Goal: Task Accomplishment & Management: Manage account settings

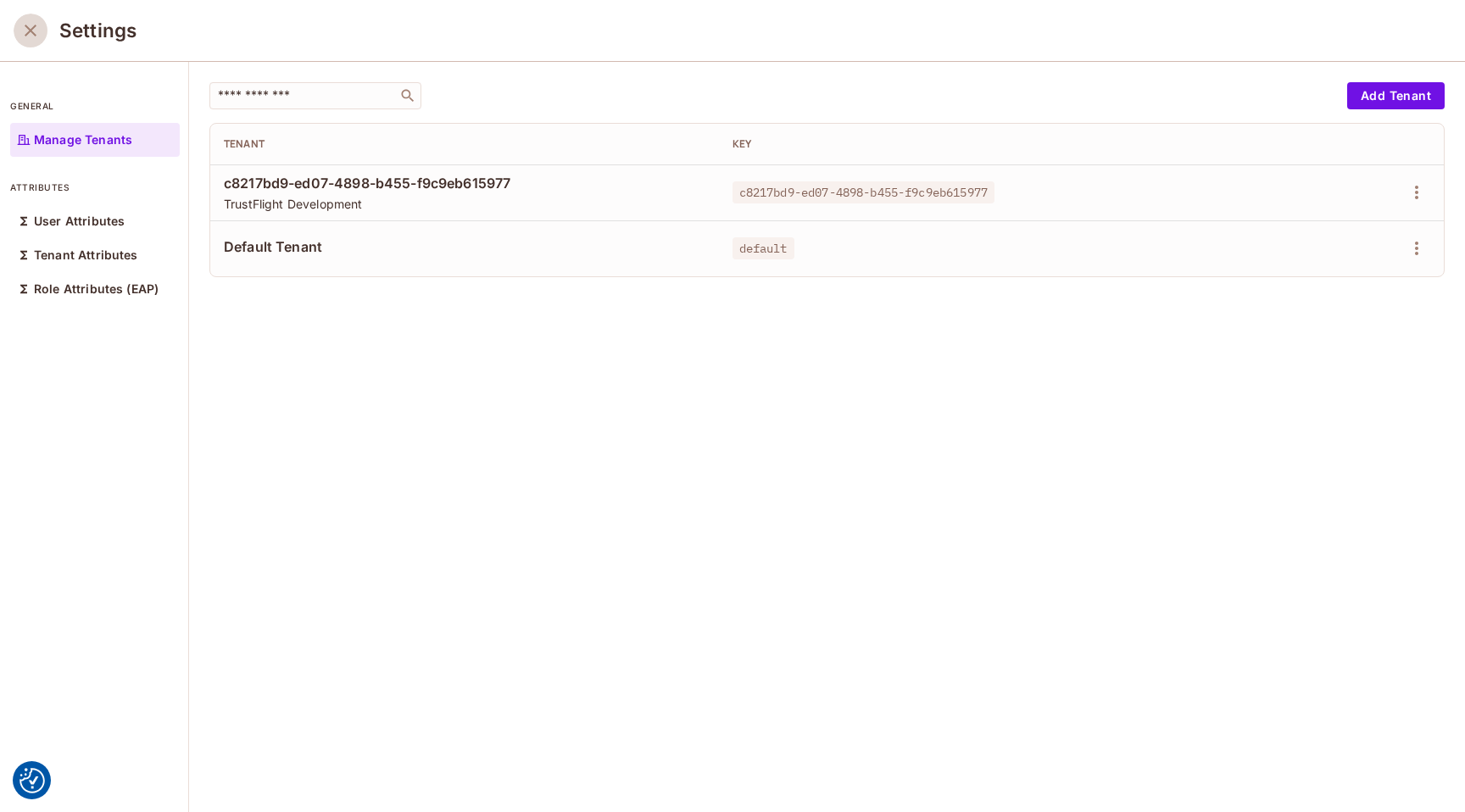
click at [31, 30] on icon "close" at bounding box center [31, 31] width 12 height 12
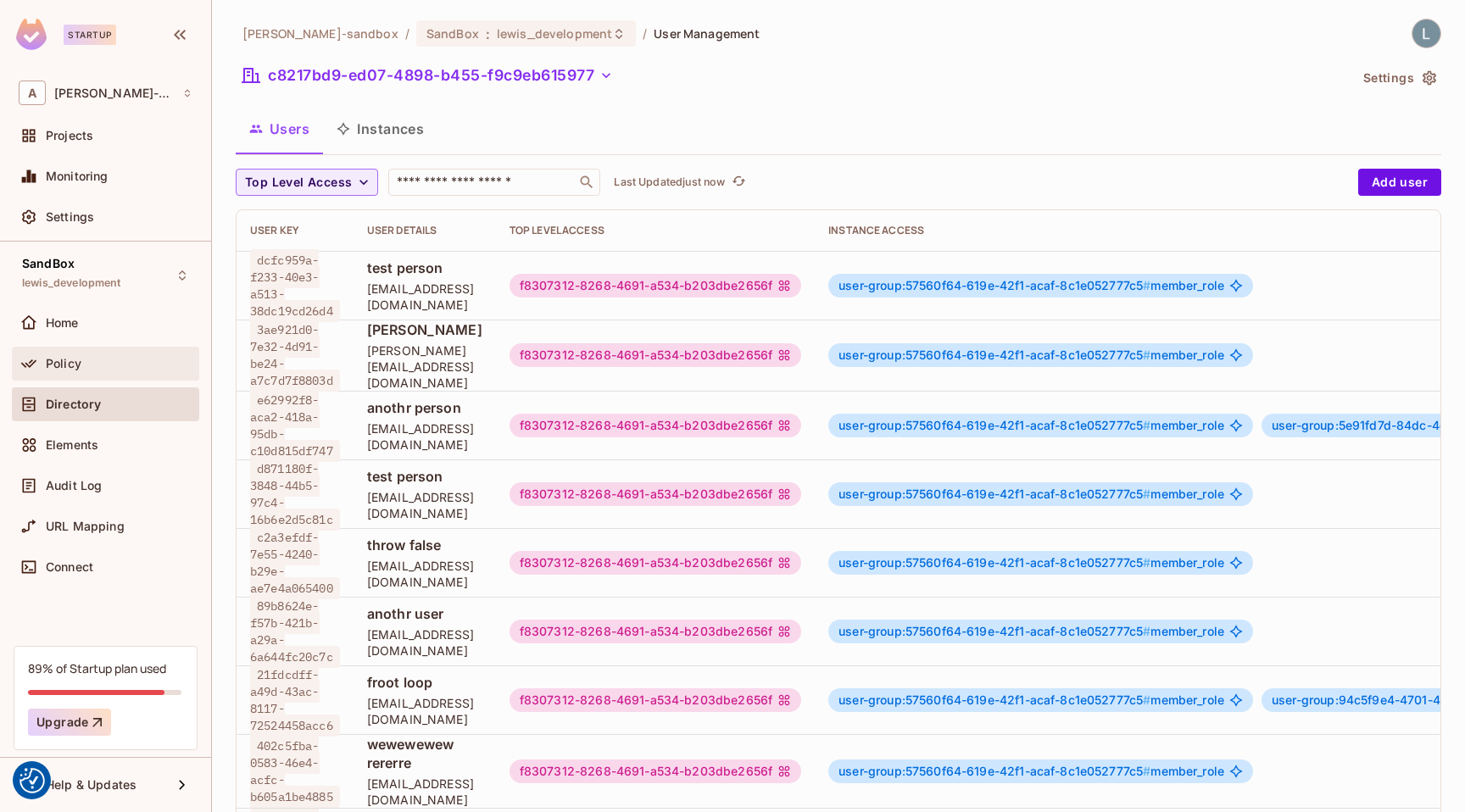
click at [68, 375] on div "Policy" at bounding box center [105, 364] width 187 height 34
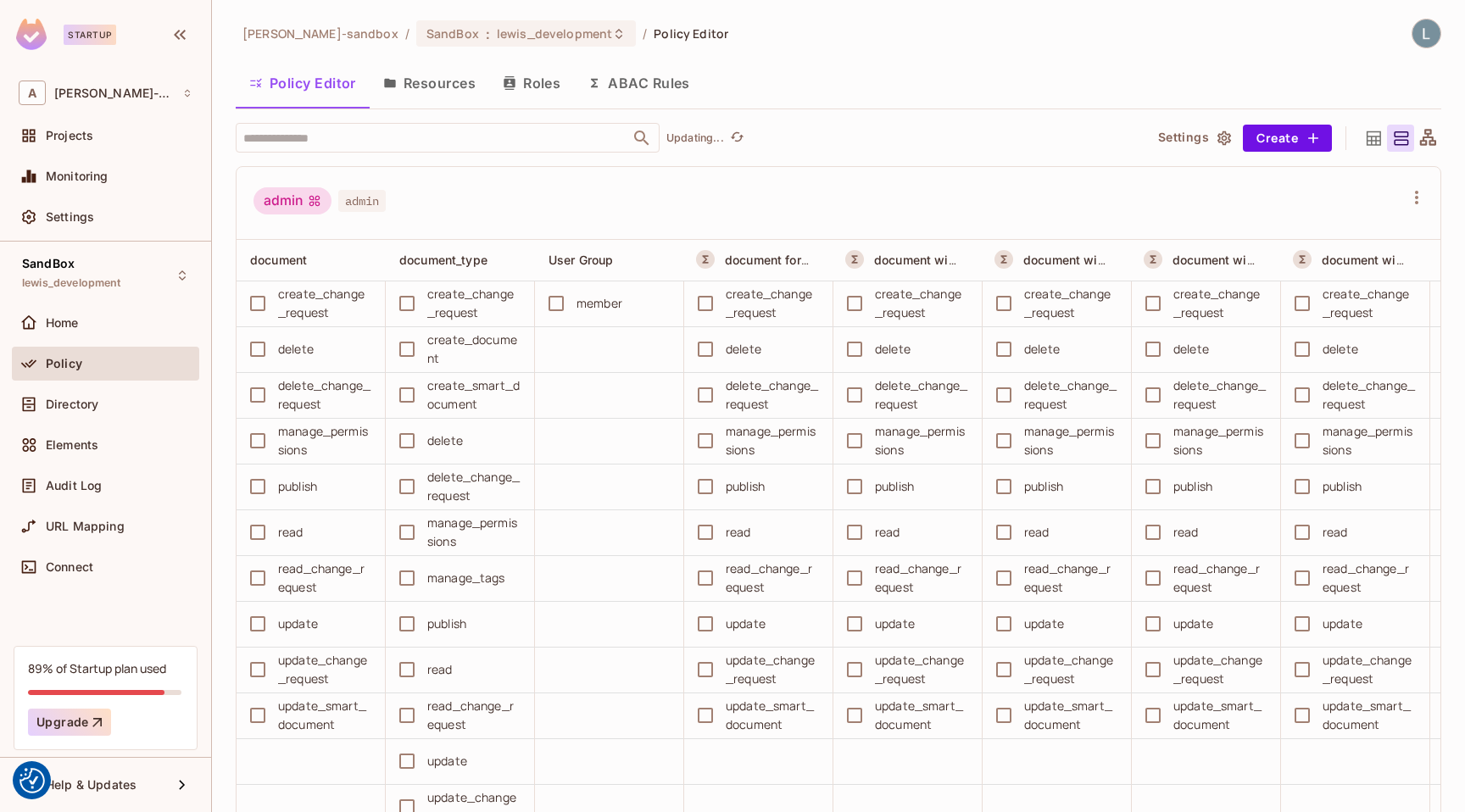
click at [638, 88] on button "ABAC Rules" at bounding box center [639, 83] width 130 height 43
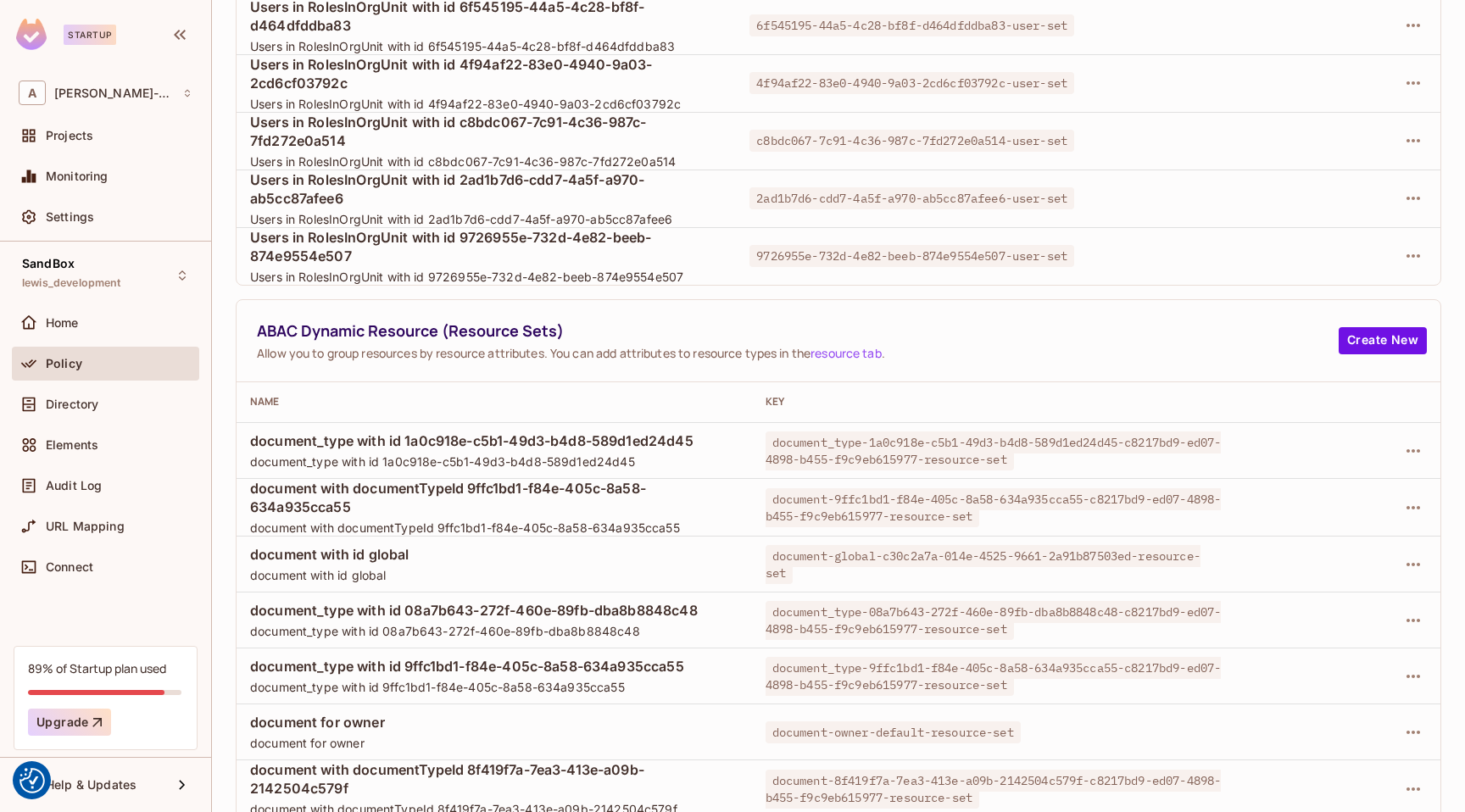
scroll to position [427, 0]
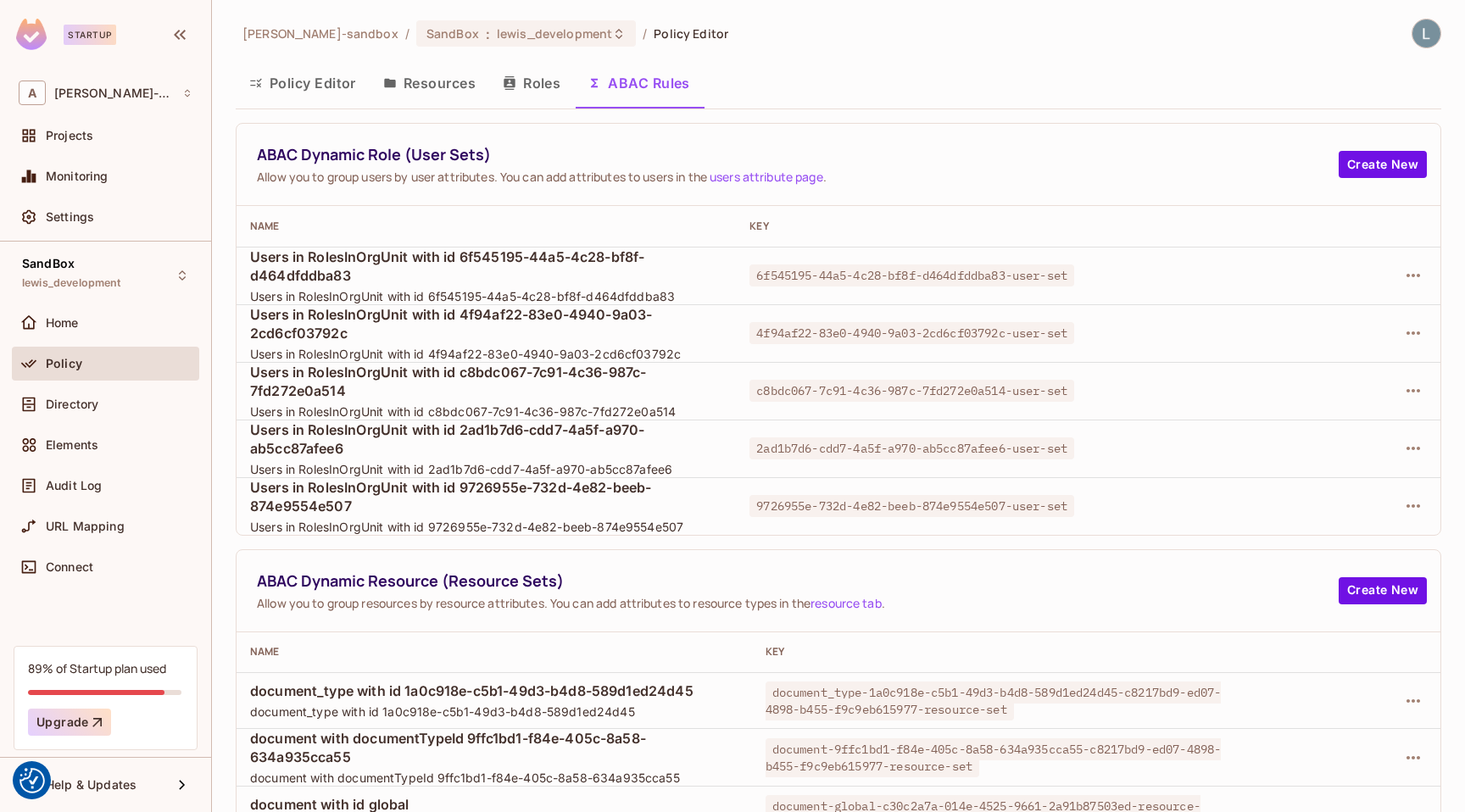
click at [445, 81] on button "Resources" at bounding box center [430, 83] width 120 height 43
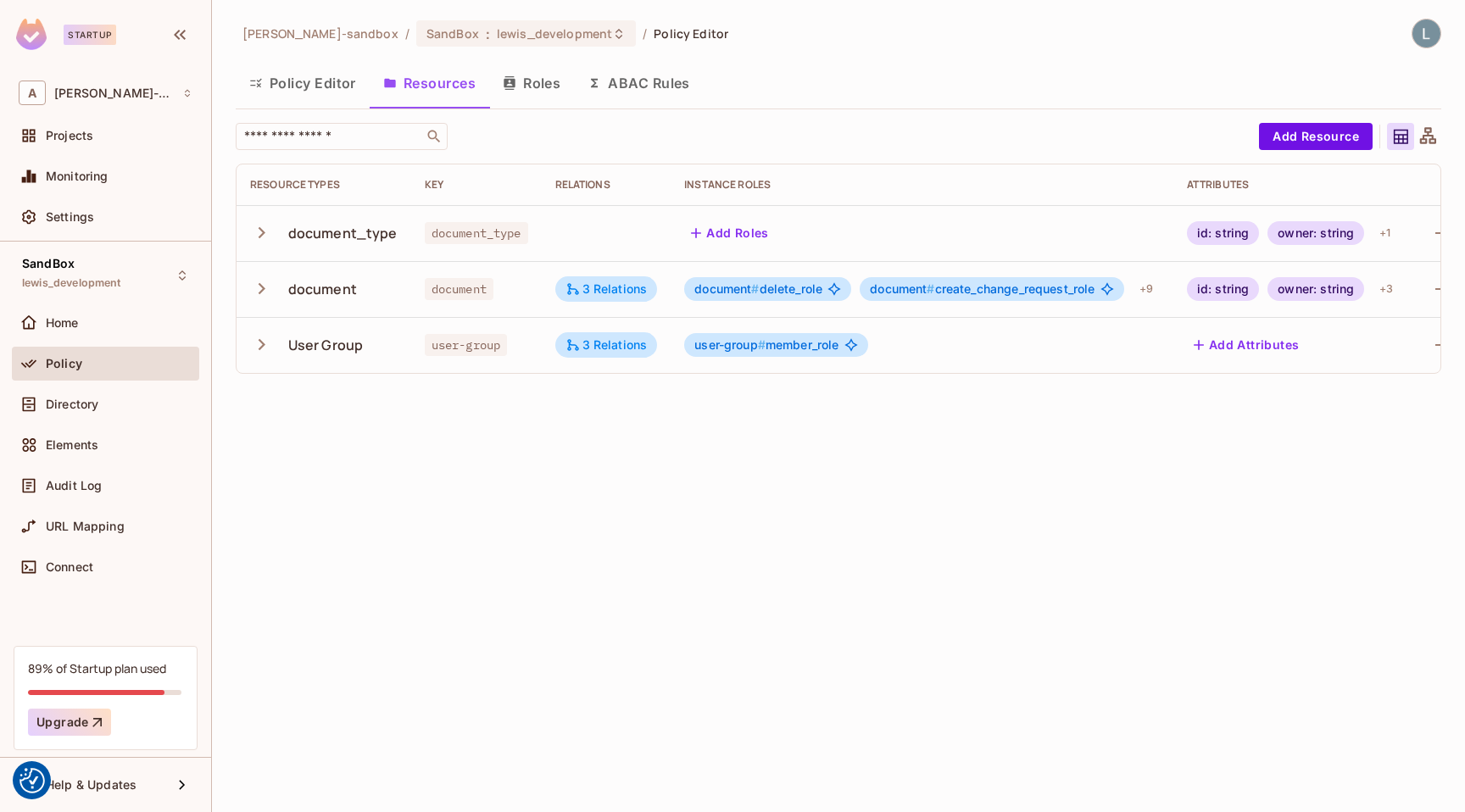
click at [268, 292] on icon "button" at bounding box center [261, 289] width 23 height 23
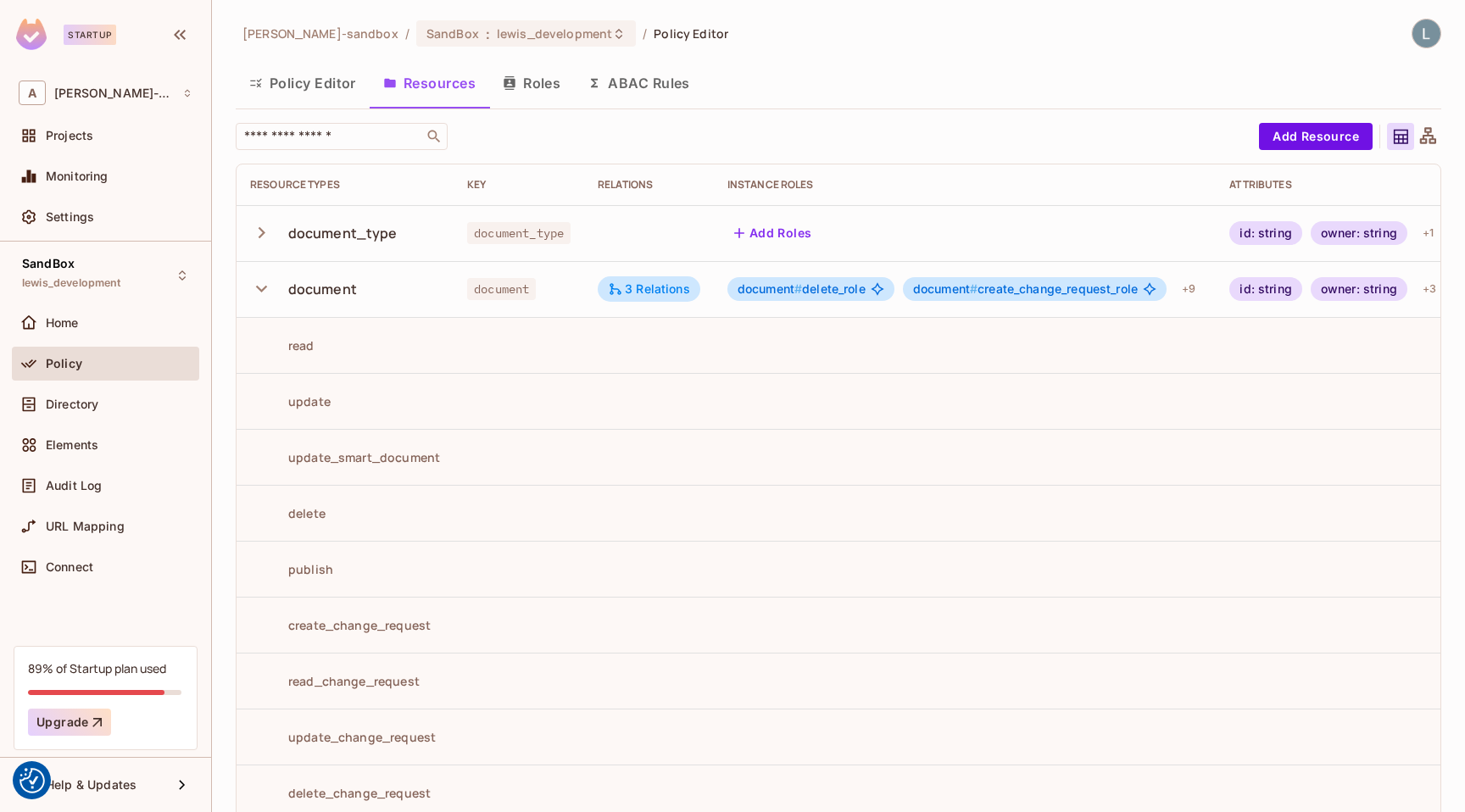
click at [267, 231] on icon "button" at bounding box center [261, 232] width 23 height 23
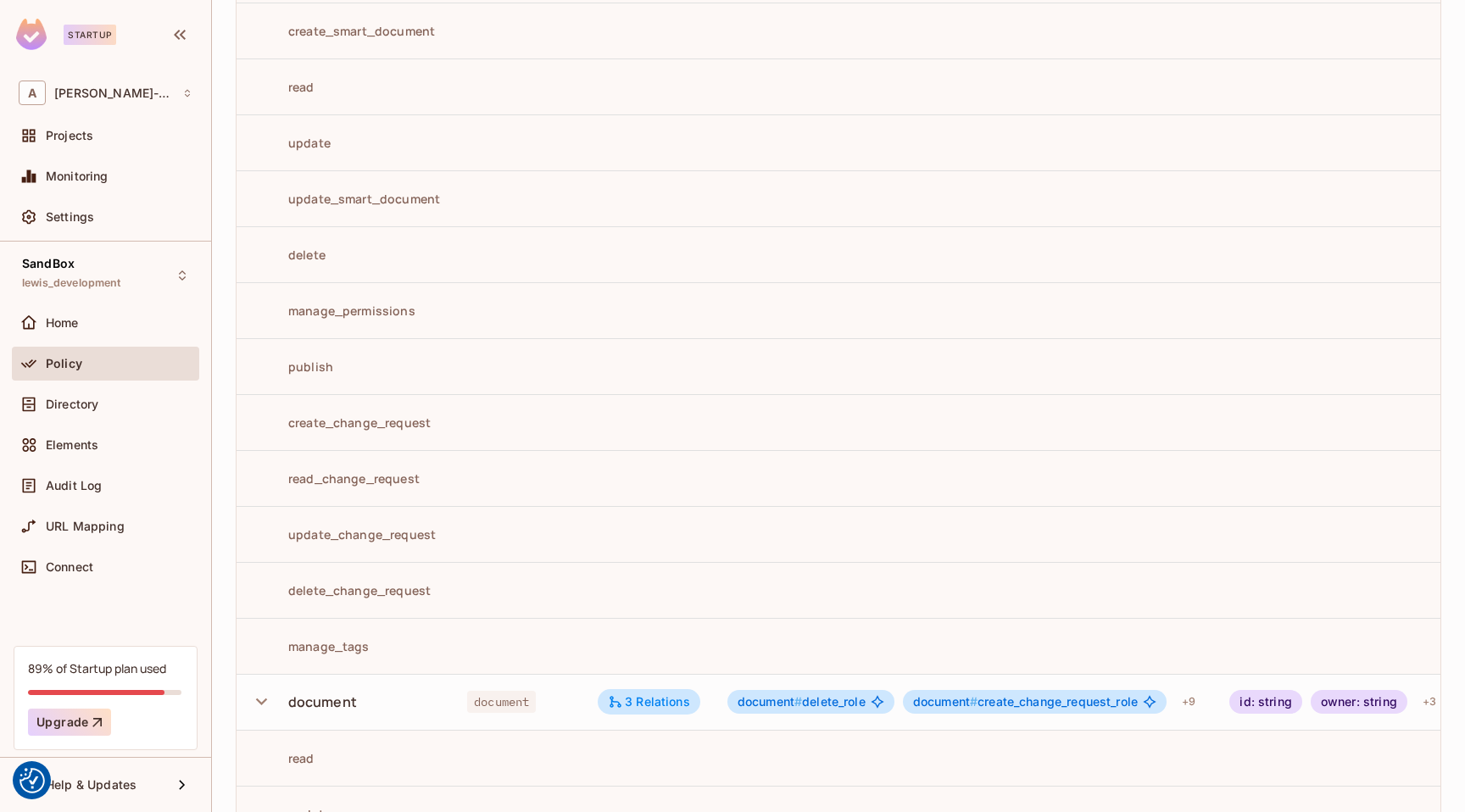
scroll to position [315, 0]
click at [1216, 638] on td at bounding box center [965, 646] width 503 height 56
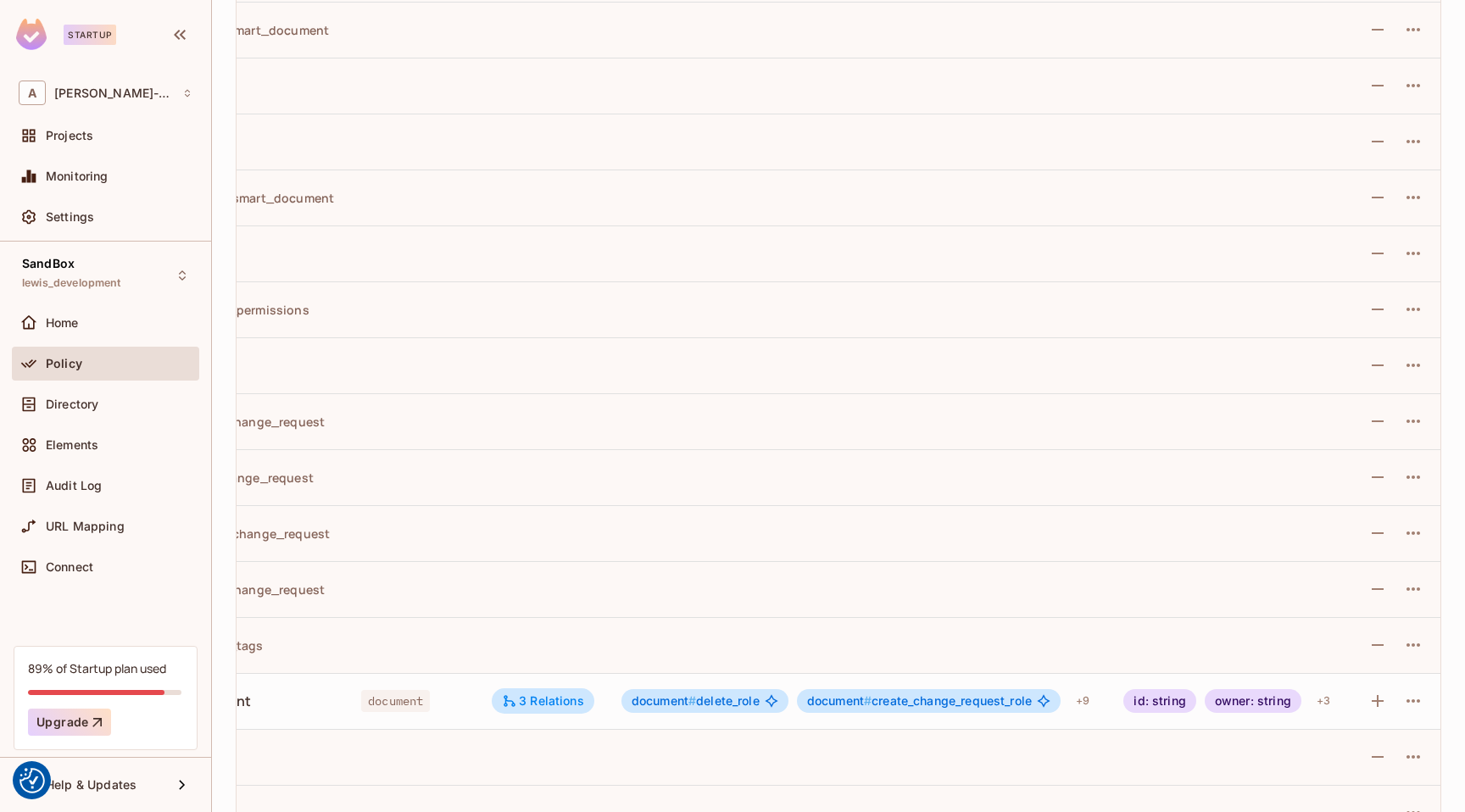
scroll to position [0, 113]
click at [1377, 645] on icon "button" at bounding box center [1378, 645] width 12 height 2
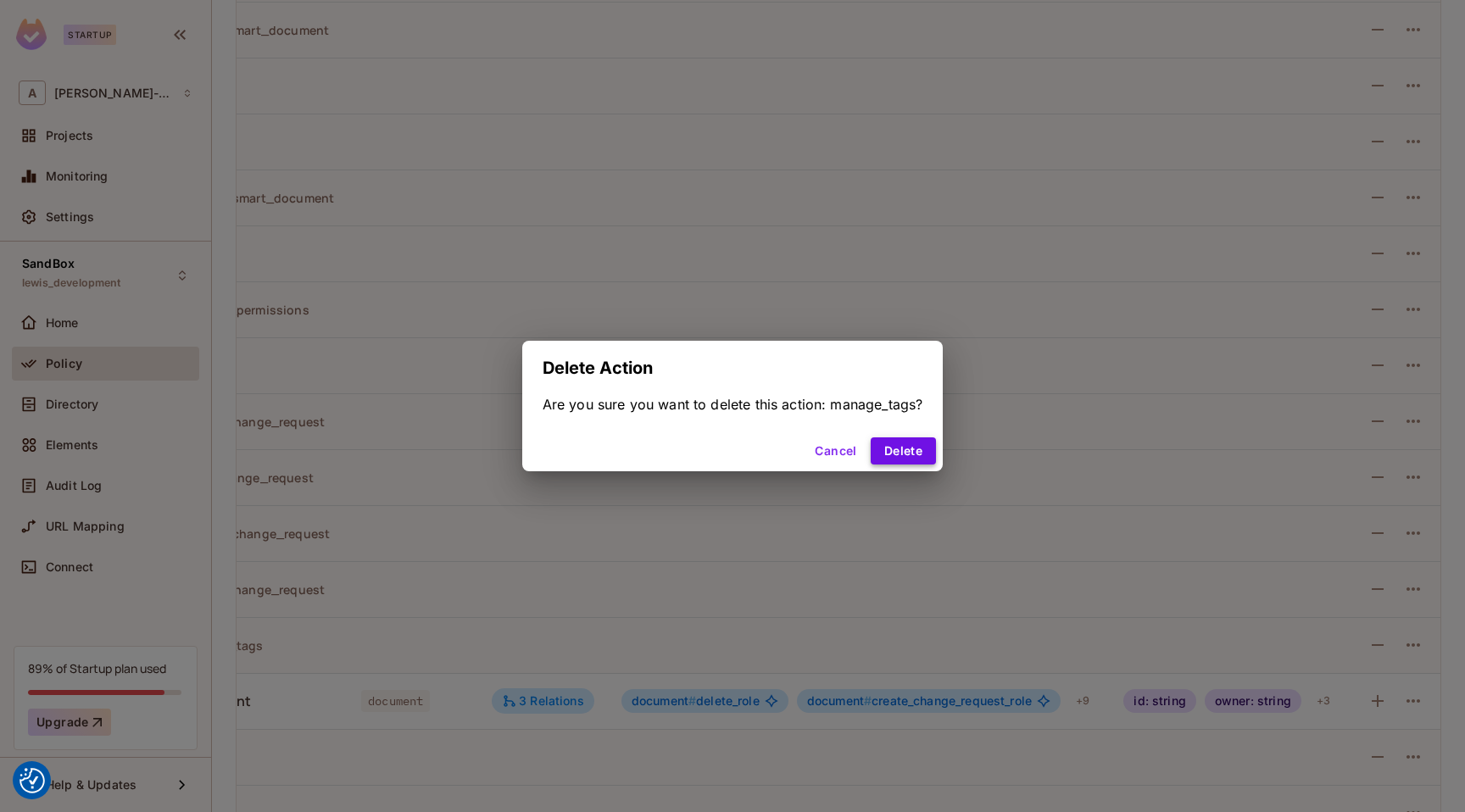
click at [900, 455] on button "Delete" at bounding box center [903, 451] width 65 height 27
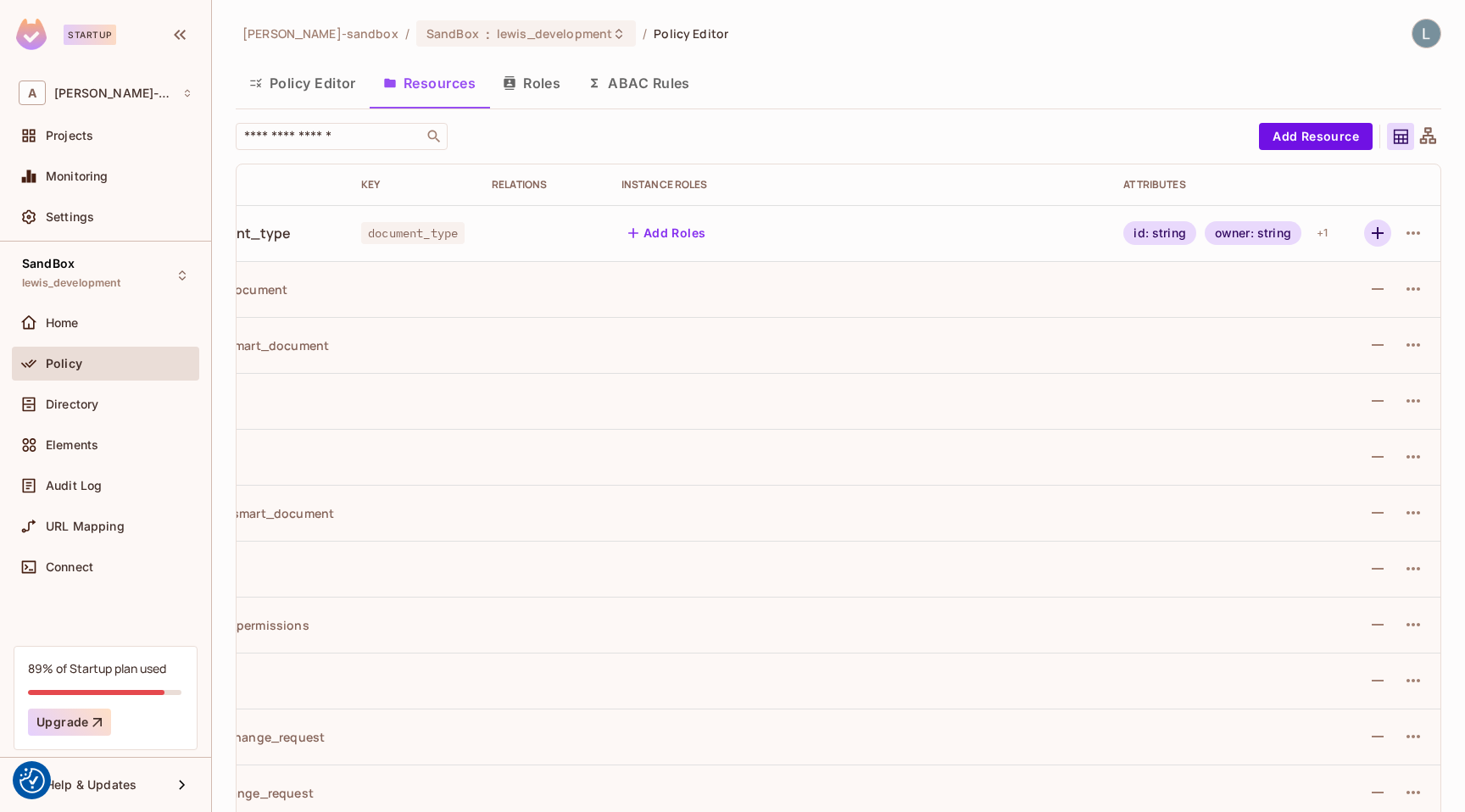
click at [1378, 234] on icon "button" at bounding box center [1378, 233] width 12 height 12
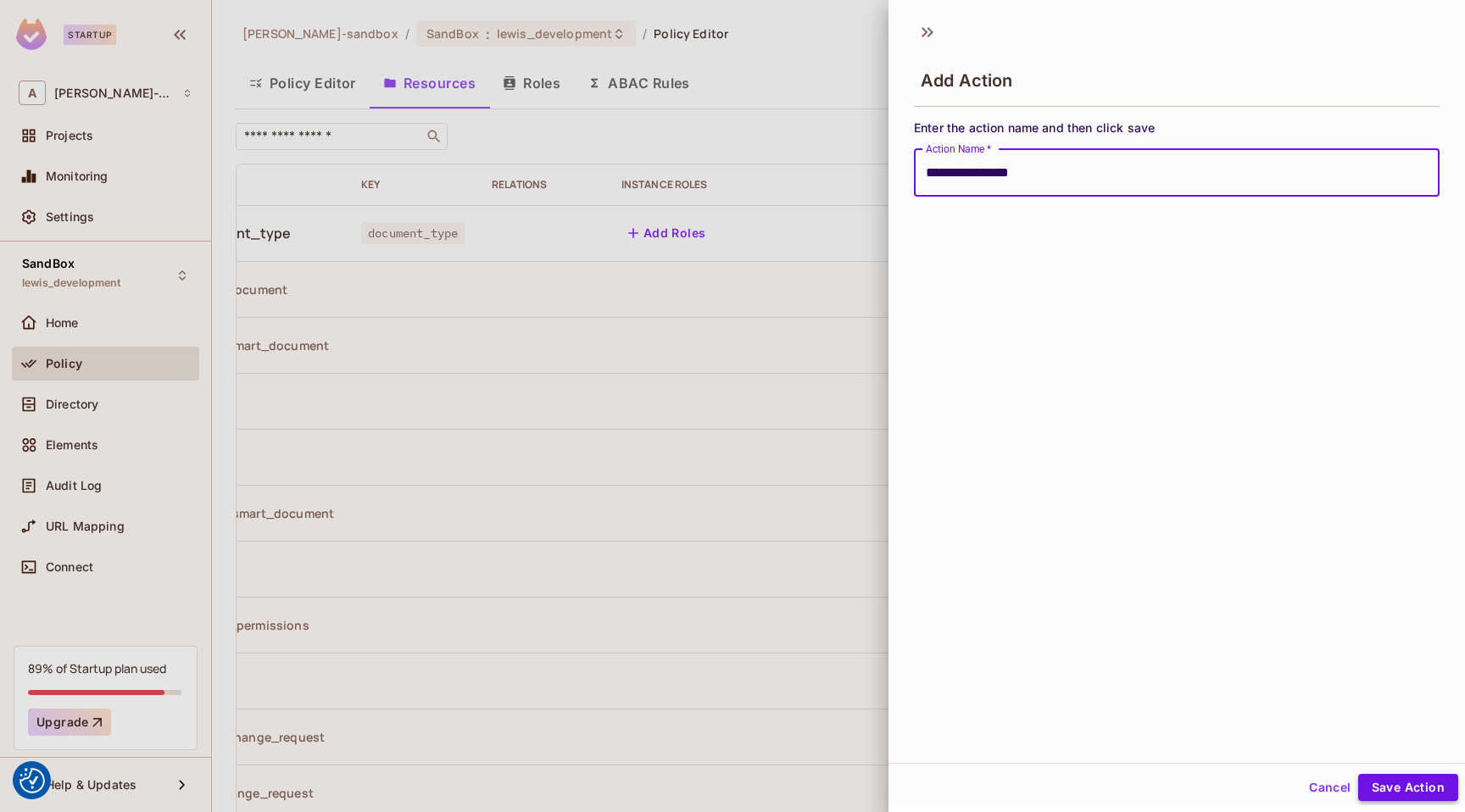
type input "**********"
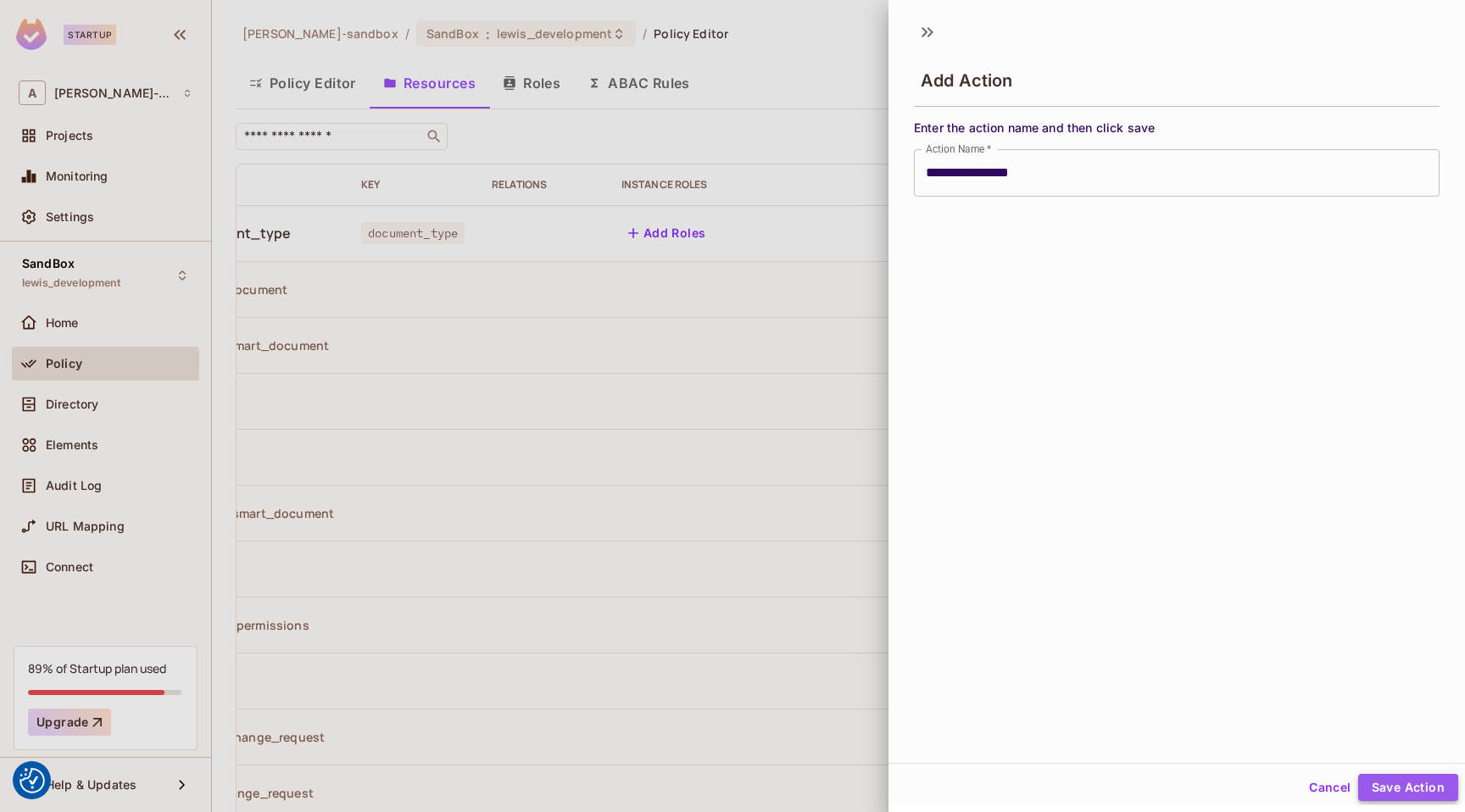
click at [1417, 789] on button "Save Action" at bounding box center [1408, 787] width 100 height 27
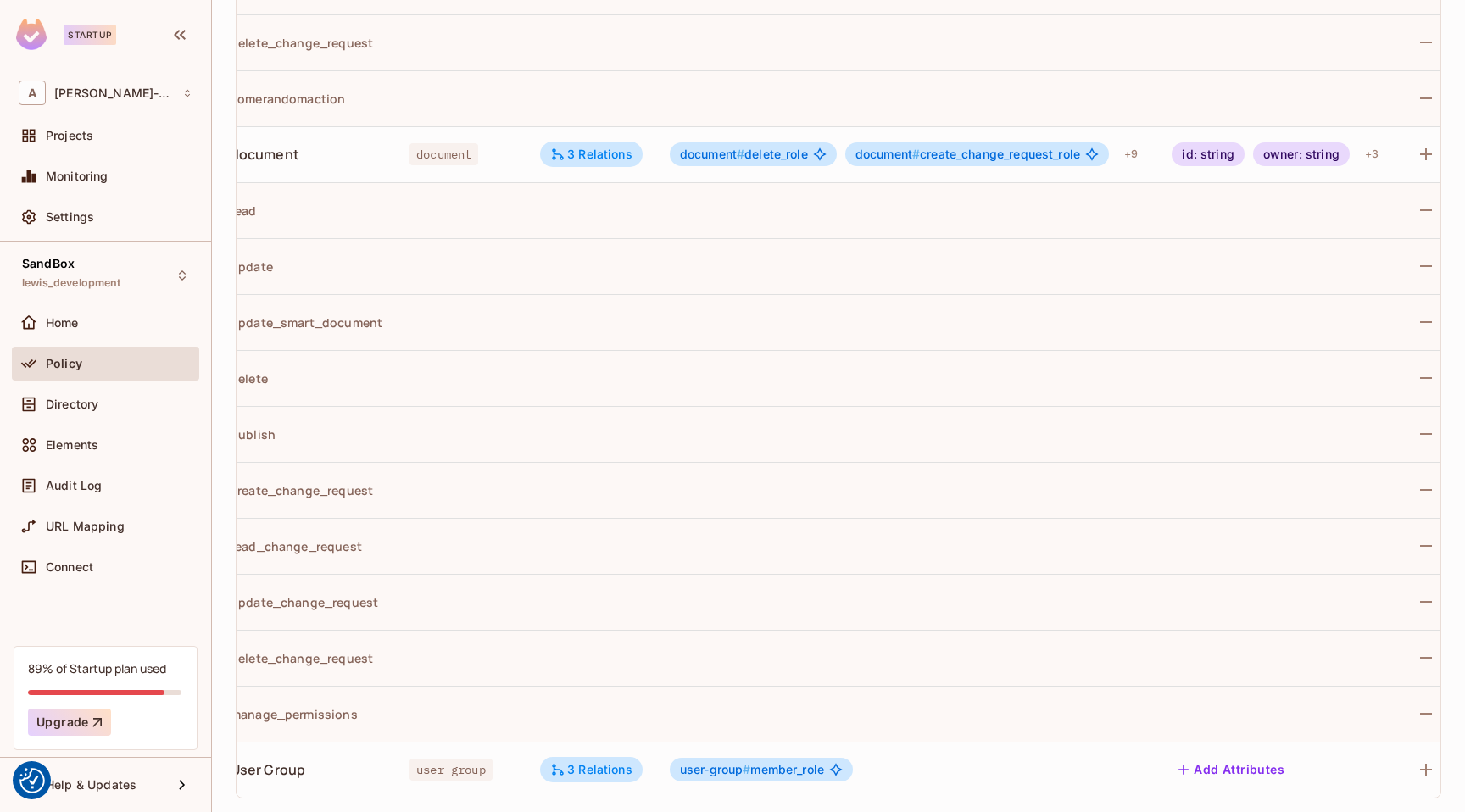
scroll to position [0, 94]
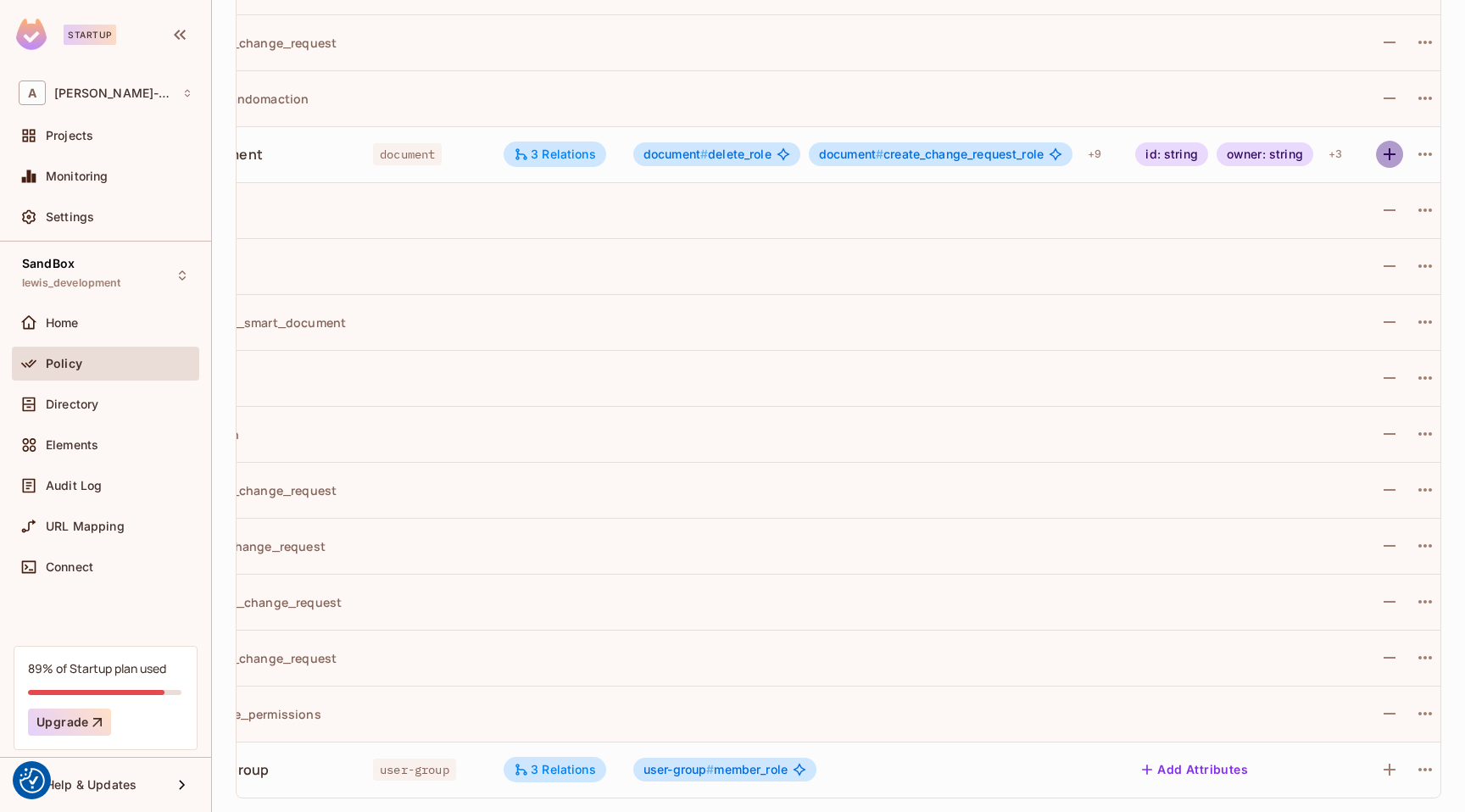
click at [1395, 155] on icon "button" at bounding box center [1390, 155] width 21 height 20
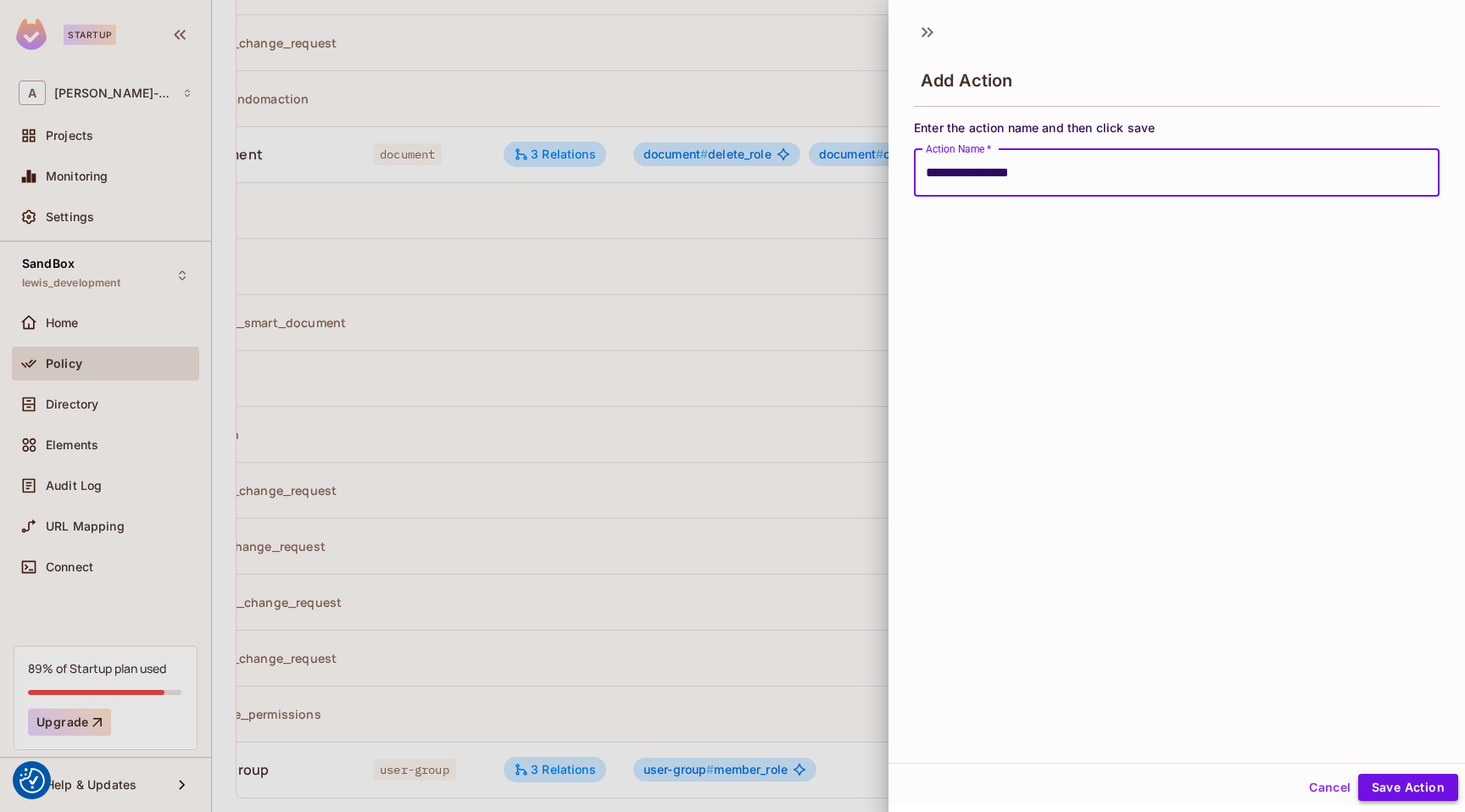
type input "**********"
click at [1405, 786] on button "Save Action" at bounding box center [1408, 787] width 100 height 27
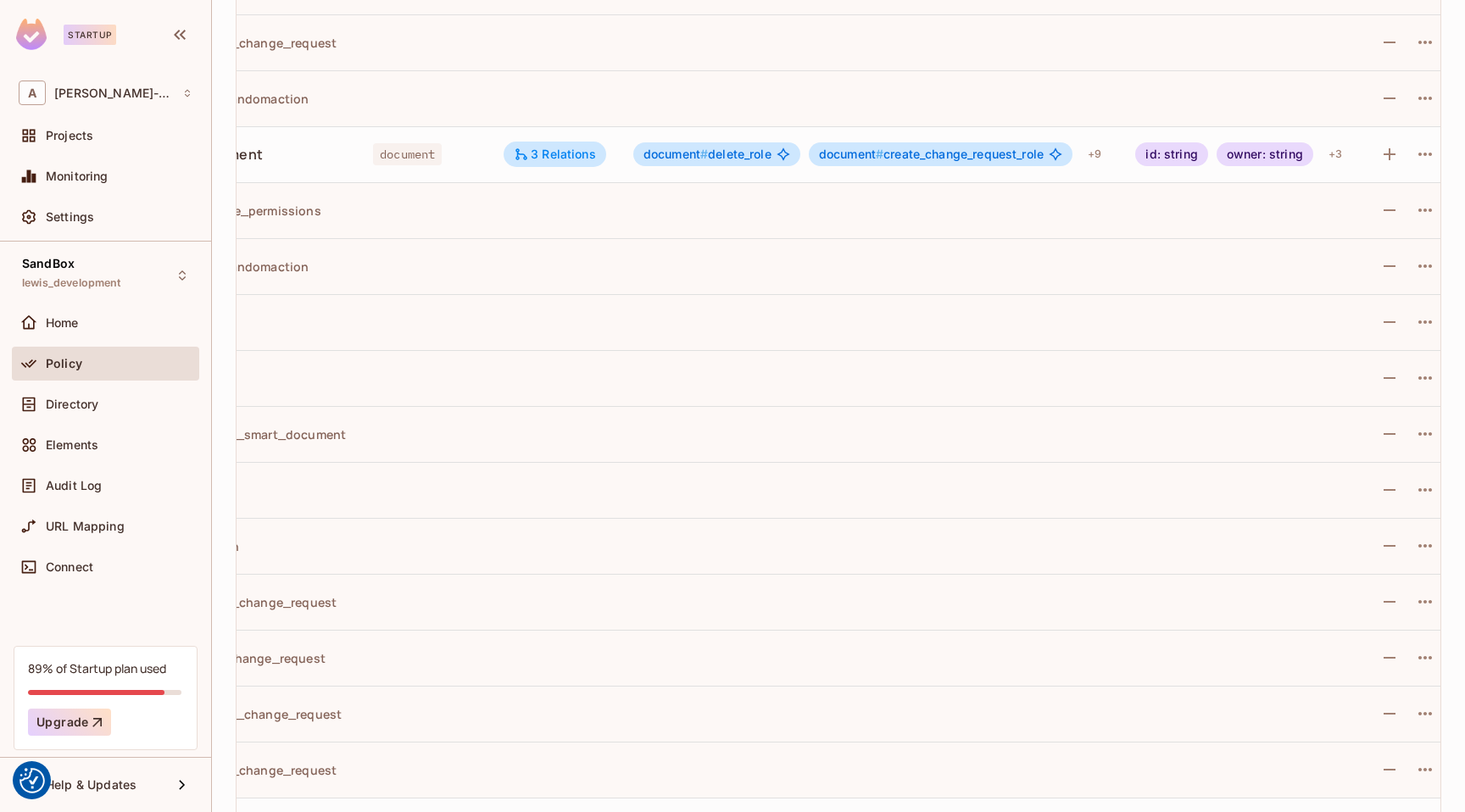
scroll to position [0, 0]
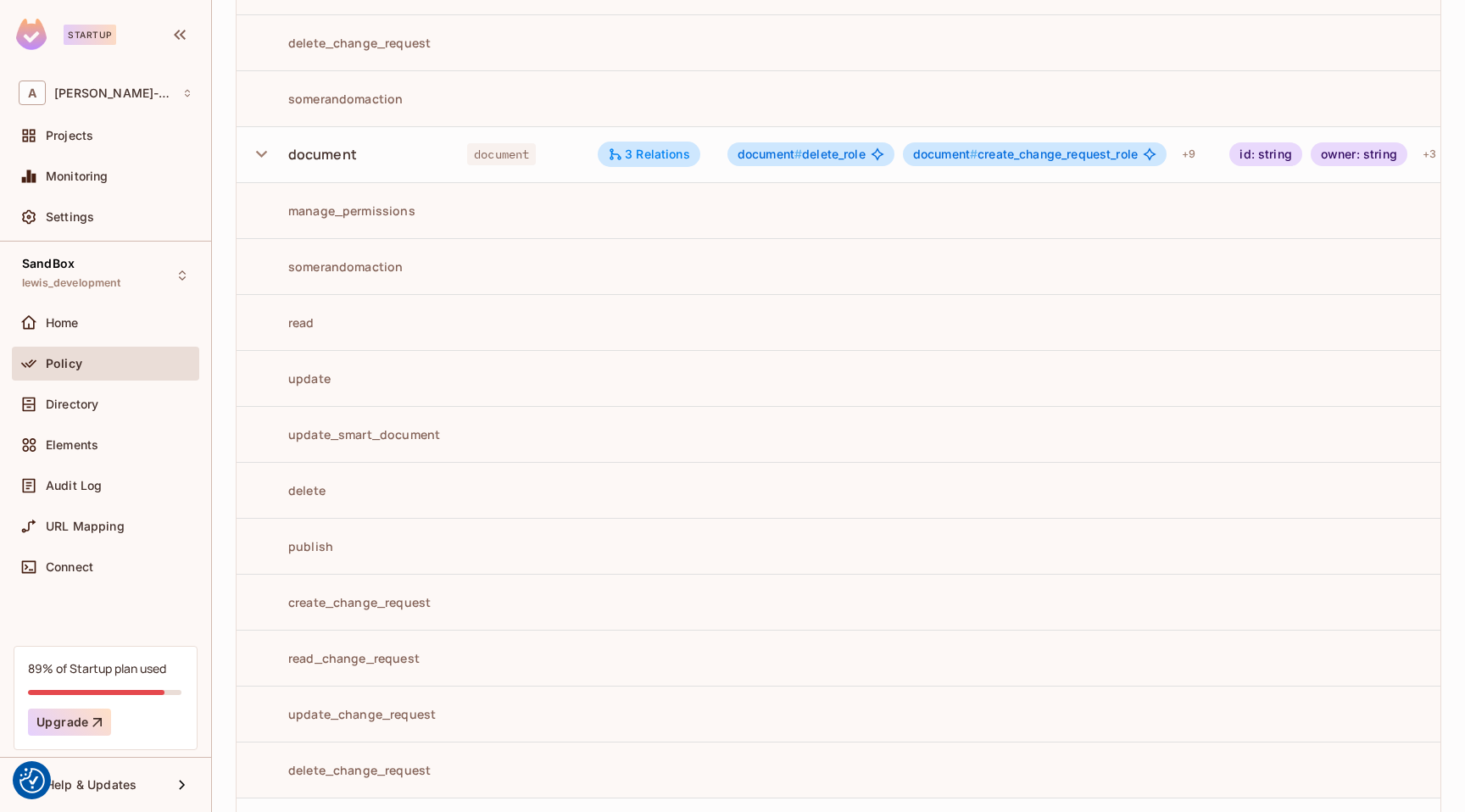
click at [259, 156] on icon "button" at bounding box center [261, 154] width 23 height 23
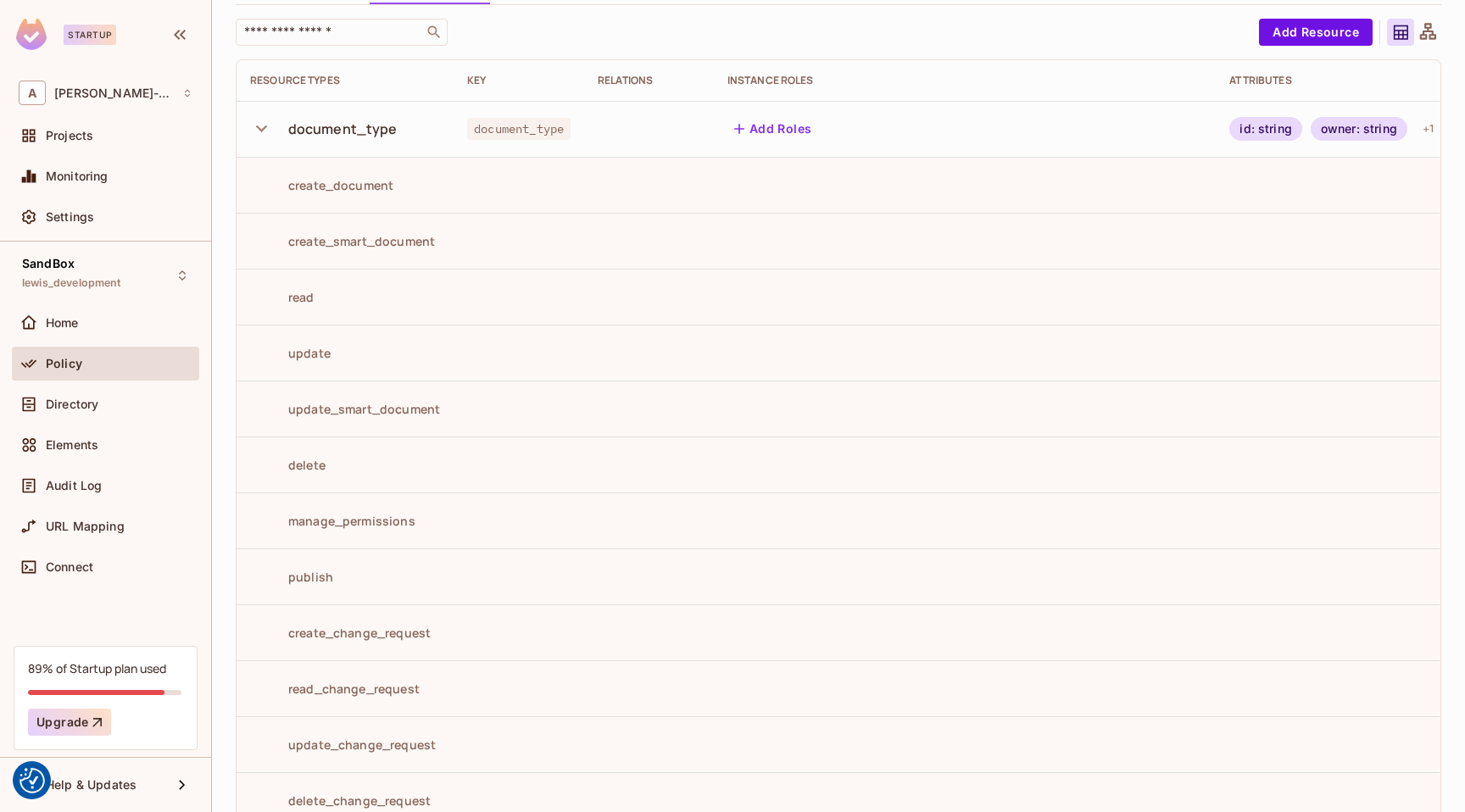
scroll to position [3, 0]
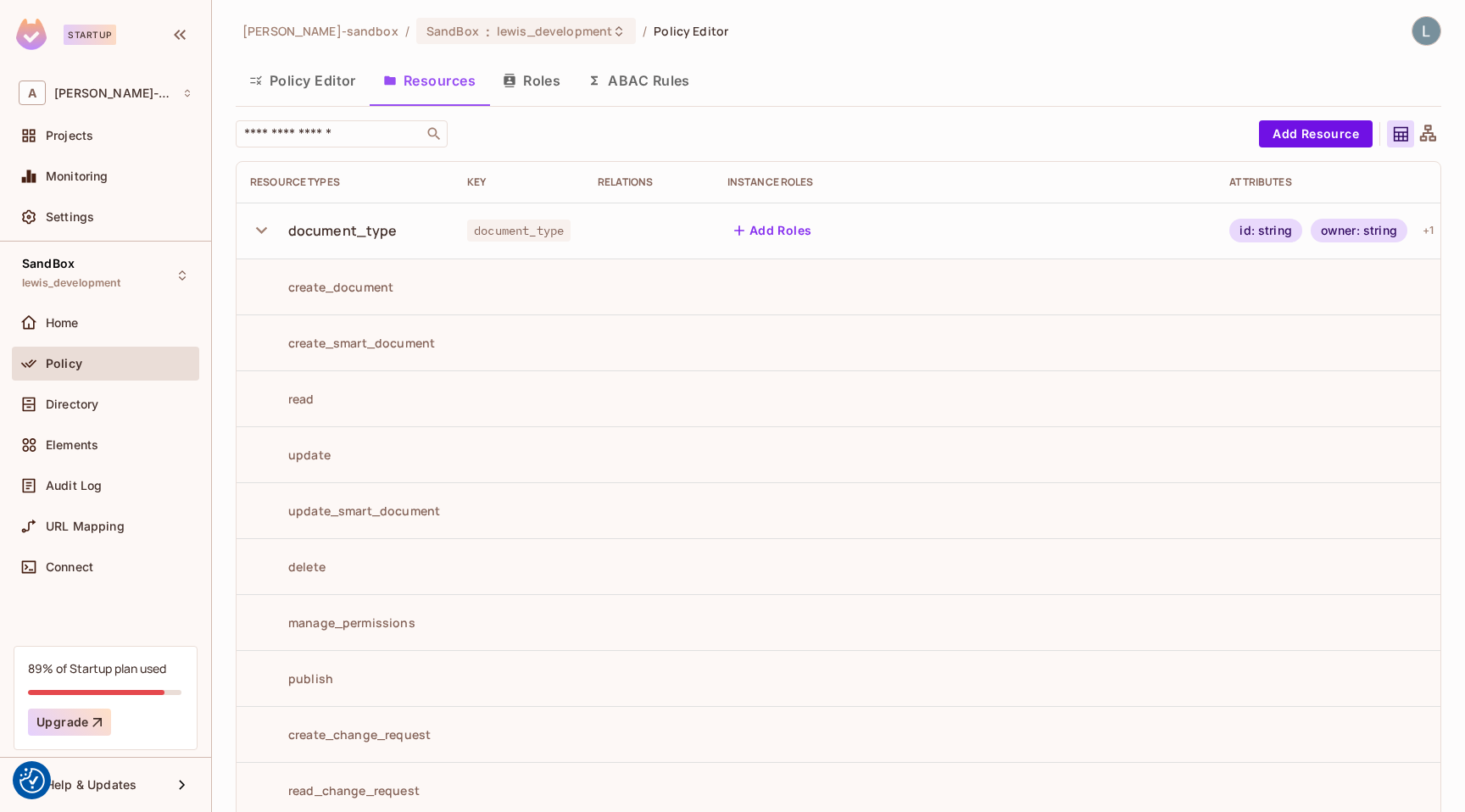
click at [263, 230] on icon "button" at bounding box center [261, 231] width 11 height 7
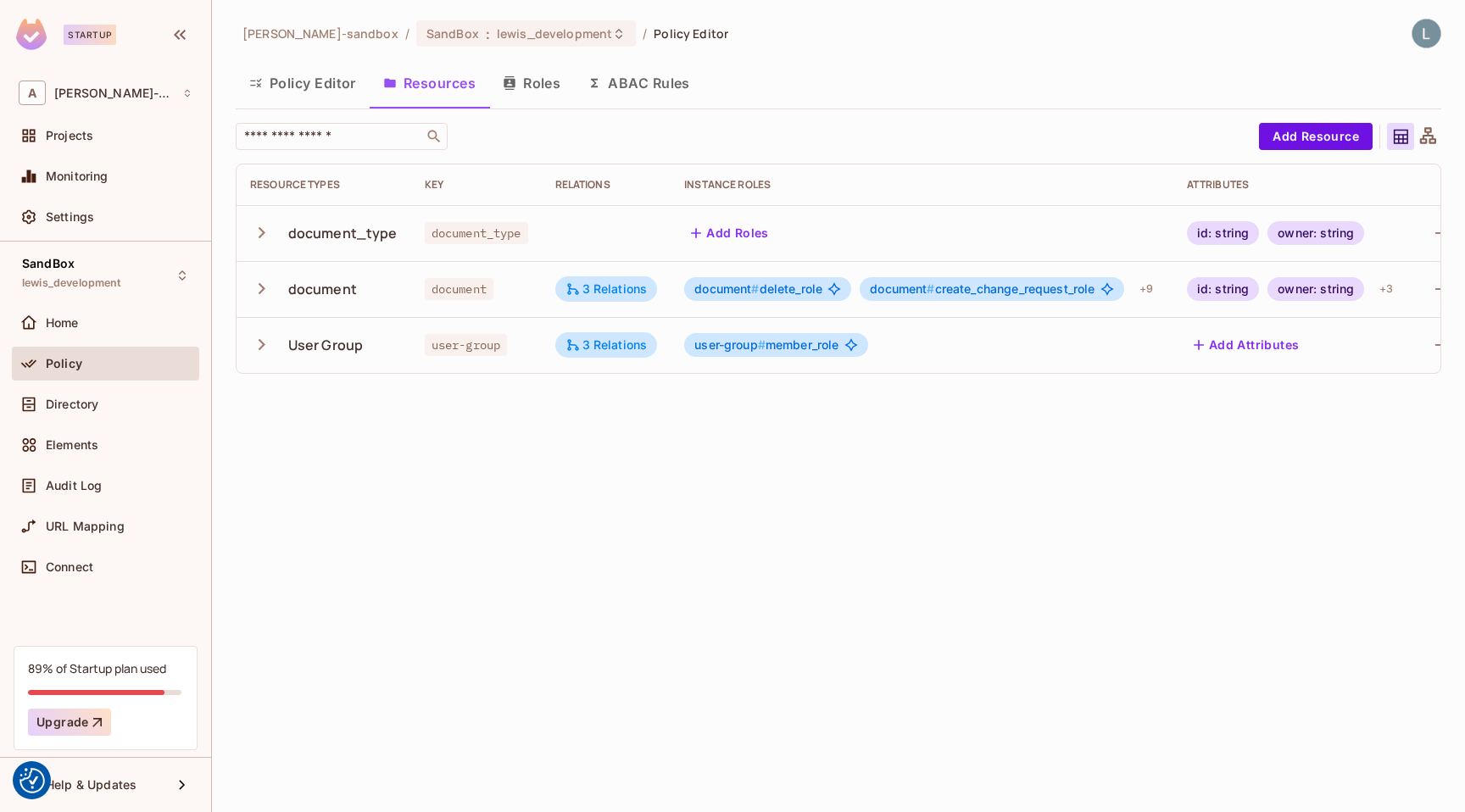
click at [262, 235] on icon "button" at bounding box center [262, 232] width 7 height 11
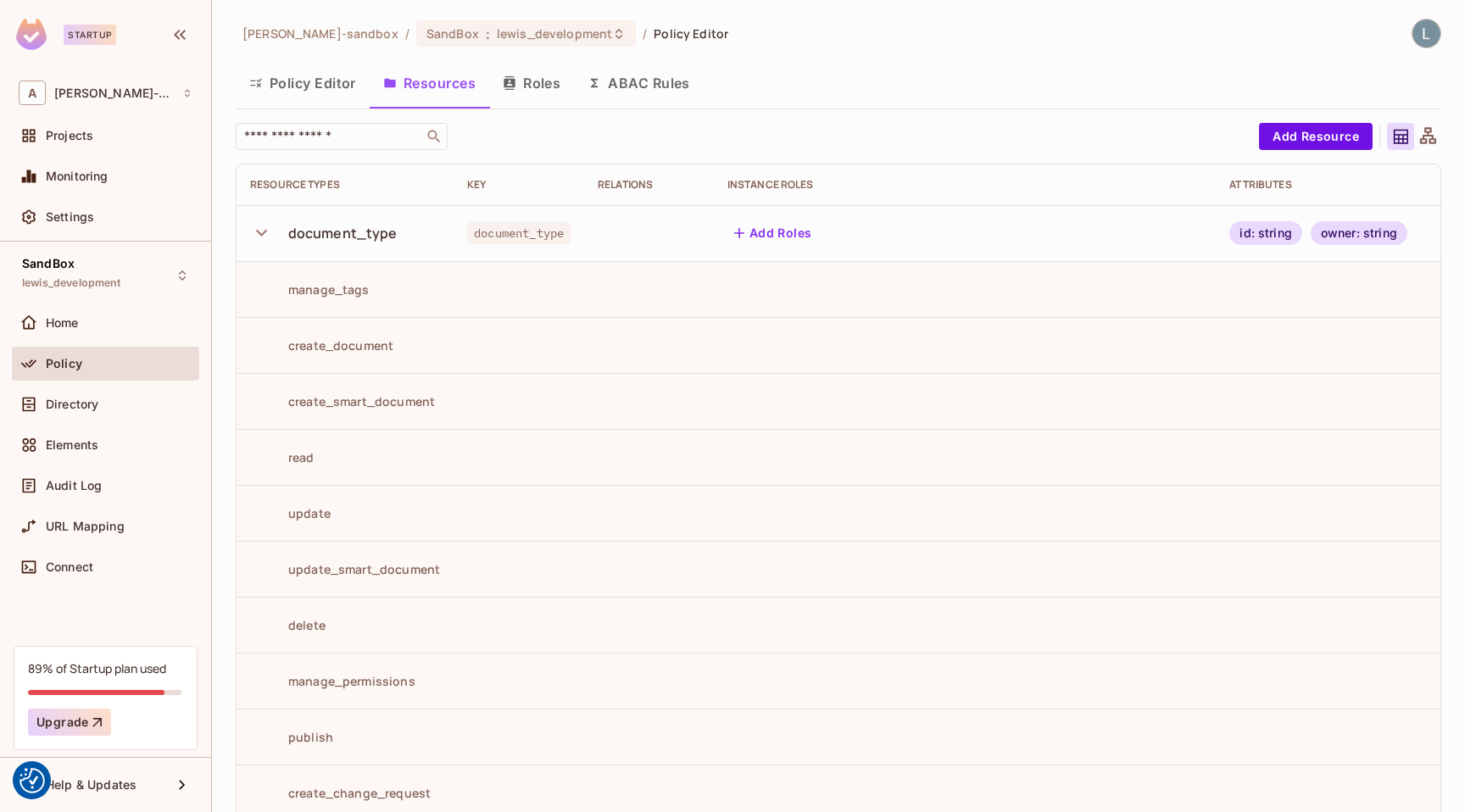
click at [256, 230] on icon "button" at bounding box center [261, 233] width 11 height 7
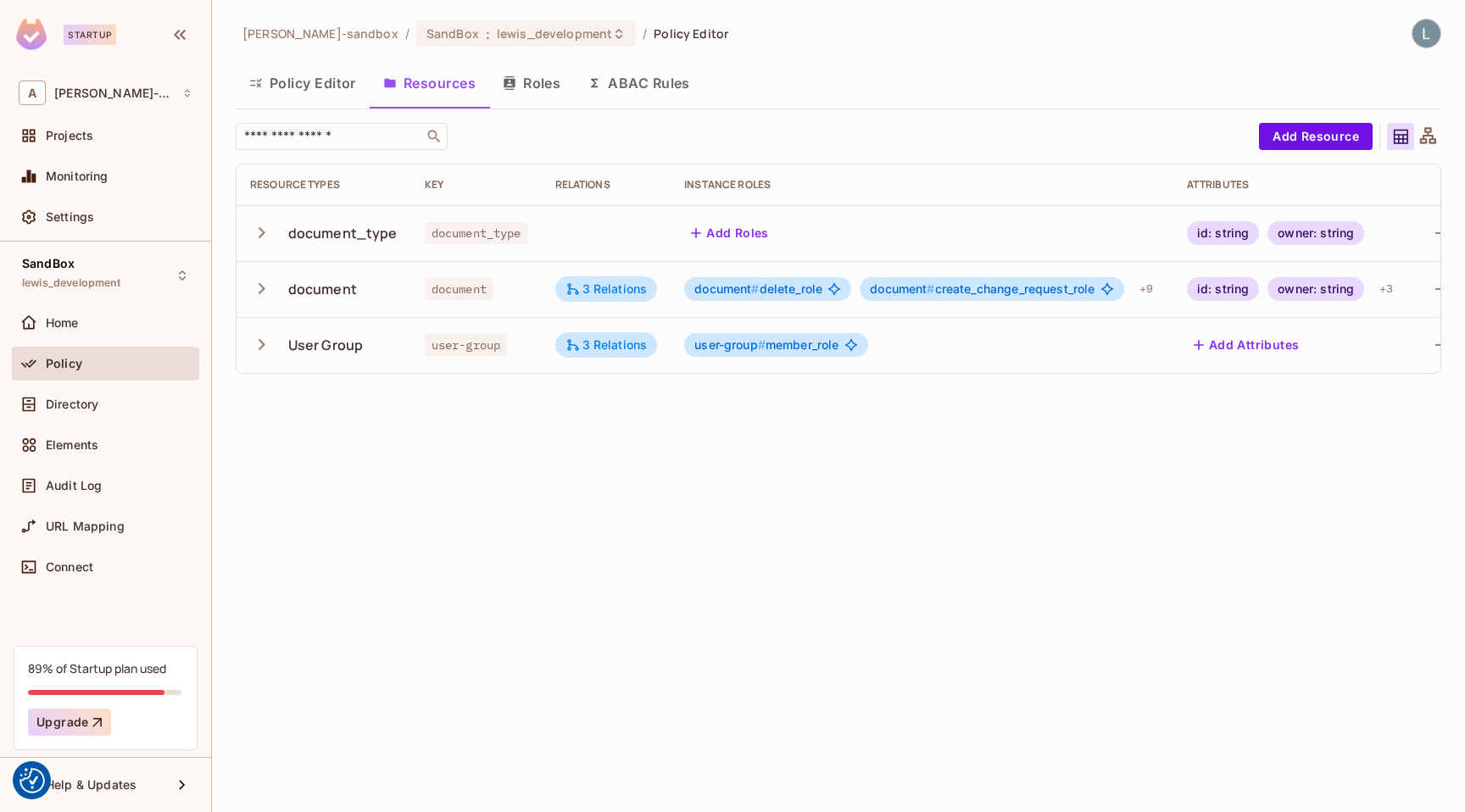
click at [257, 289] on icon "button" at bounding box center [261, 289] width 23 height 23
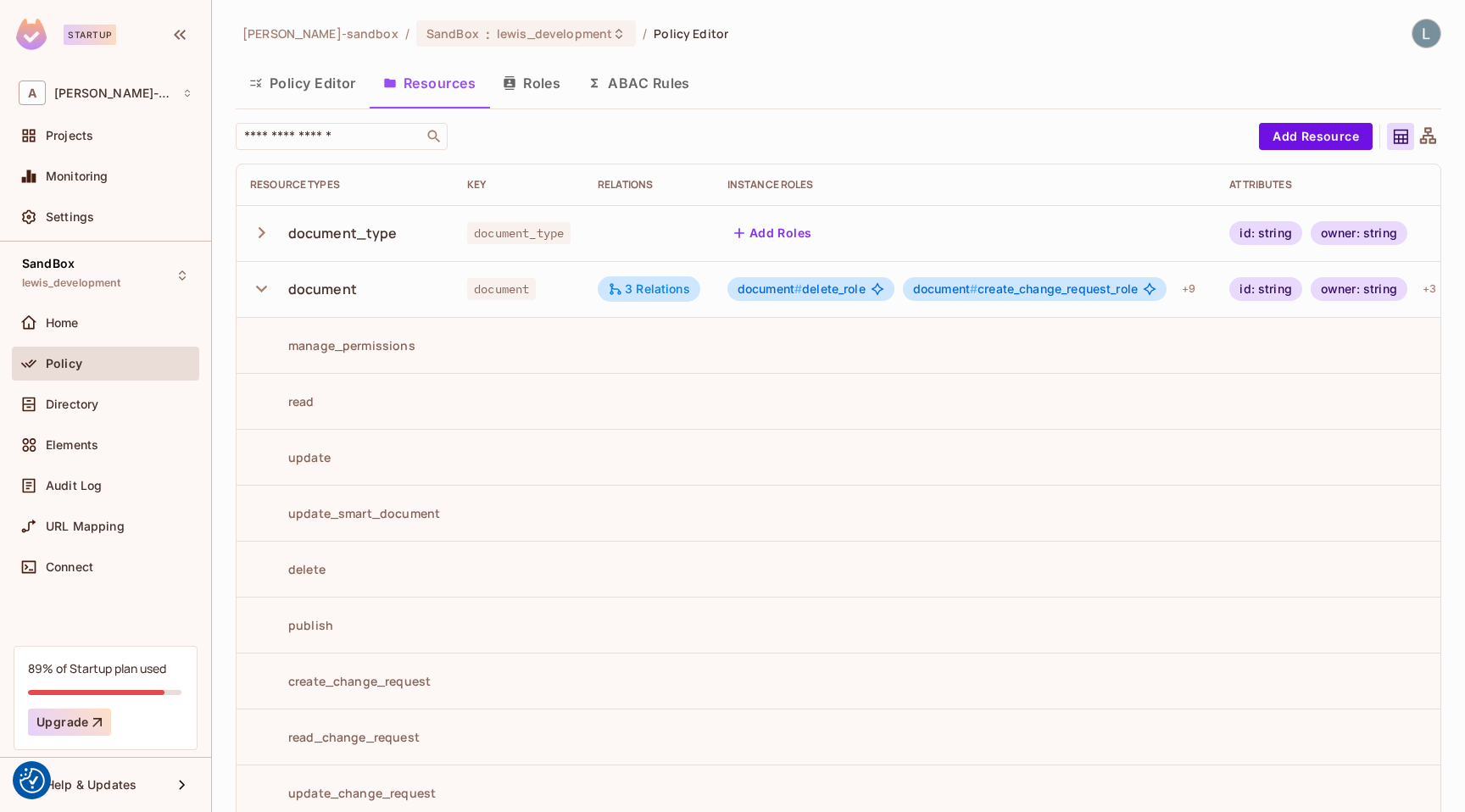
click at [264, 289] on icon "button" at bounding box center [261, 289] width 11 height 7
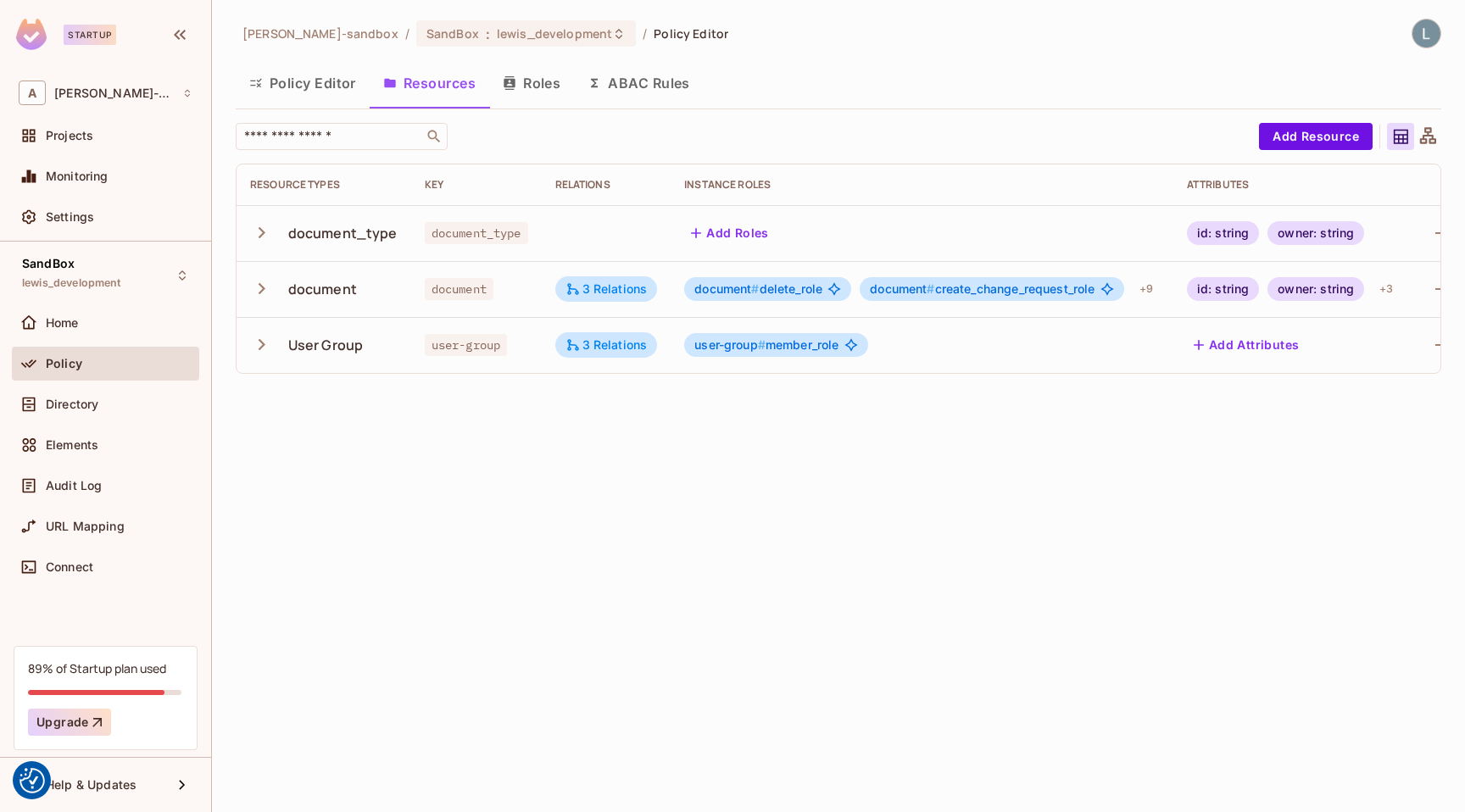
click at [427, 605] on div "alex-trustflight-sandbox / SandBox : lewis_development / Policy Editor Policy E…" at bounding box center [838, 406] width 1253 height 812
click at [589, 278] on div "3 Relations" at bounding box center [607, 289] width 103 height 26
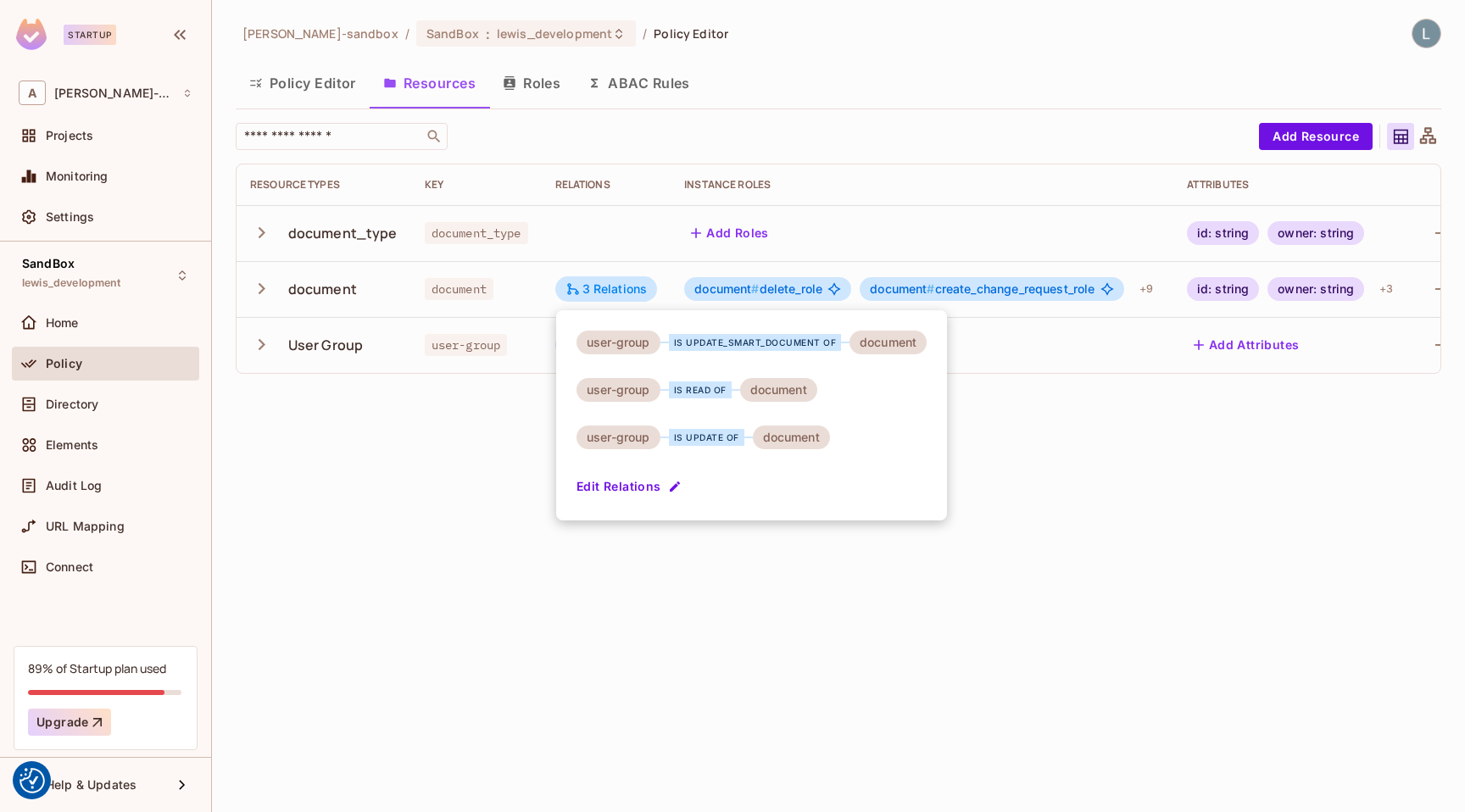
click at [413, 506] on div at bounding box center [732, 406] width 1465 height 812
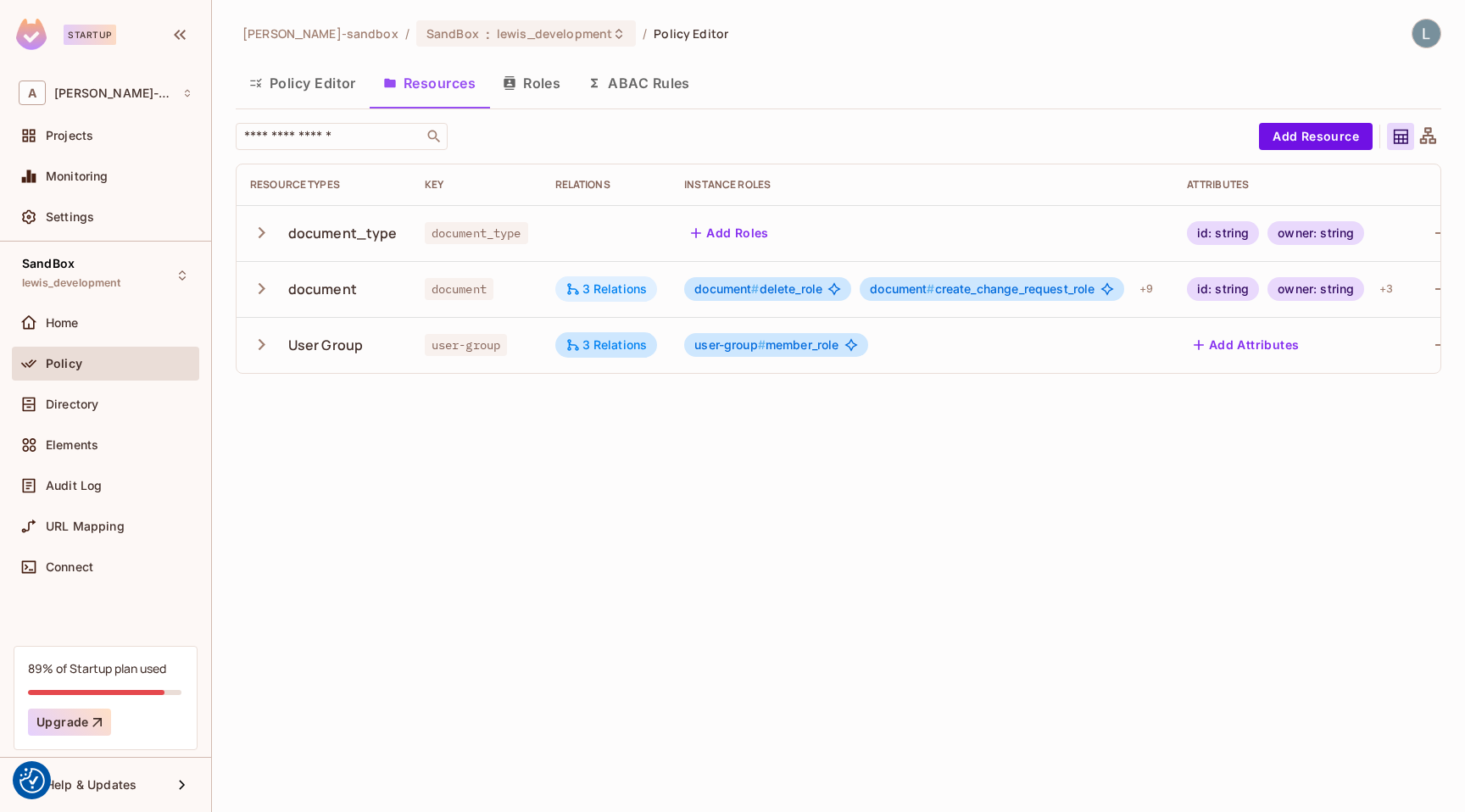
click at [610, 282] on div "3 Relations" at bounding box center [607, 289] width 82 height 15
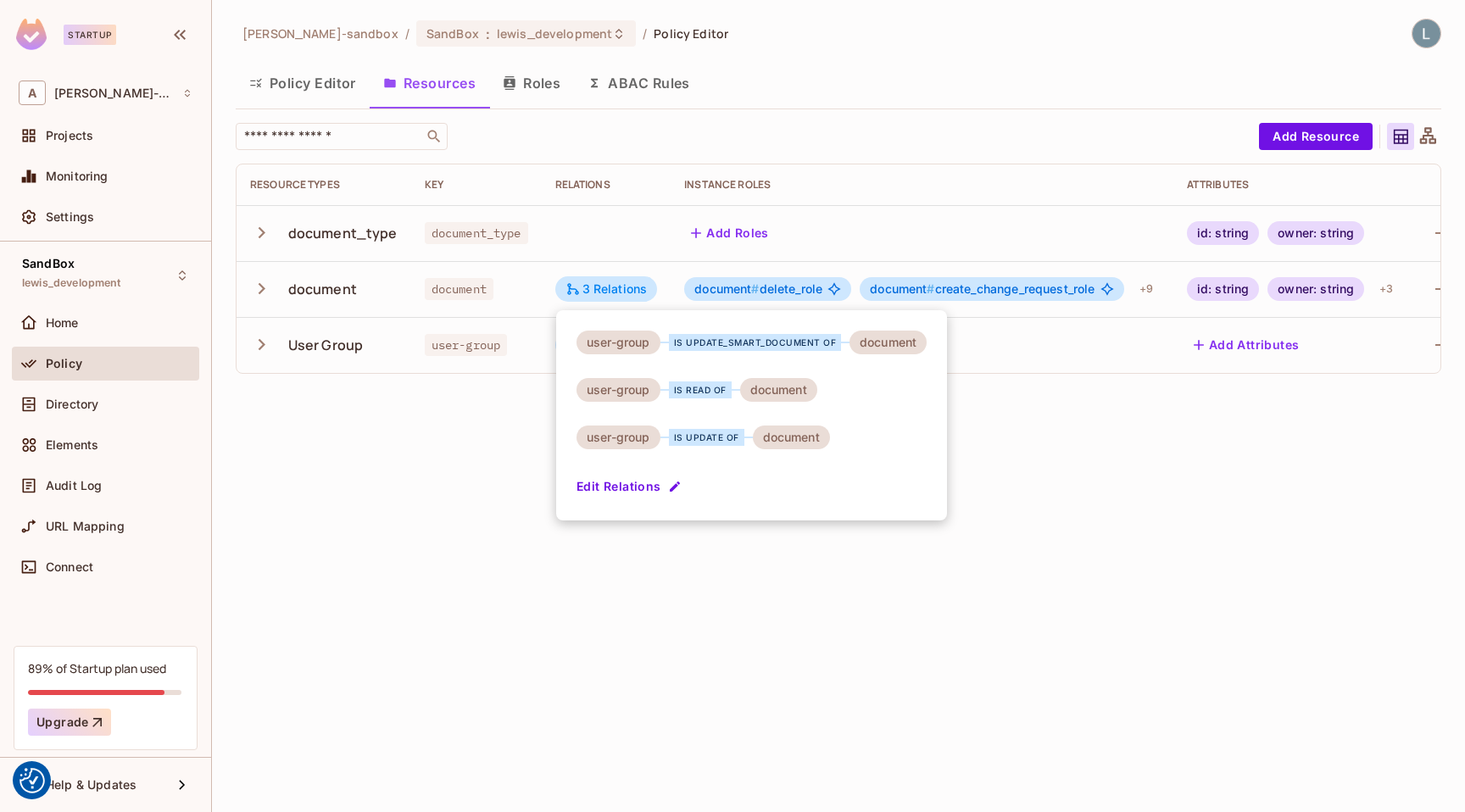
click at [417, 457] on div at bounding box center [732, 406] width 1465 height 812
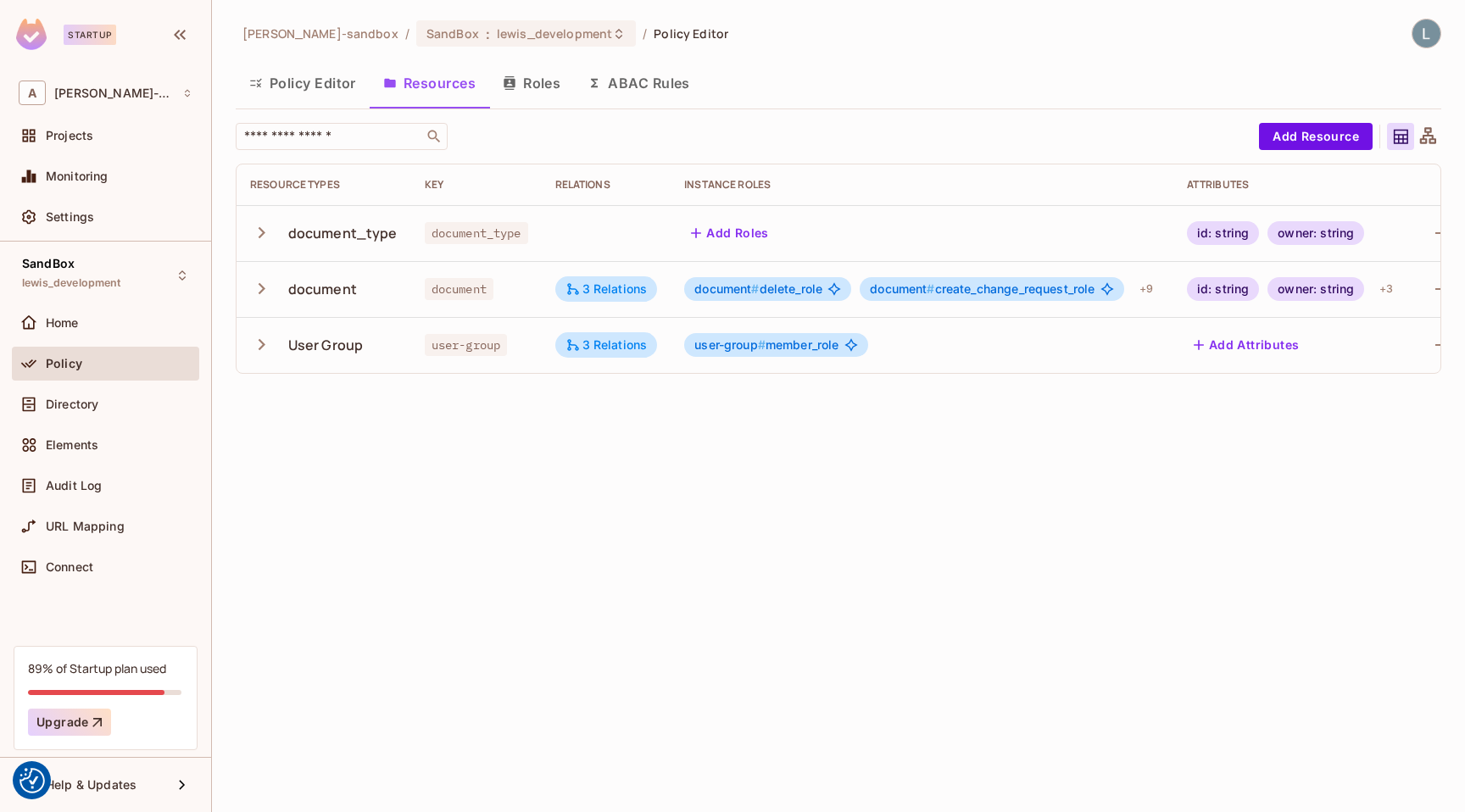
click at [475, 598] on div "alex-trustflight-sandbox / SandBox : lewis_development / Policy Editor Policy E…" at bounding box center [838, 406] width 1253 height 812
click at [310, 91] on button "Policy Editor" at bounding box center [302, 83] width 134 height 43
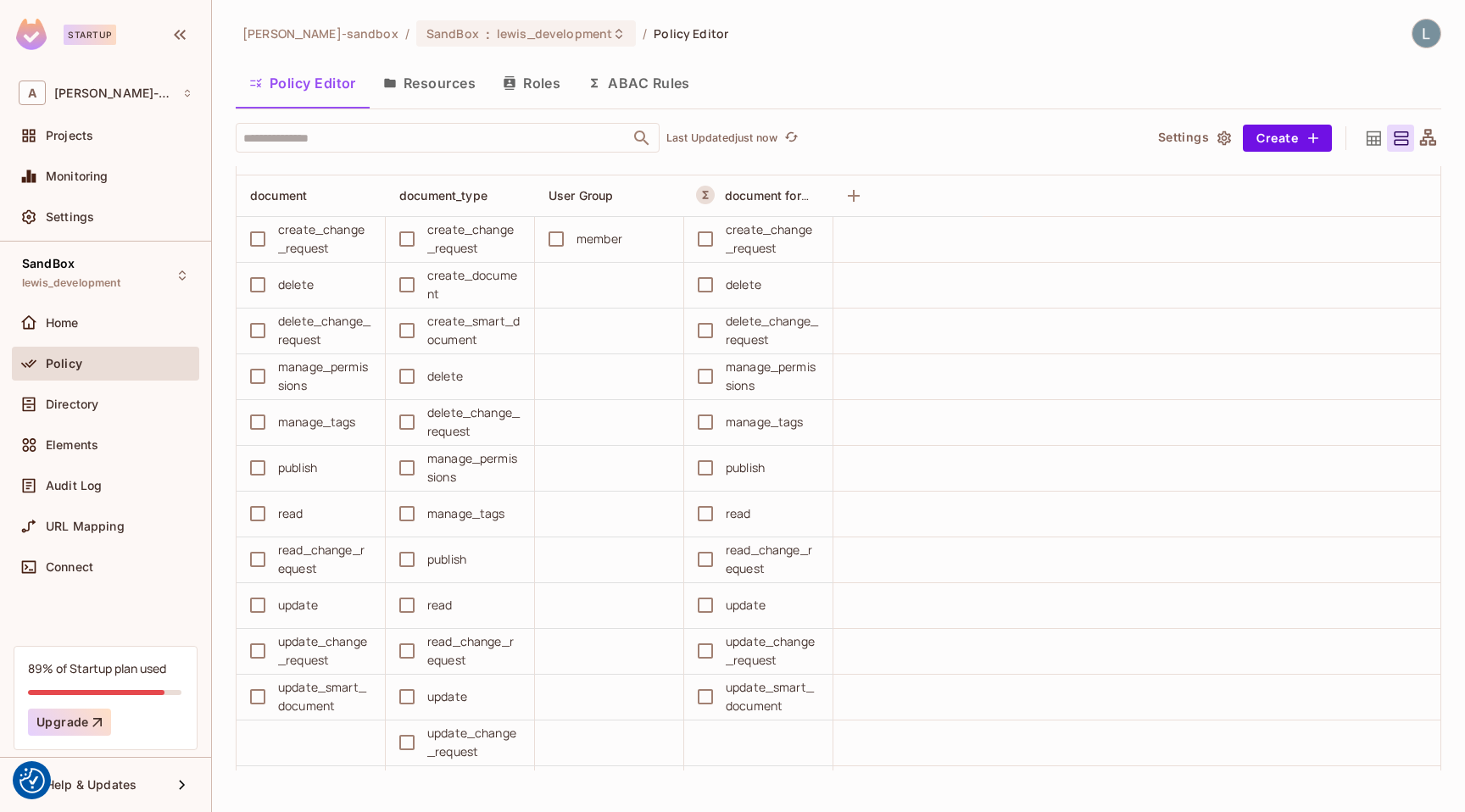
scroll to position [10759, 0]
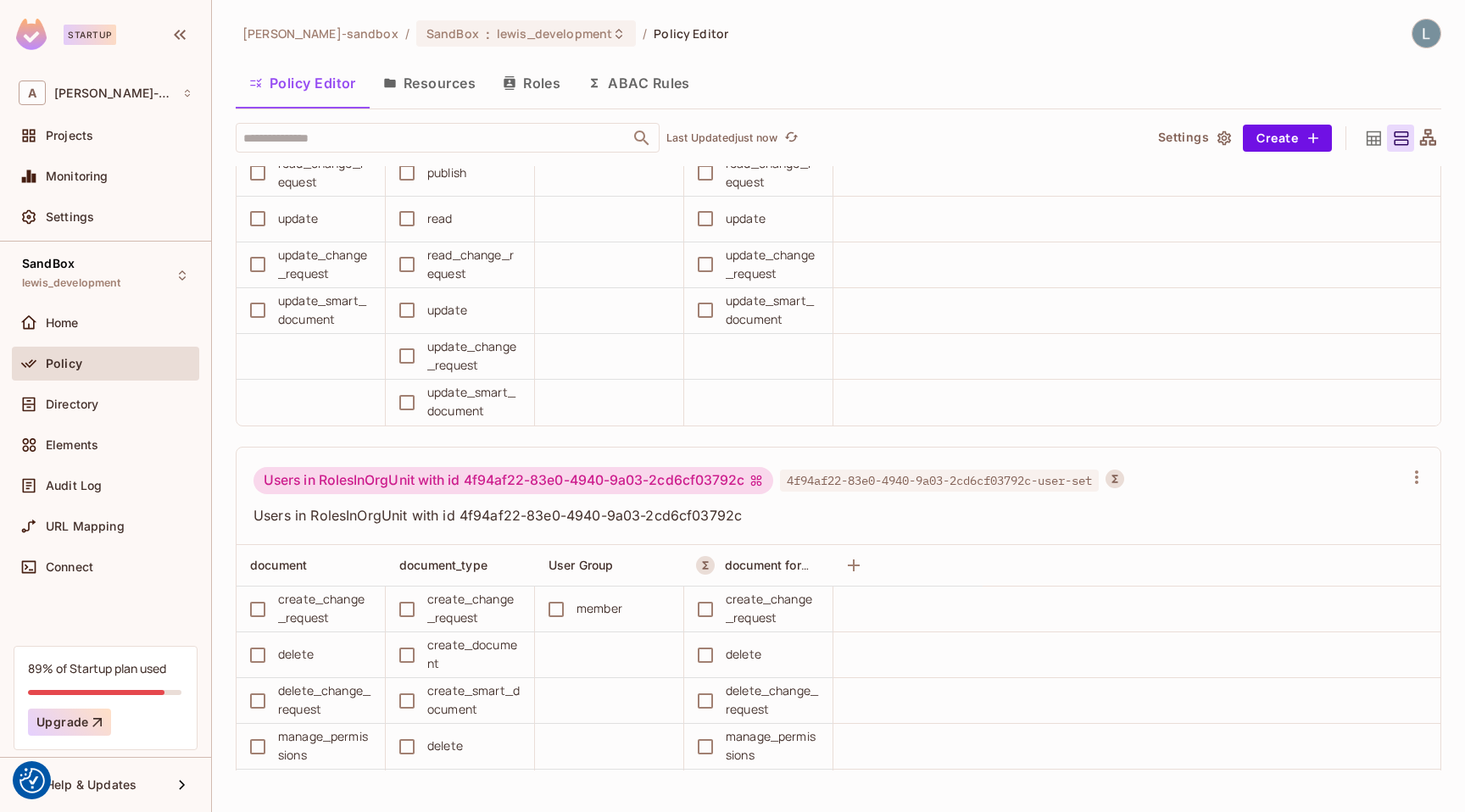
click at [646, 70] on button "ABAC Rules" at bounding box center [639, 83] width 130 height 43
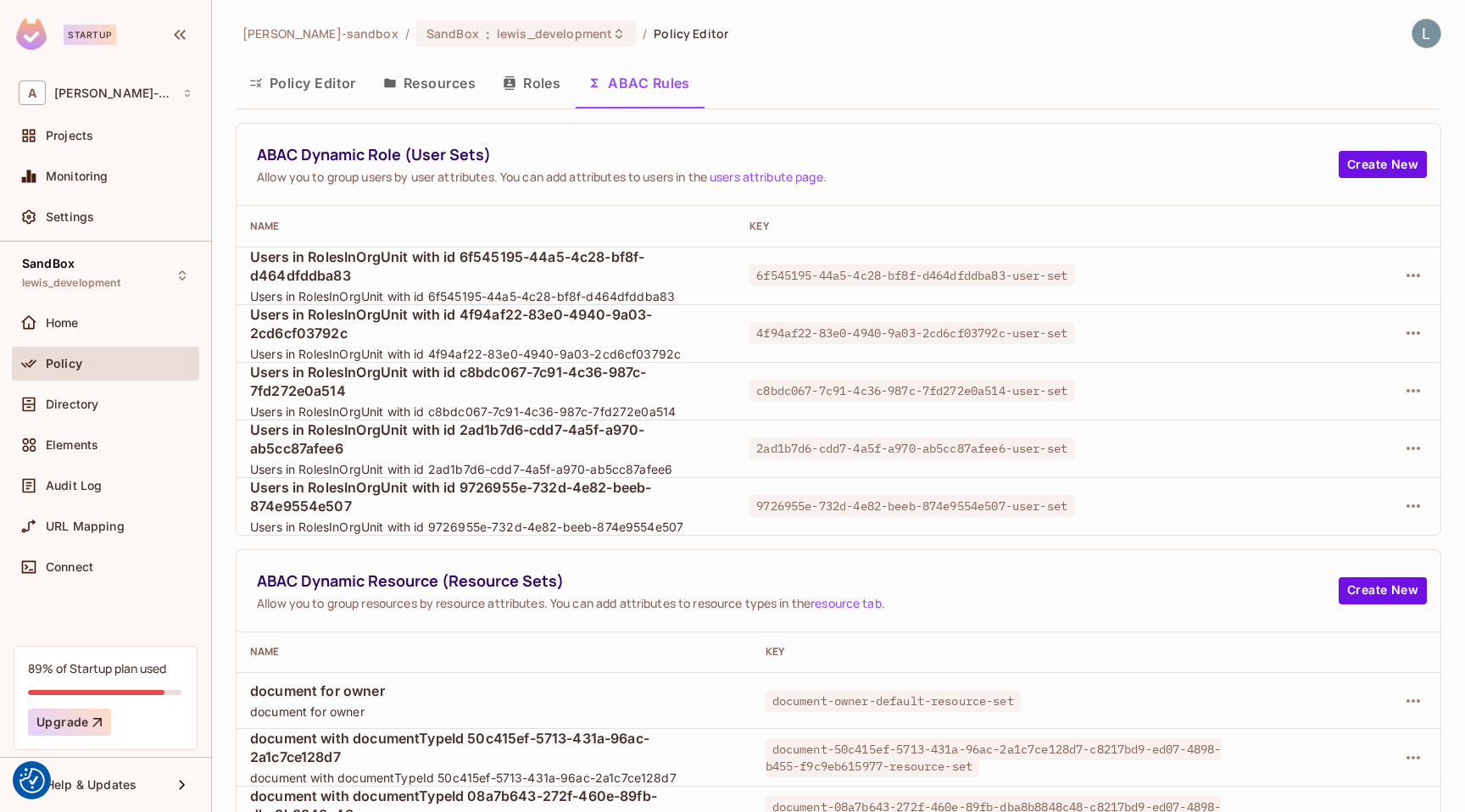
click at [428, 83] on button "Resources" at bounding box center [430, 83] width 120 height 43
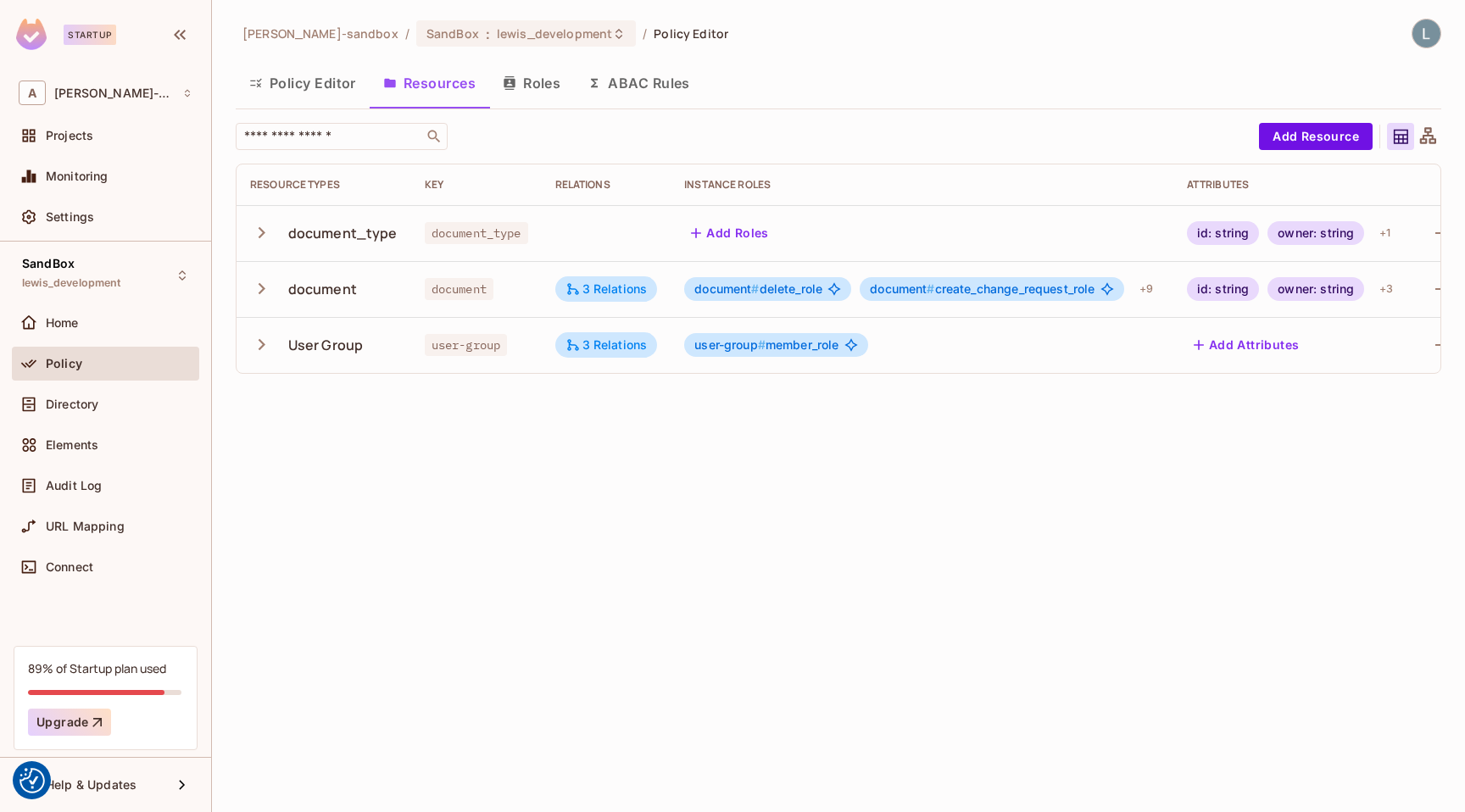
click at [260, 236] on icon "button" at bounding box center [262, 232] width 7 height 11
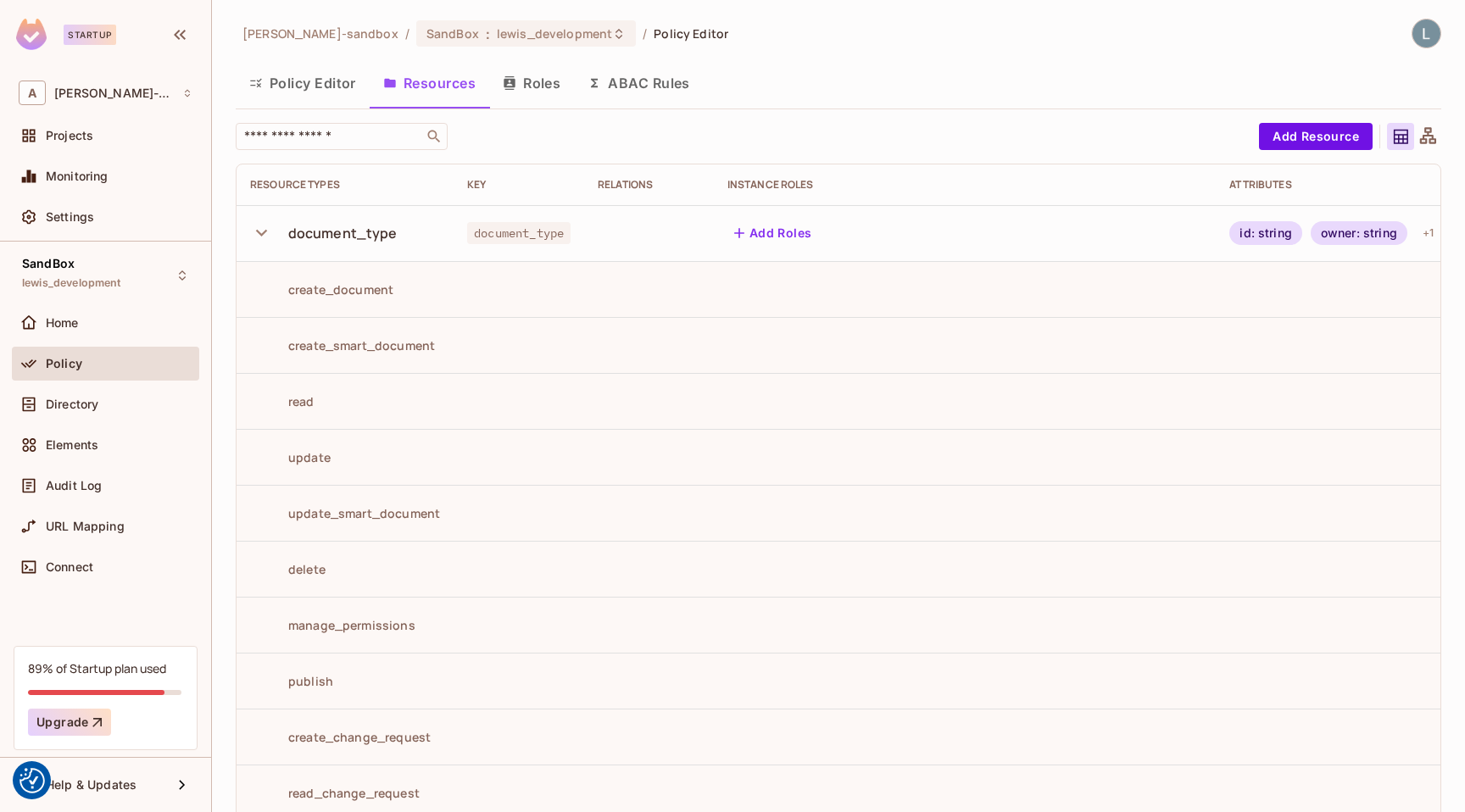
scroll to position [0, 113]
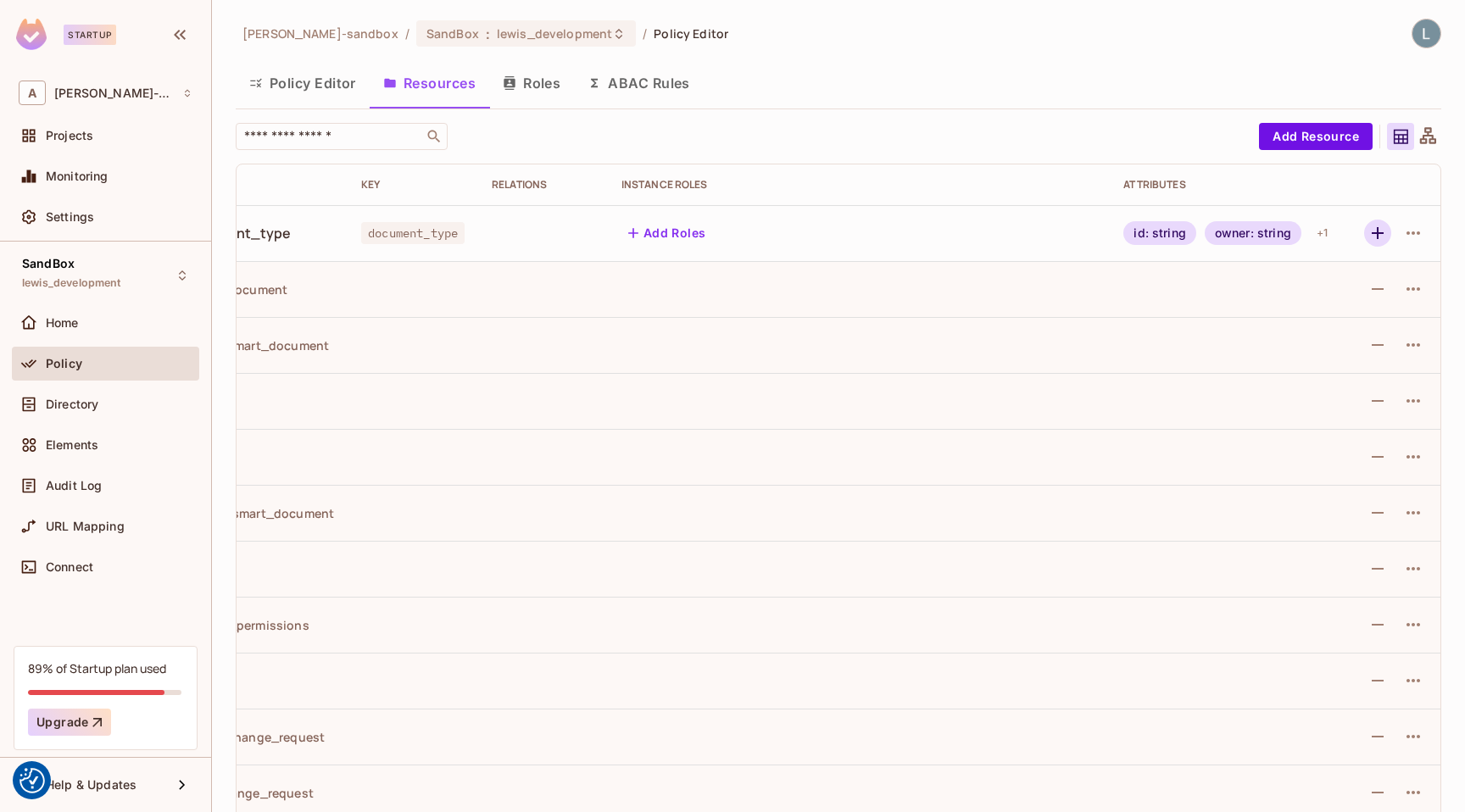
click at [1368, 233] on icon "button" at bounding box center [1378, 233] width 21 height 20
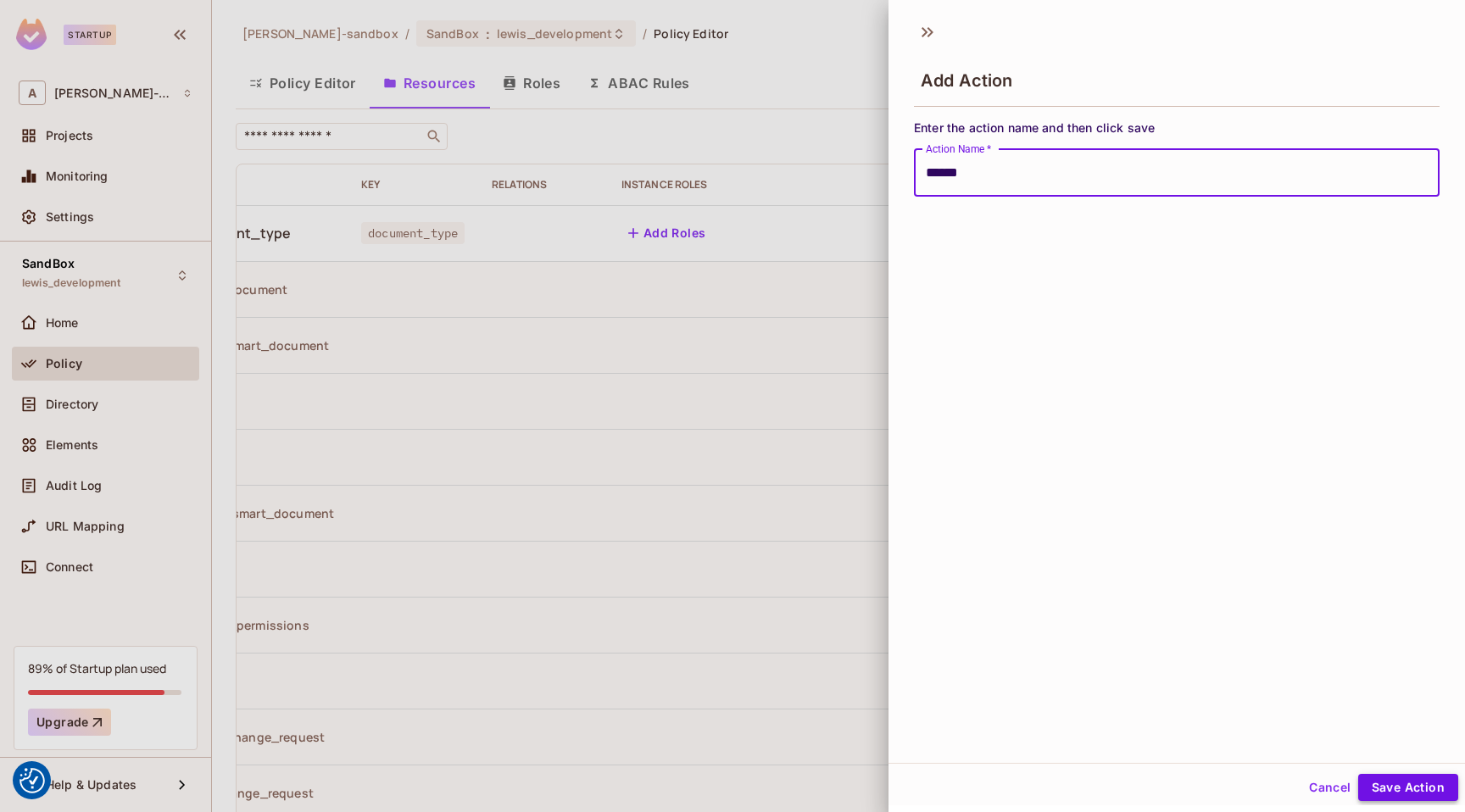
type input "******"
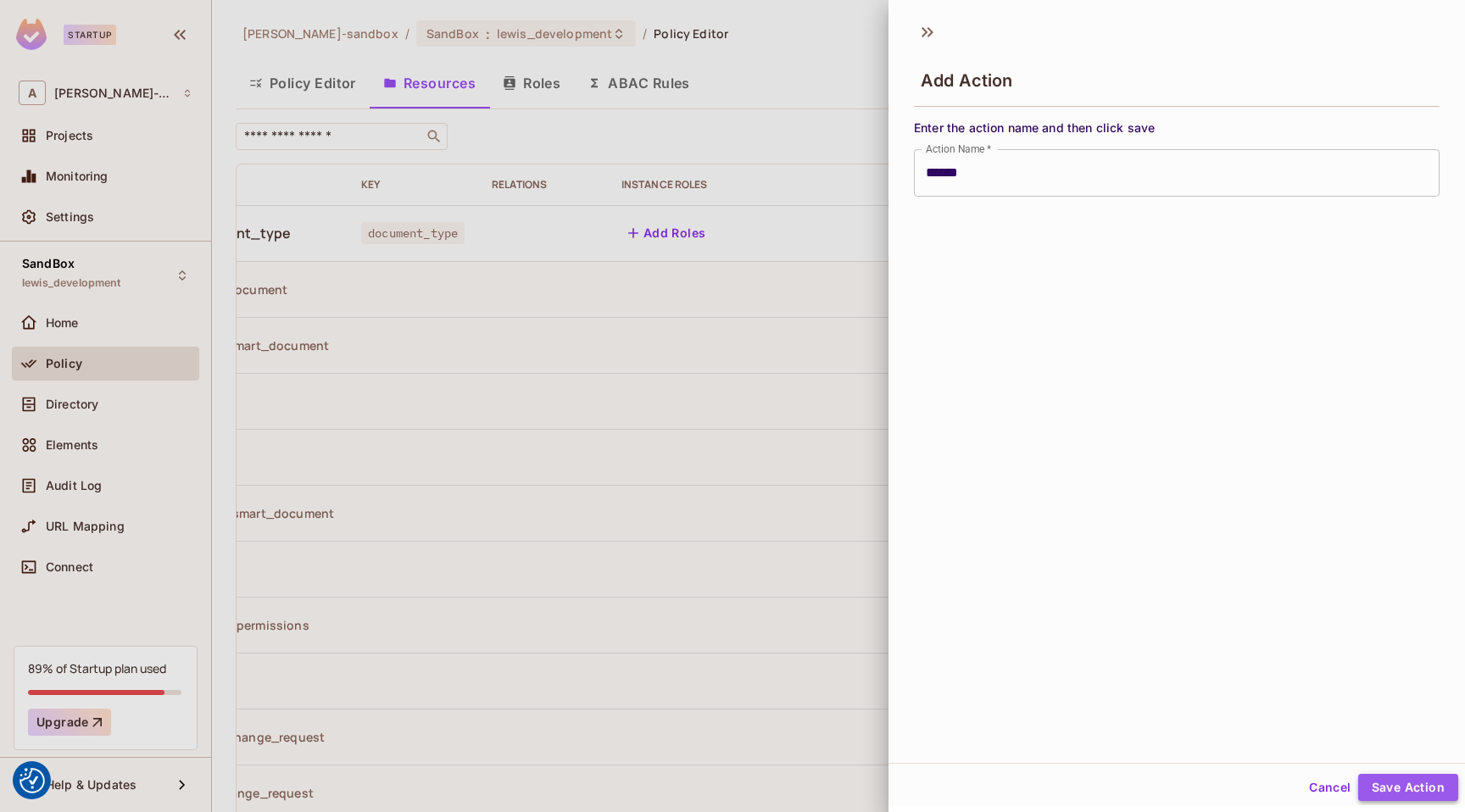
click at [1397, 787] on button "Save Action" at bounding box center [1408, 787] width 100 height 27
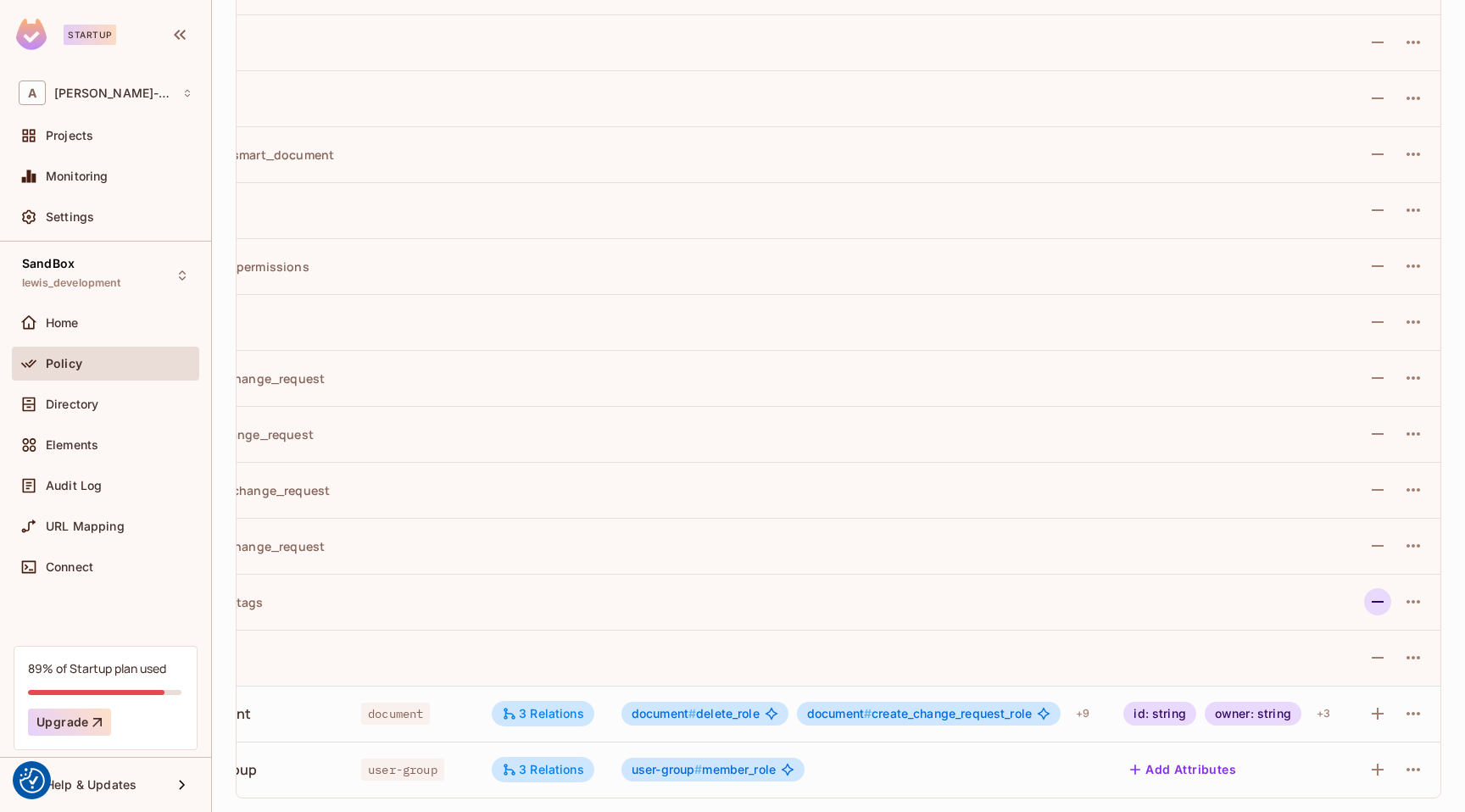
click at [1383, 602] on icon "button" at bounding box center [1378, 602] width 12 height 2
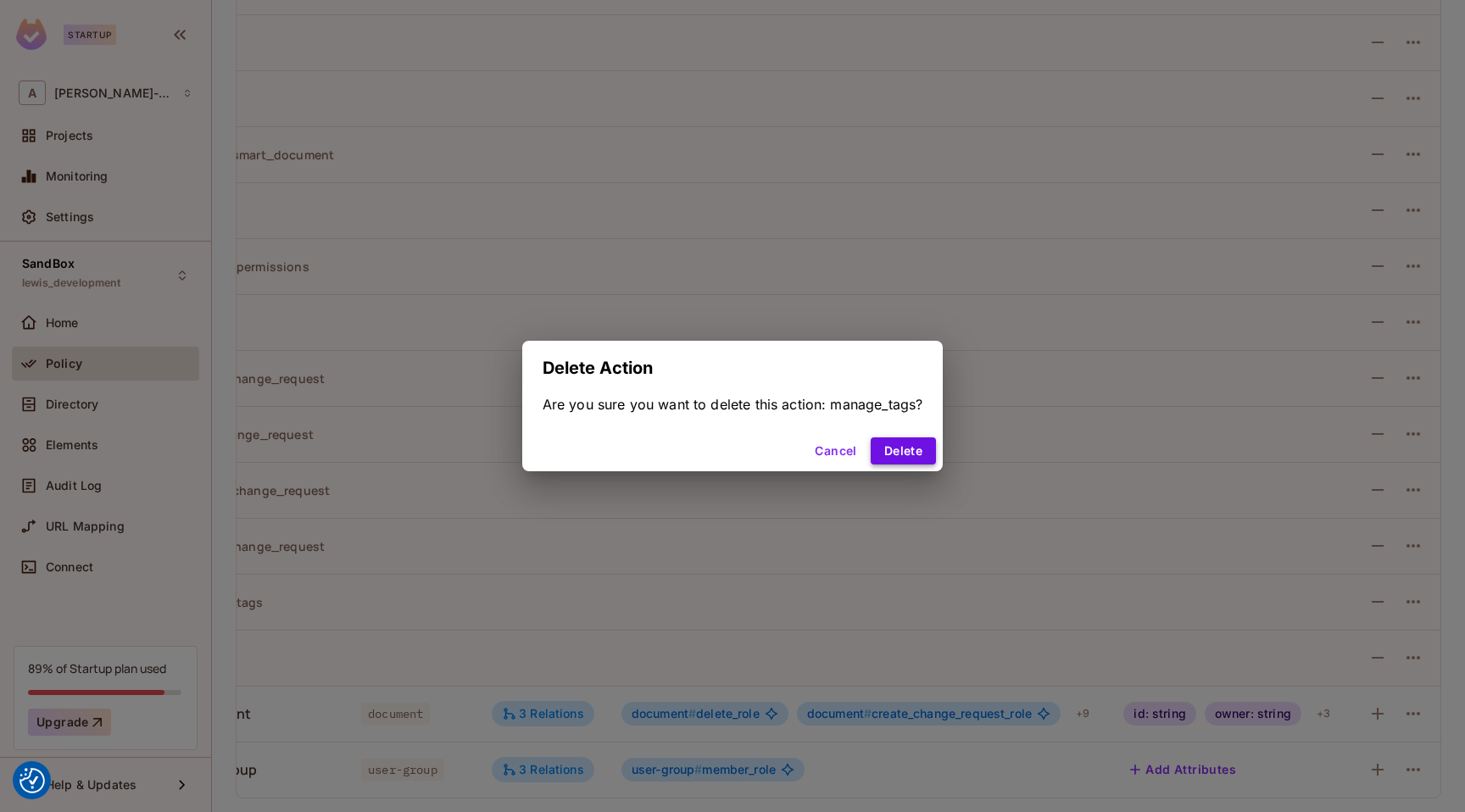
click at [900, 452] on button "Delete" at bounding box center [903, 451] width 65 height 27
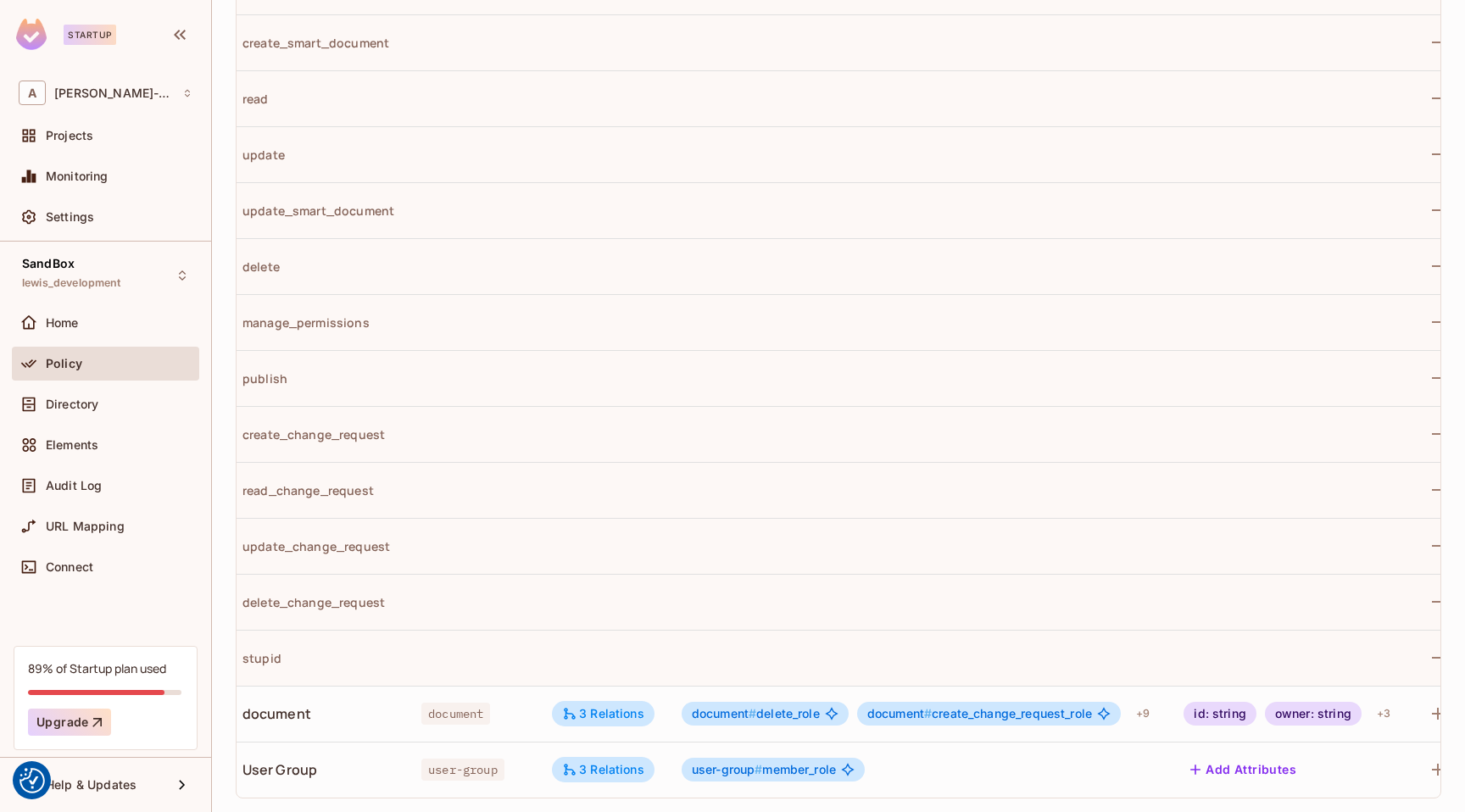
scroll to position [0, 0]
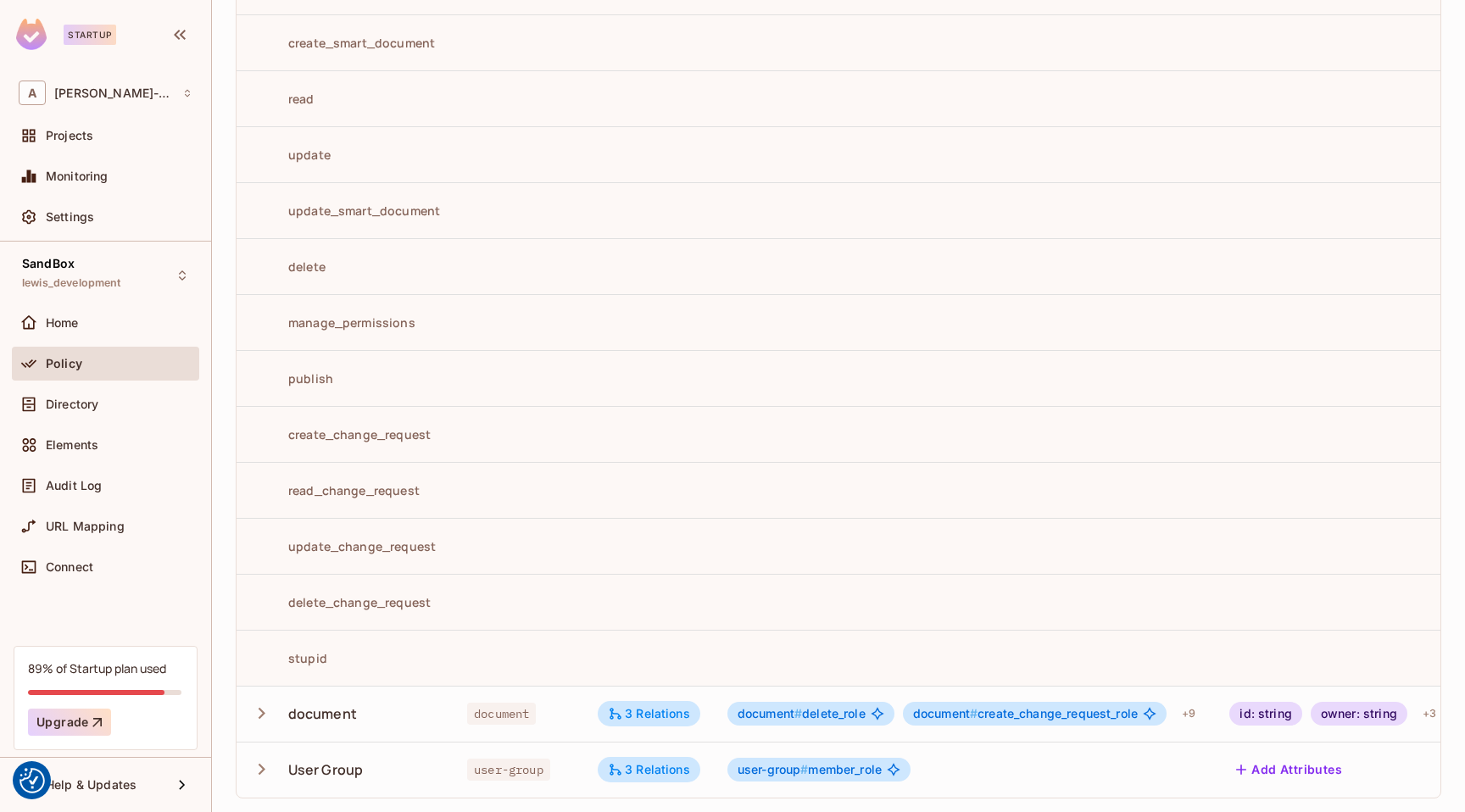
click at [257, 722] on icon "button" at bounding box center [261, 713] width 23 height 23
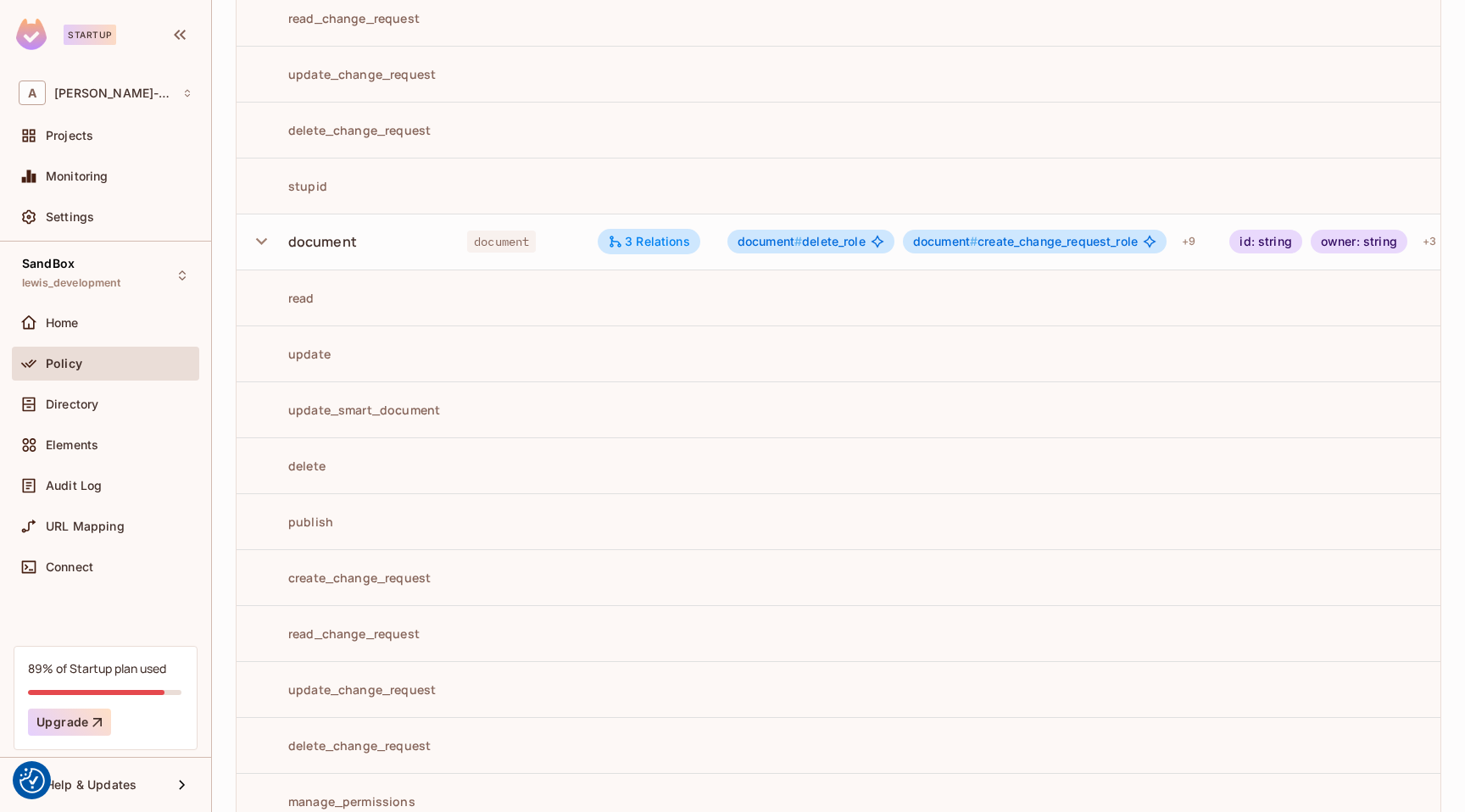
scroll to position [0, 113]
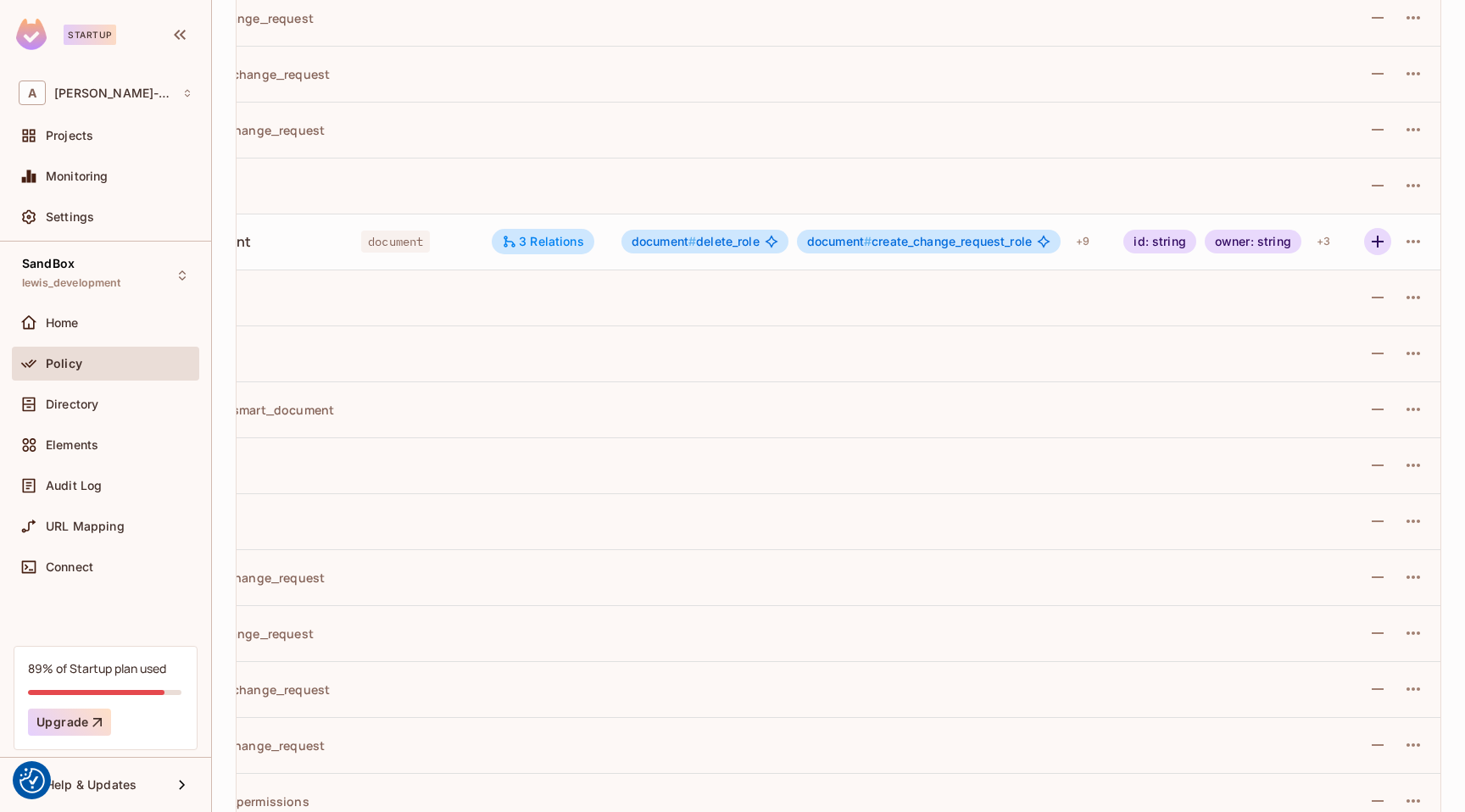
click at [1383, 241] on icon "button" at bounding box center [1378, 242] width 12 height 12
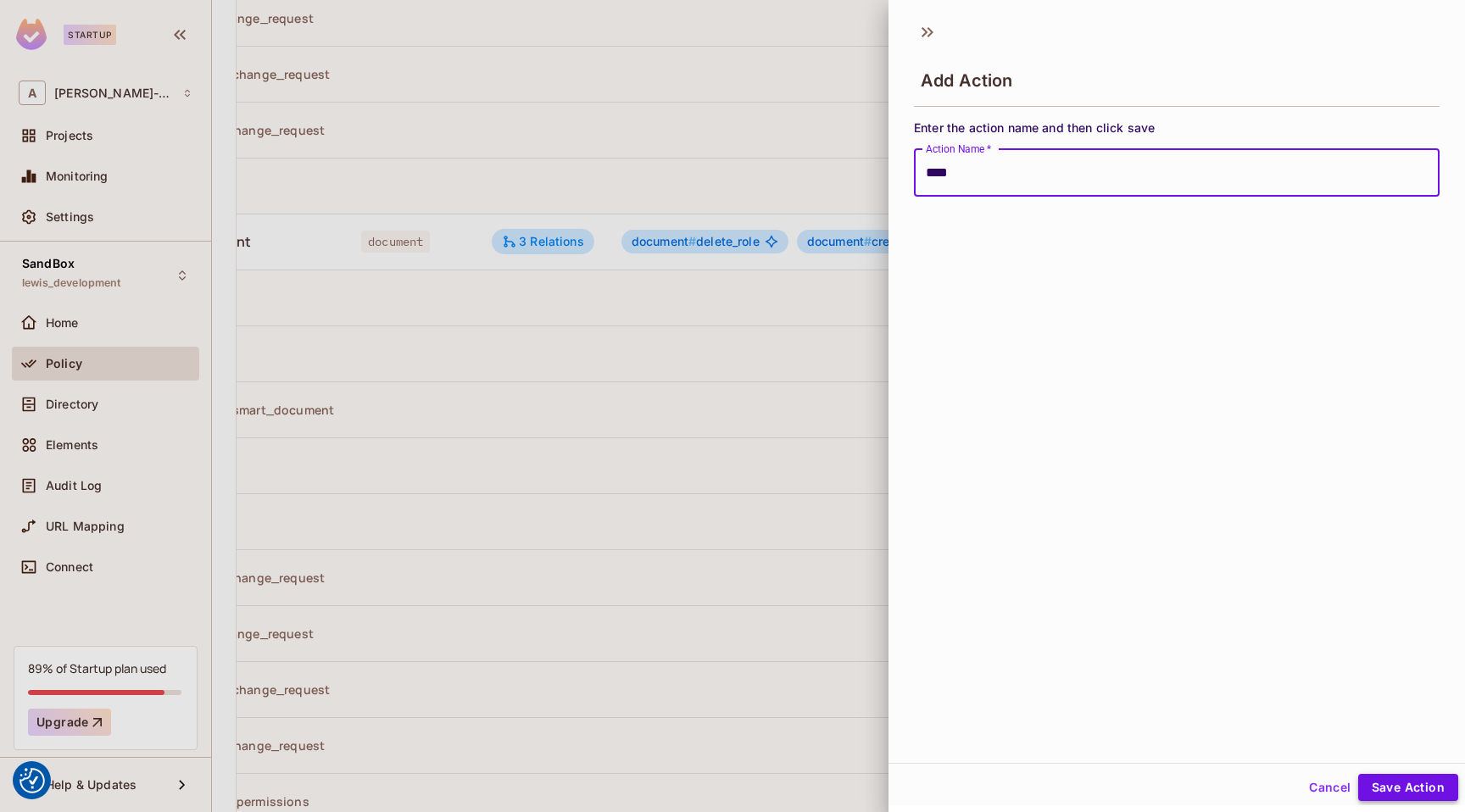
type input "****"
click at [1385, 786] on button "Save Action" at bounding box center [1408, 787] width 100 height 27
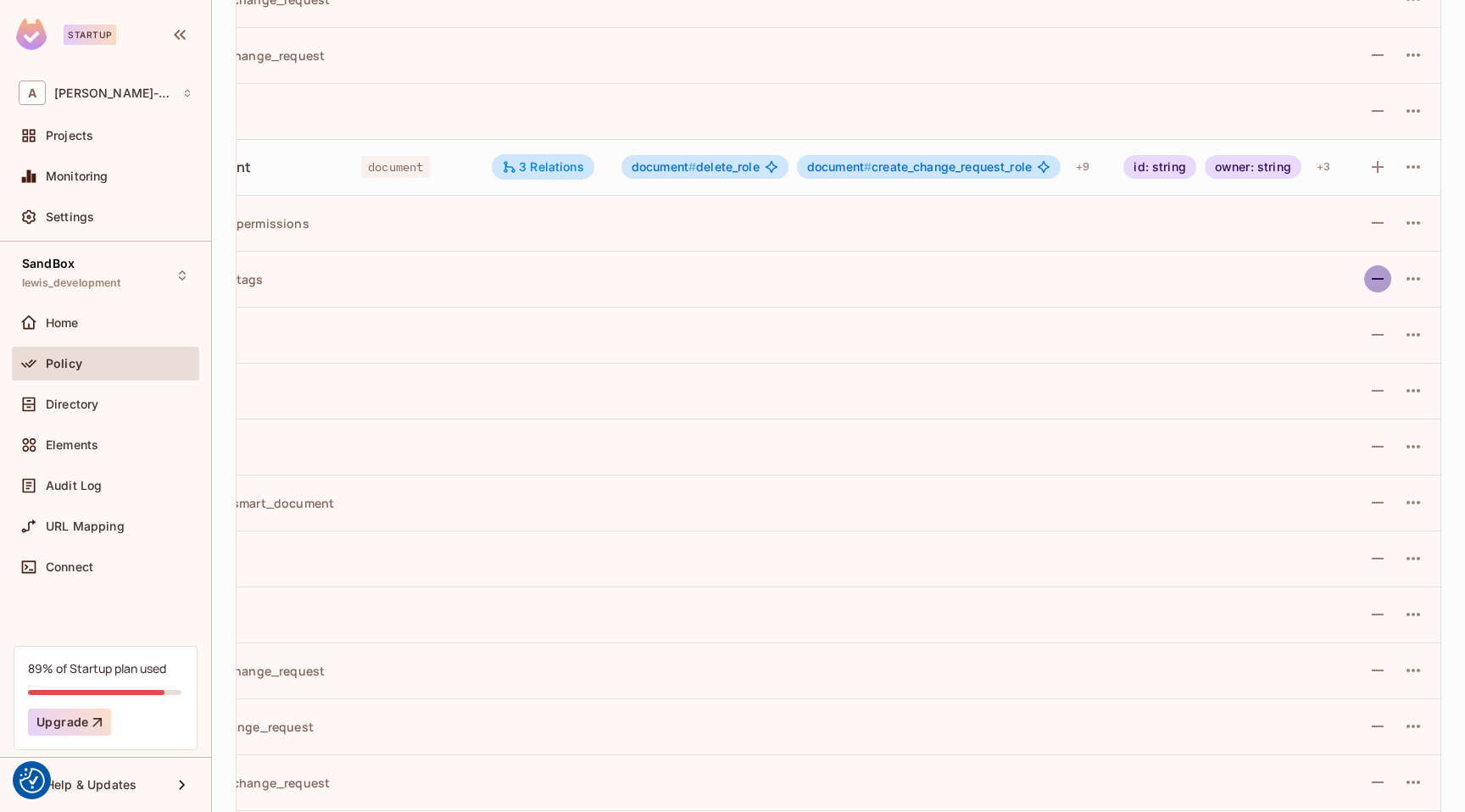
click at [1386, 277] on icon "button" at bounding box center [1378, 279] width 21 height 20
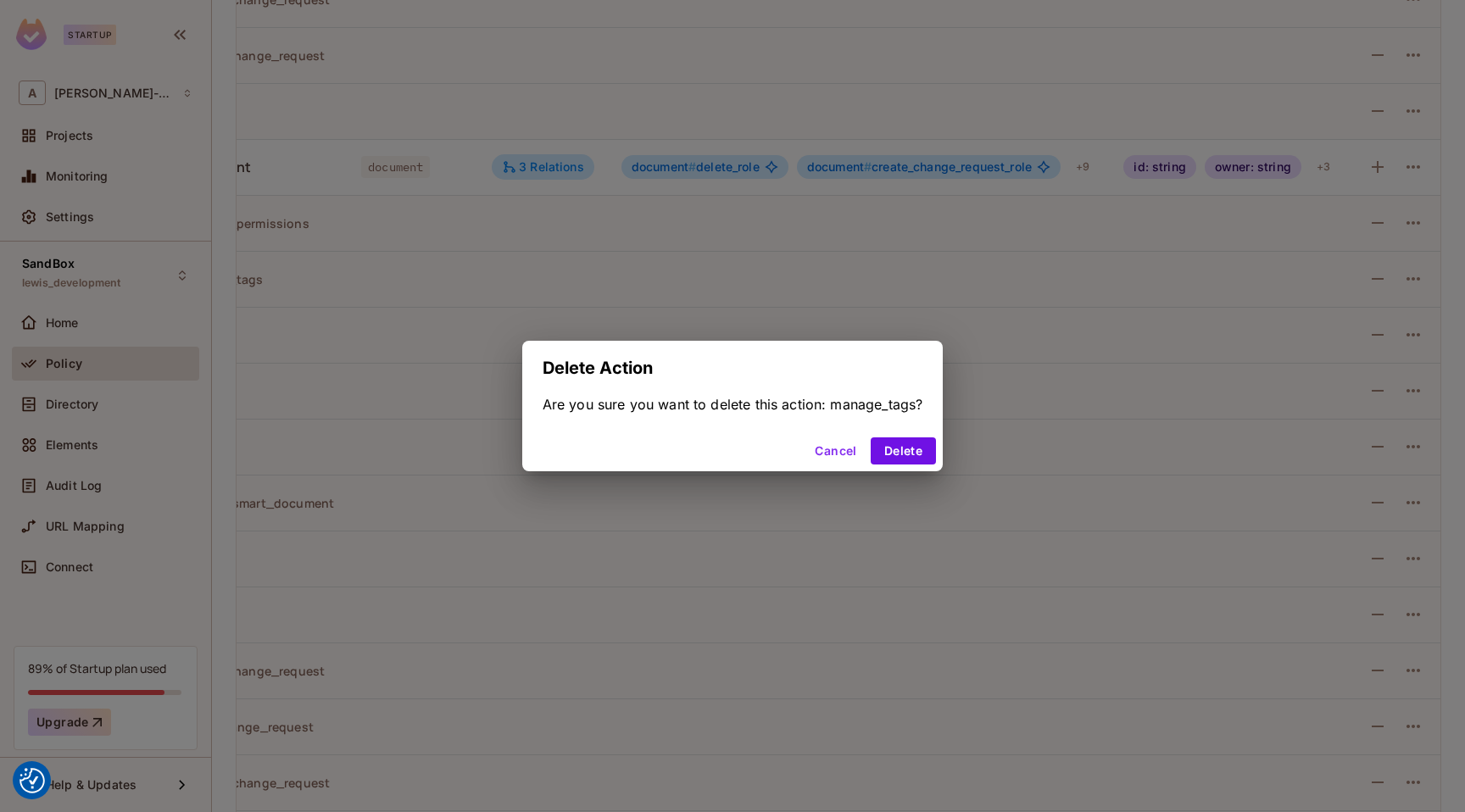
click at [929, 435] on div "Cancel Delete" at bounding box center [732, 451] width 421 height 41
click at [905, 454] on button "Delete" at bounding box center [903, 451] width 65 height 27
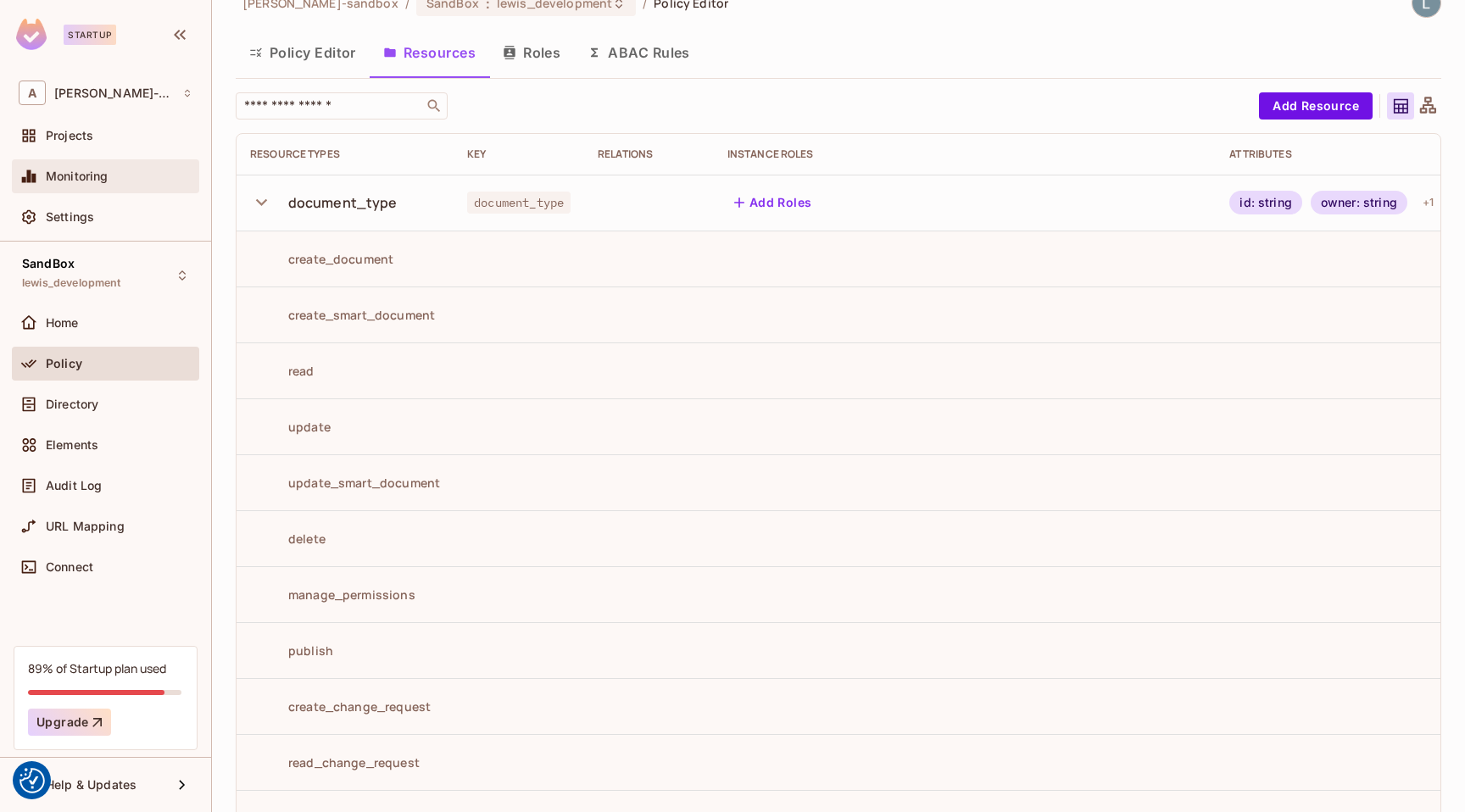
scroll to position [0, 0]
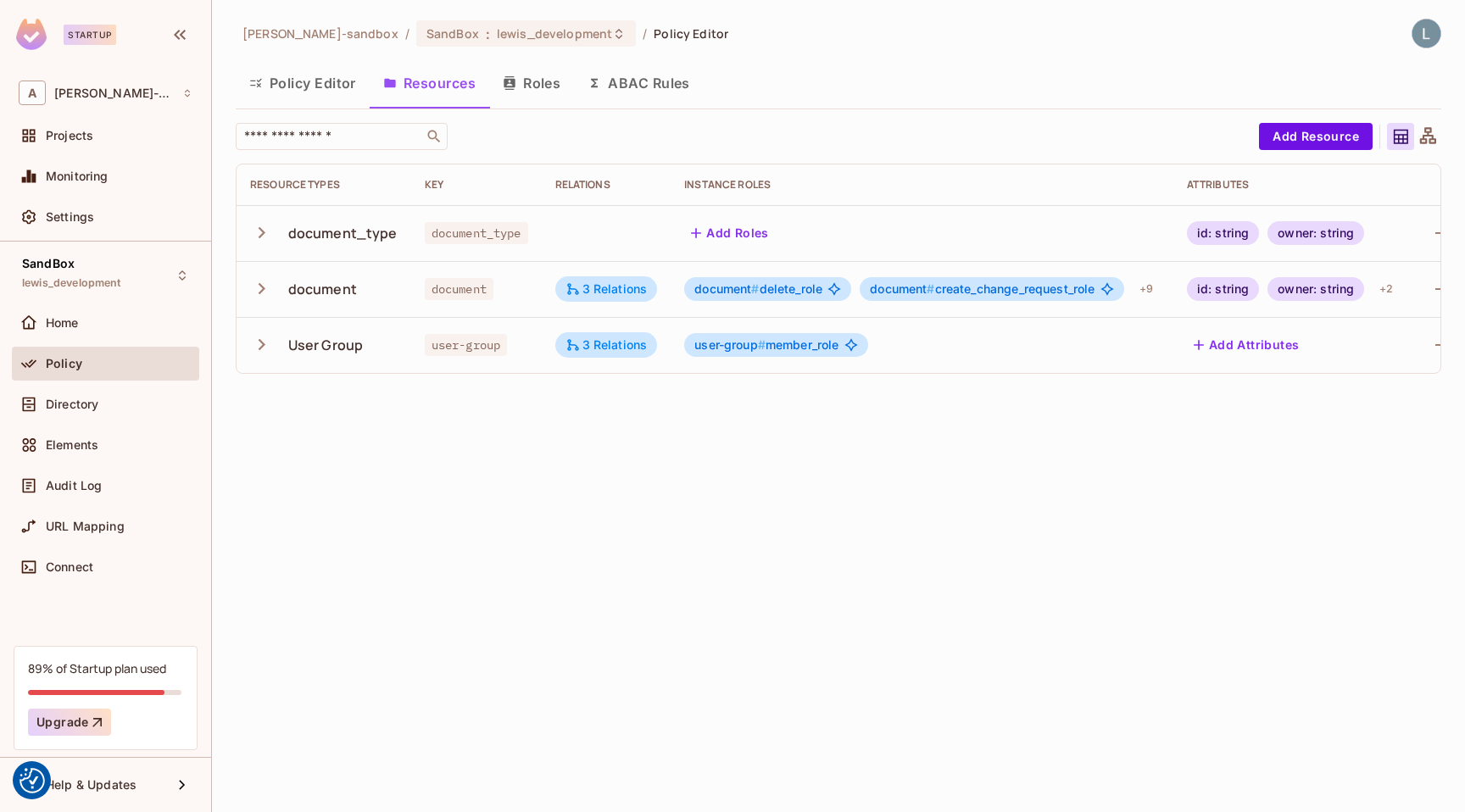
click at [257, 232] on icon "button" at bounding box center [261, 232] width 23 height 23
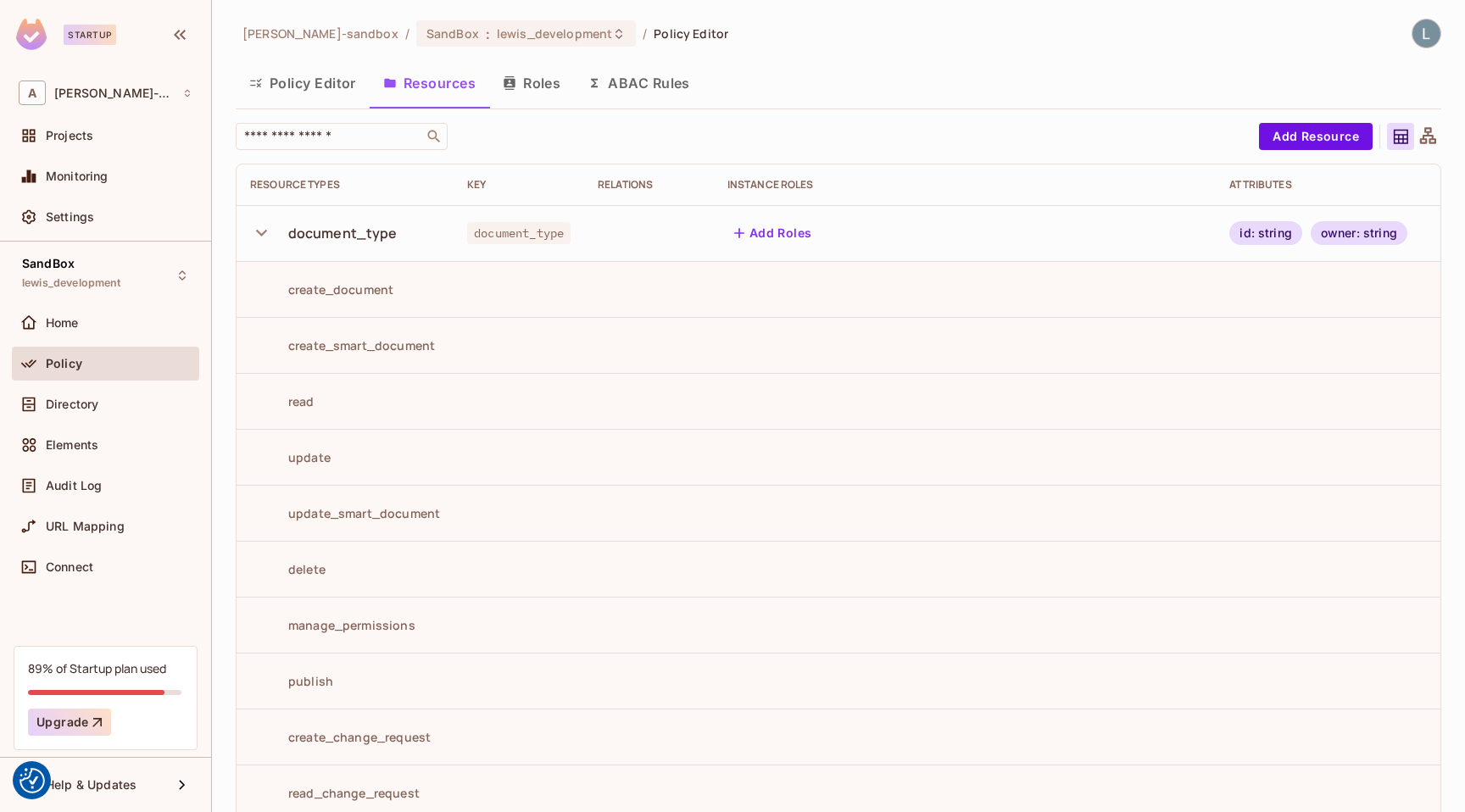
click at [258, 245] on button "button" at bounding box center [265, 232] width 30 height 37
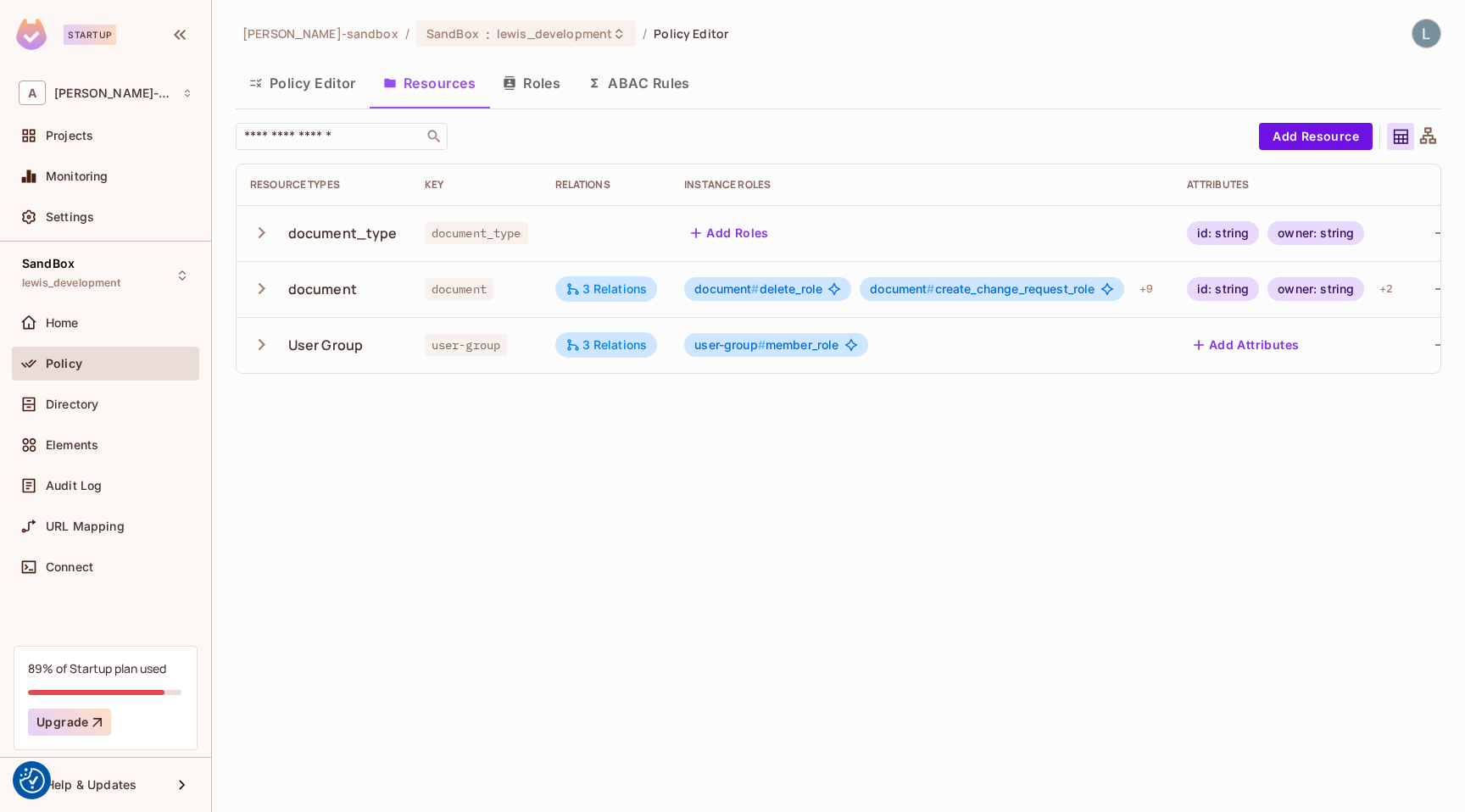
click at [261, 290] on icon "button" at bounding box center [262, 289] width 7 height 11
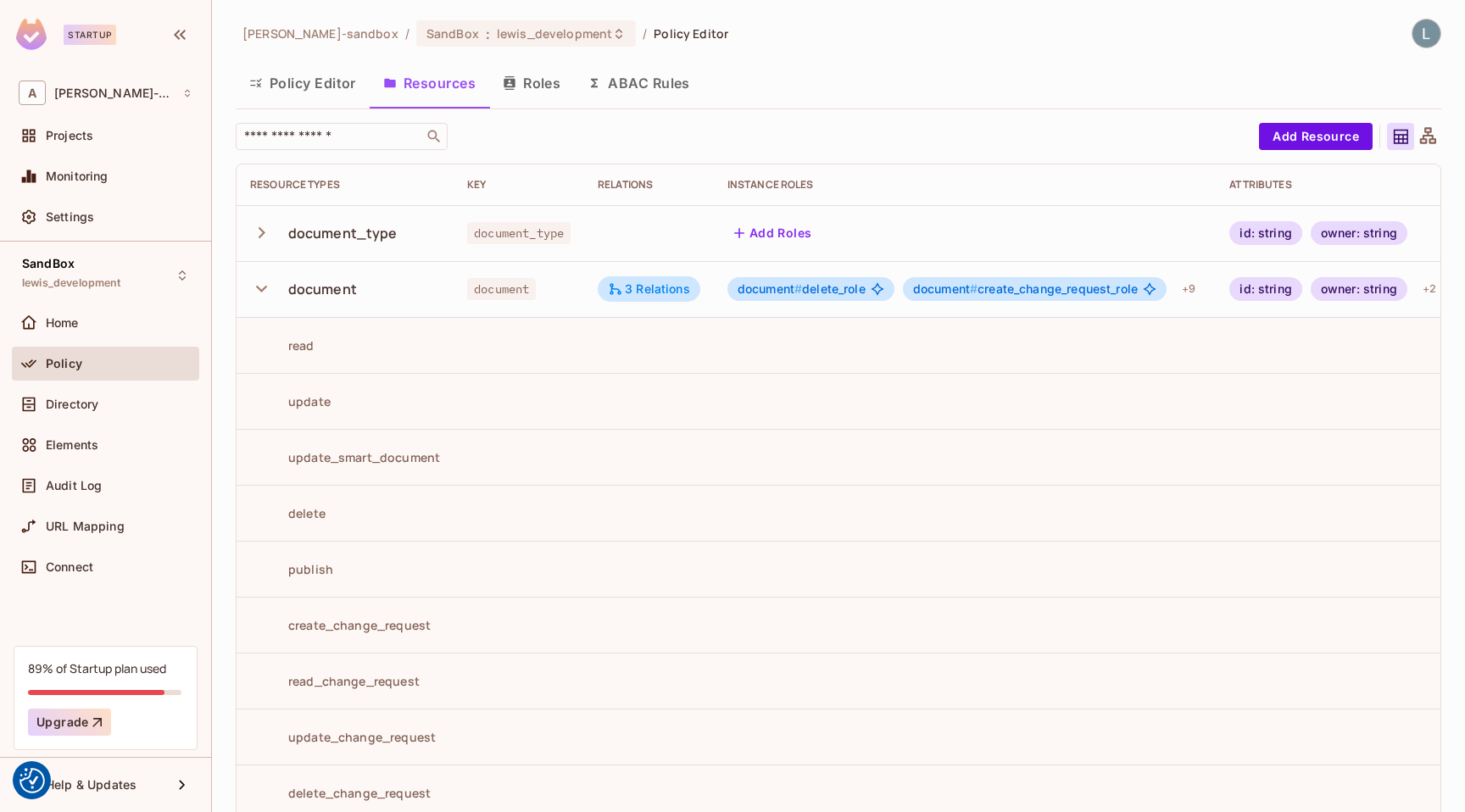
click at [652, 77] on button "ABAC Rules" at bounding box center [639, 83] width 130 height 43
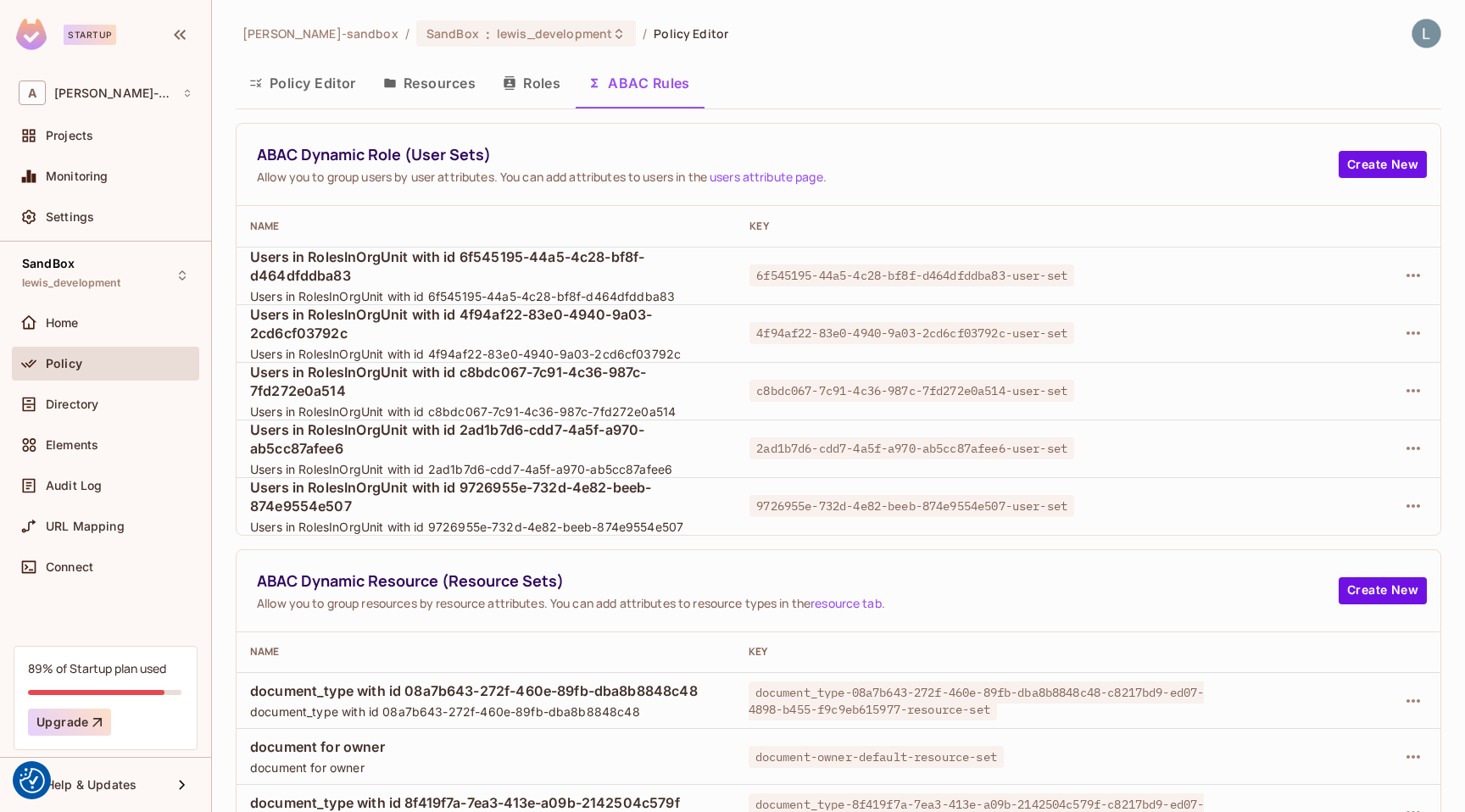
scroll to position [85, 0]
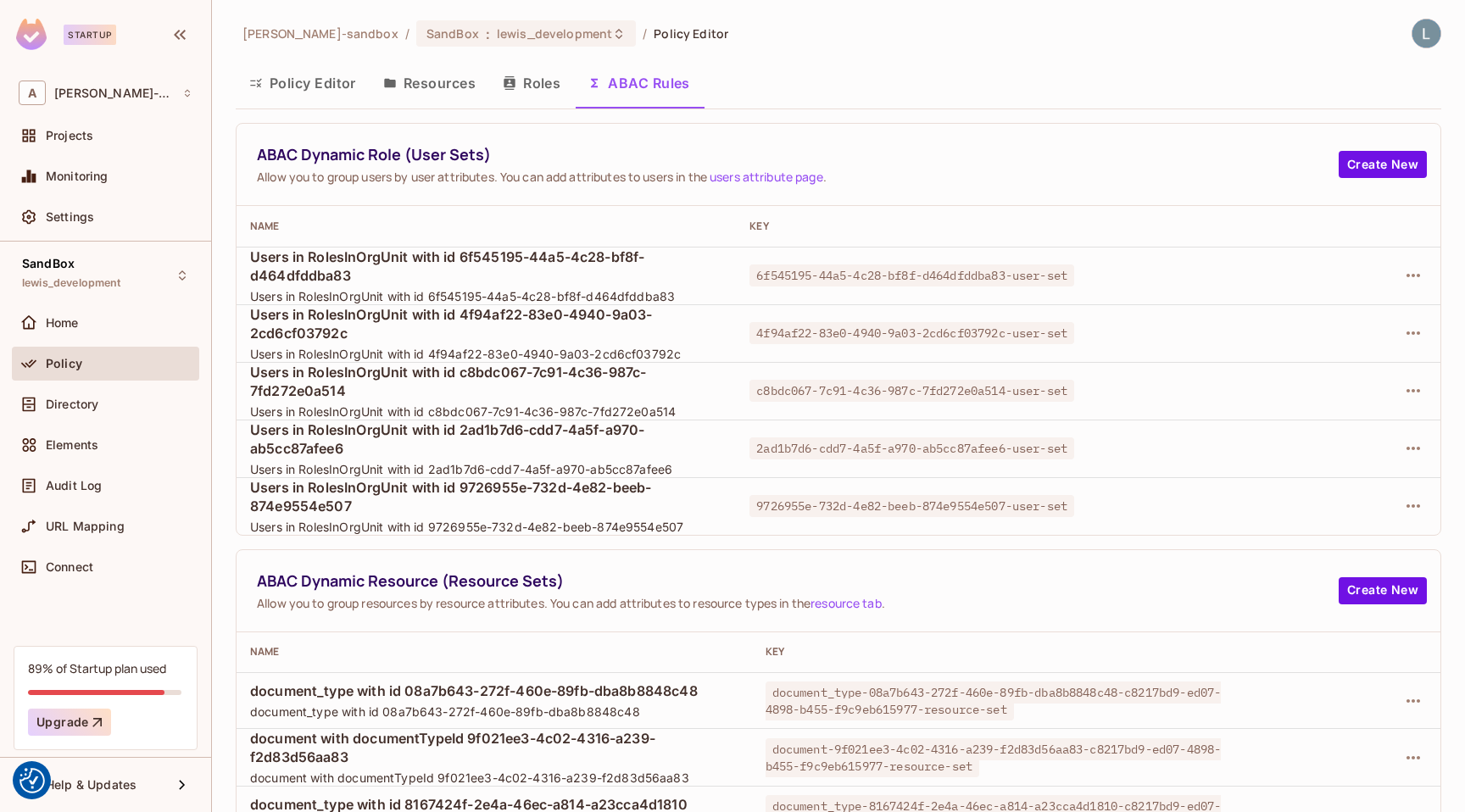
click at [793, 72] on div "Policy Editor Resources Roles ABAC Rules" at bounding box center [838, 83] width 1205 height 43
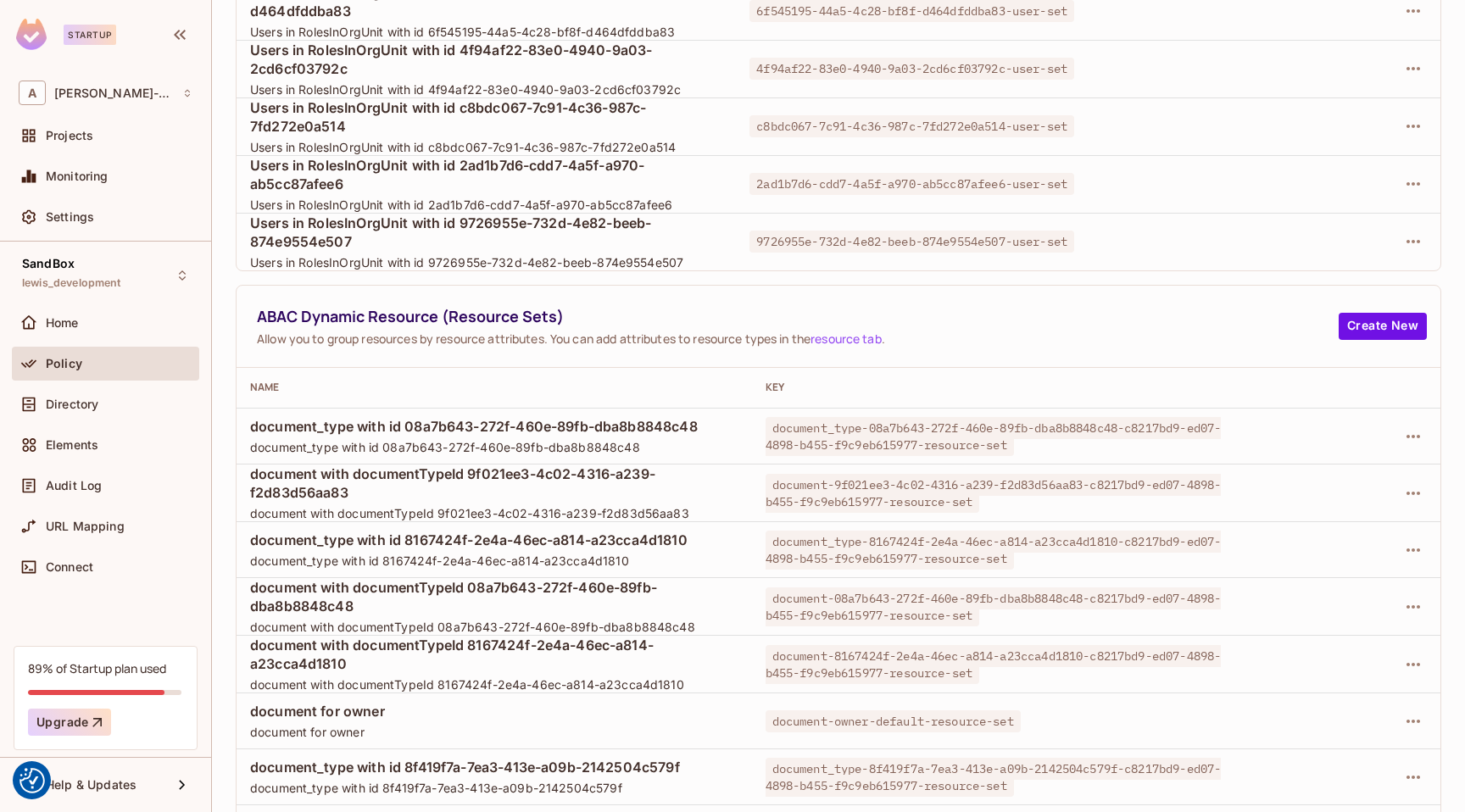
scroll to position [313, 0]
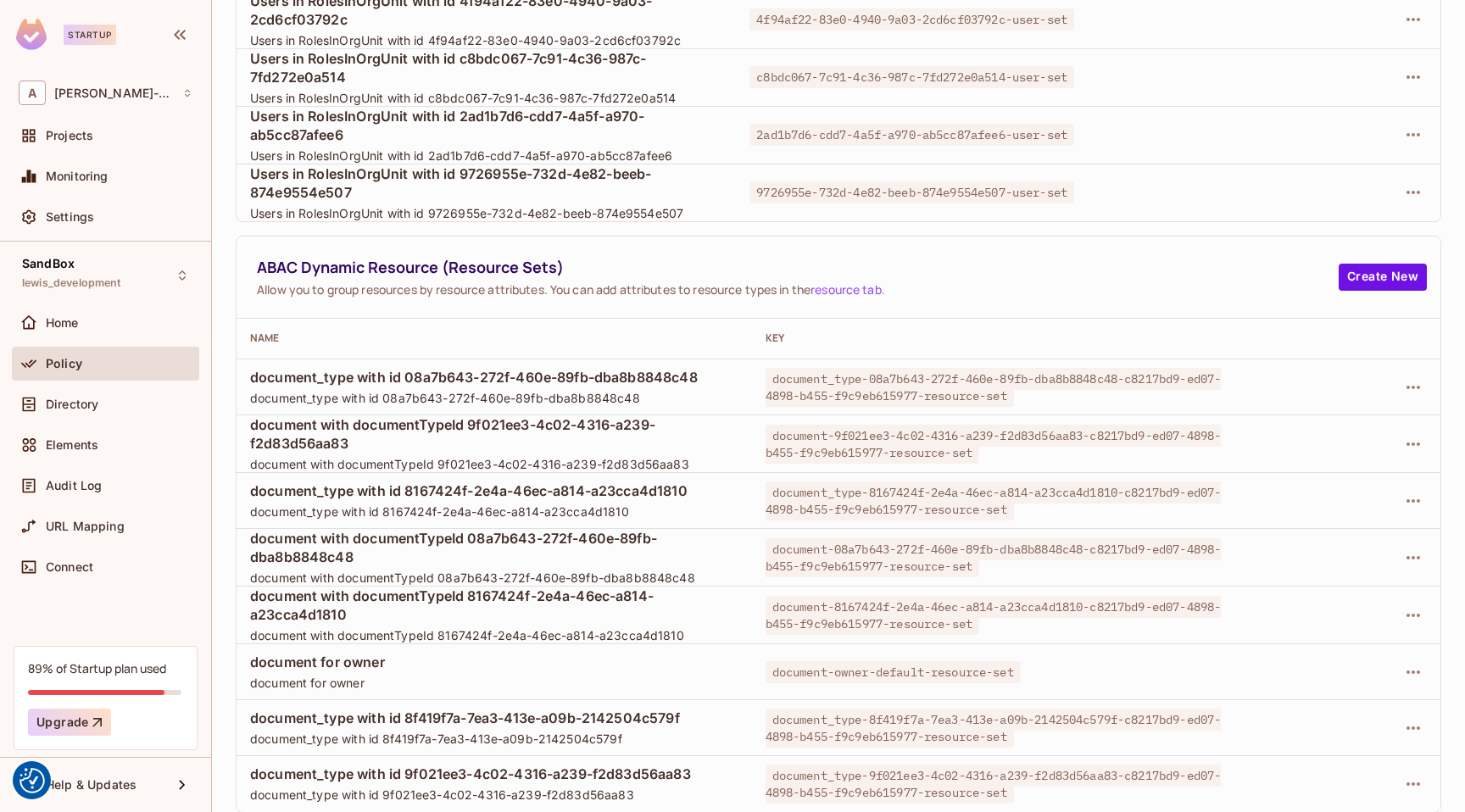
click at [228, 224] on div "alex-trustflight-sandbox / SandBox : lewis_development / Policy Editor Policy E…" at bounding box center [838, 406] width 1253 height 812
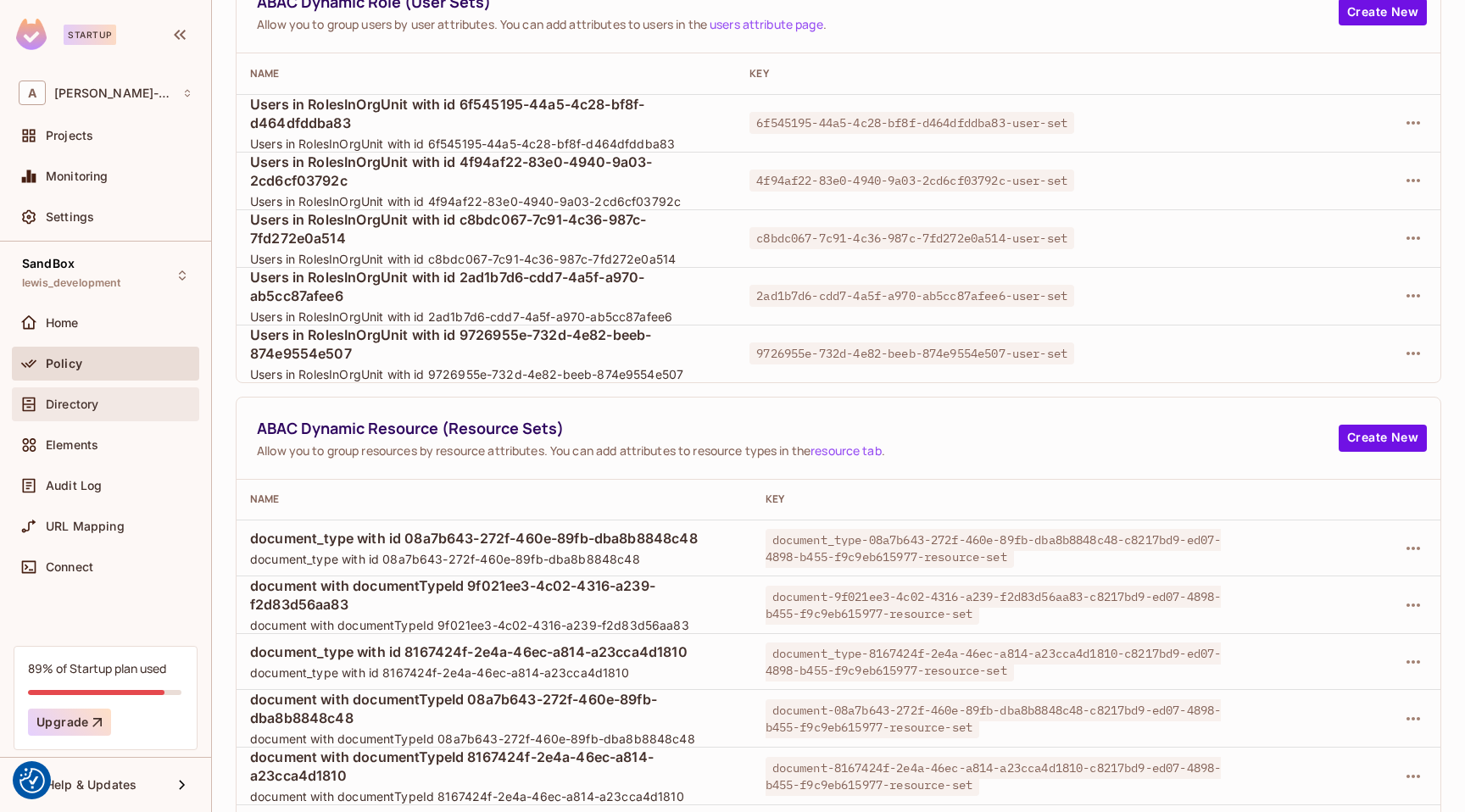
scroll to position [313, 0]
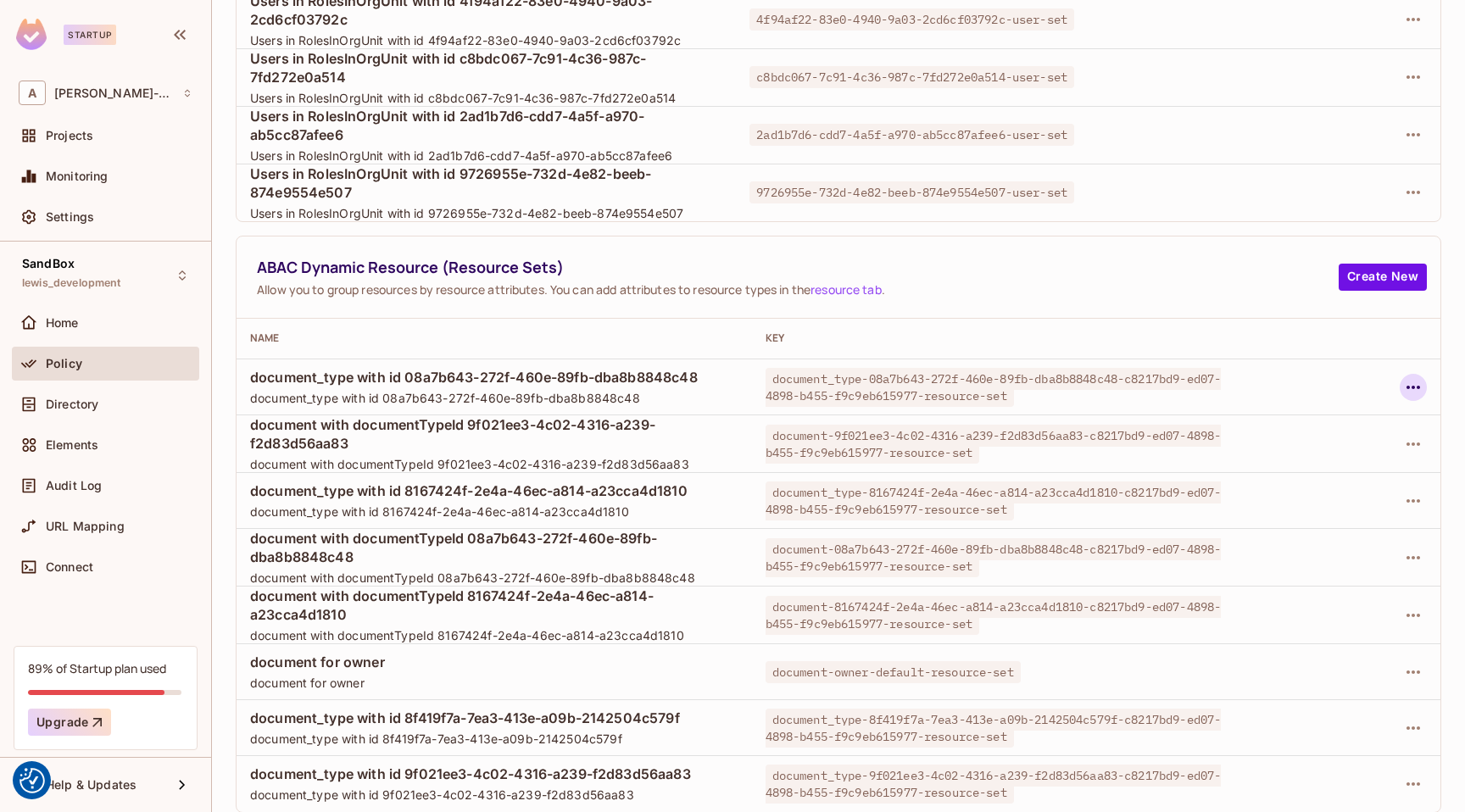
click at [1409, 387] on icon "button" at bounding box center [1414, 388] width 14 height 3
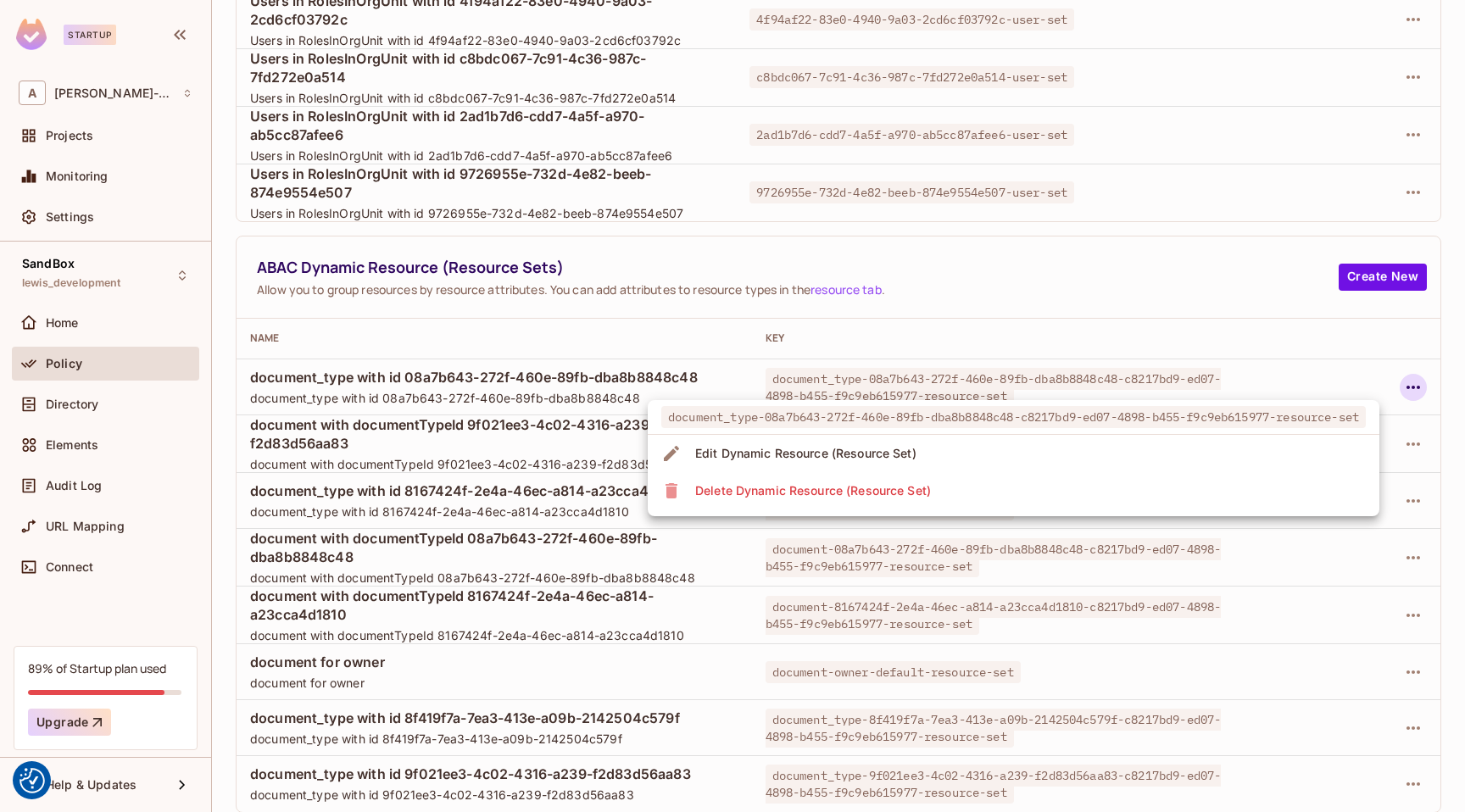
click at [1012, 491] on li "Delete Dynamic Resource (Resource Set)" at bounding box center [1013, 491] width 732 height 38
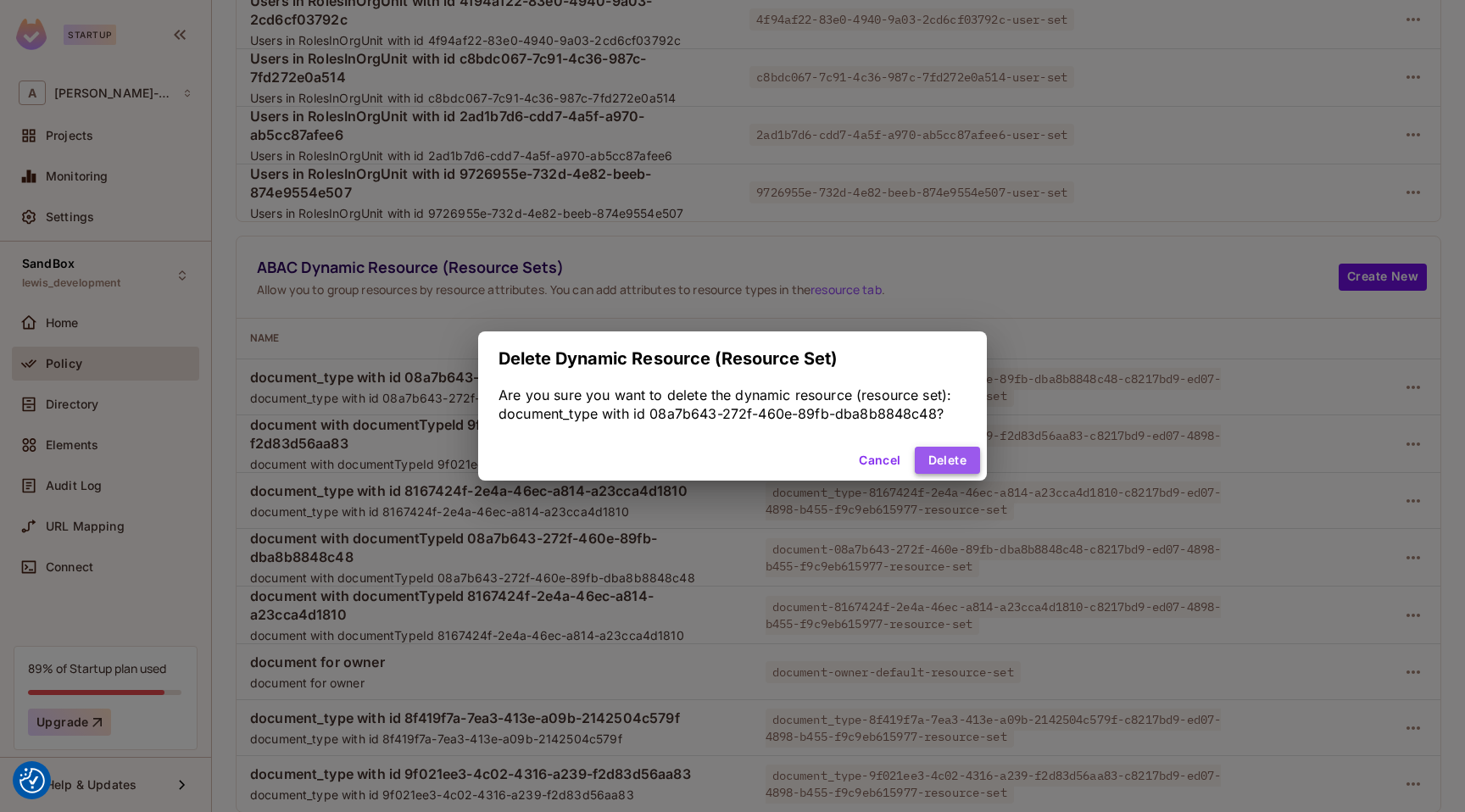
click at [932, 456] on button "Delete" at bounding box center [947, 460] width 65 height 27
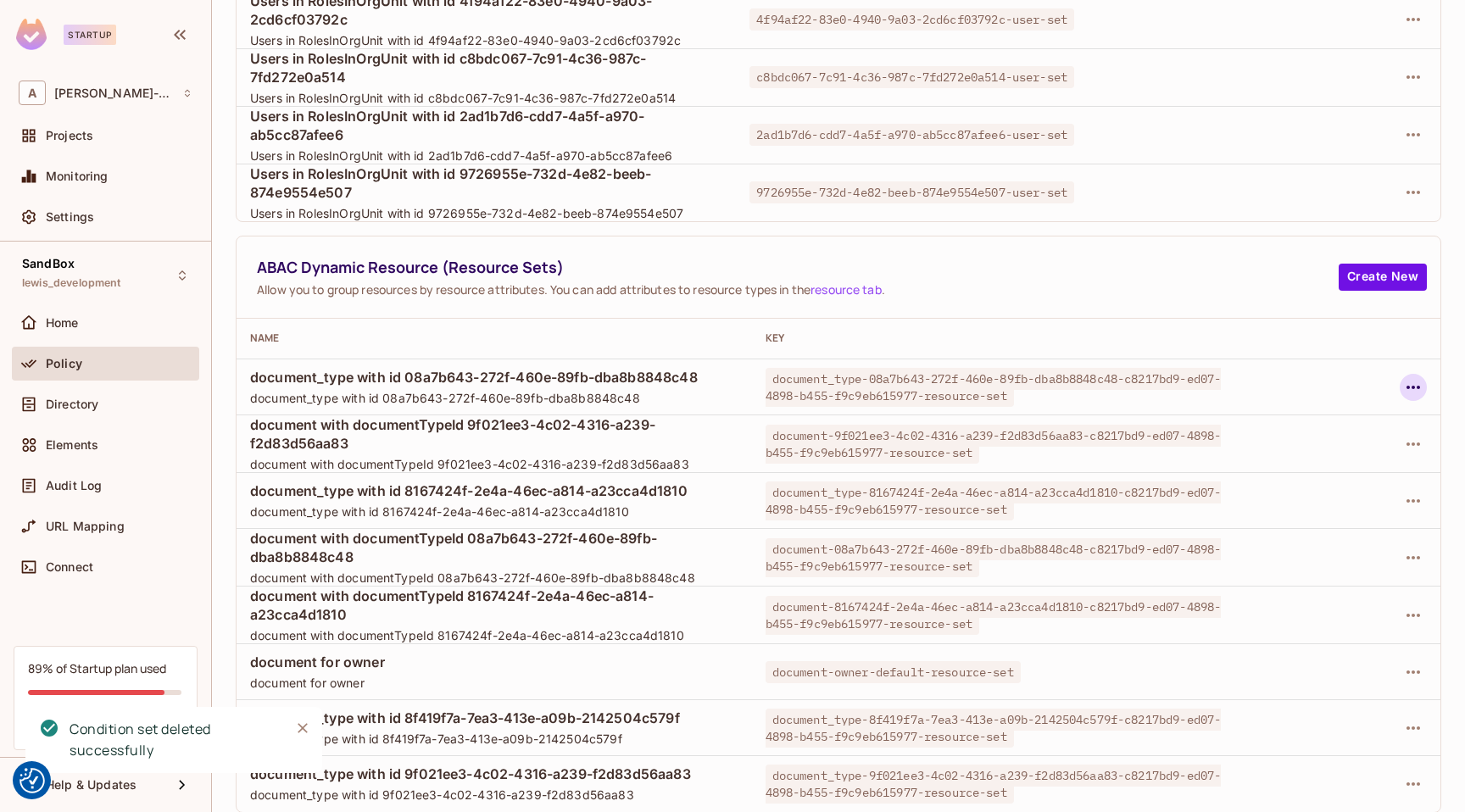
click at [1417, 386] on icon "button" at bounding box center [1414, 388] width 14 height 3
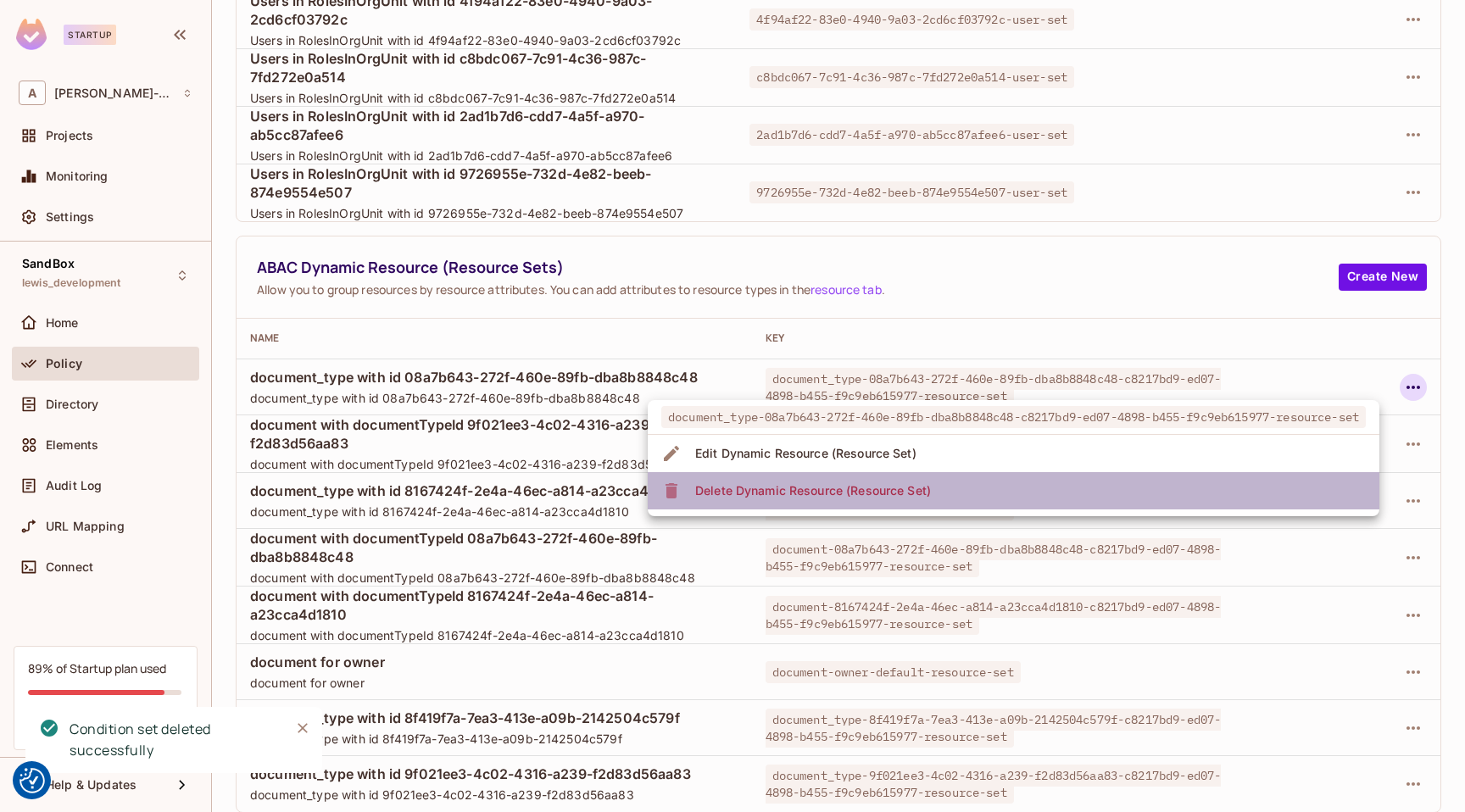
click at [1204, 489] on li "Delete Dynamic Resource (Resource Set)" at bounding box center [1013, 491] width 732 height 38
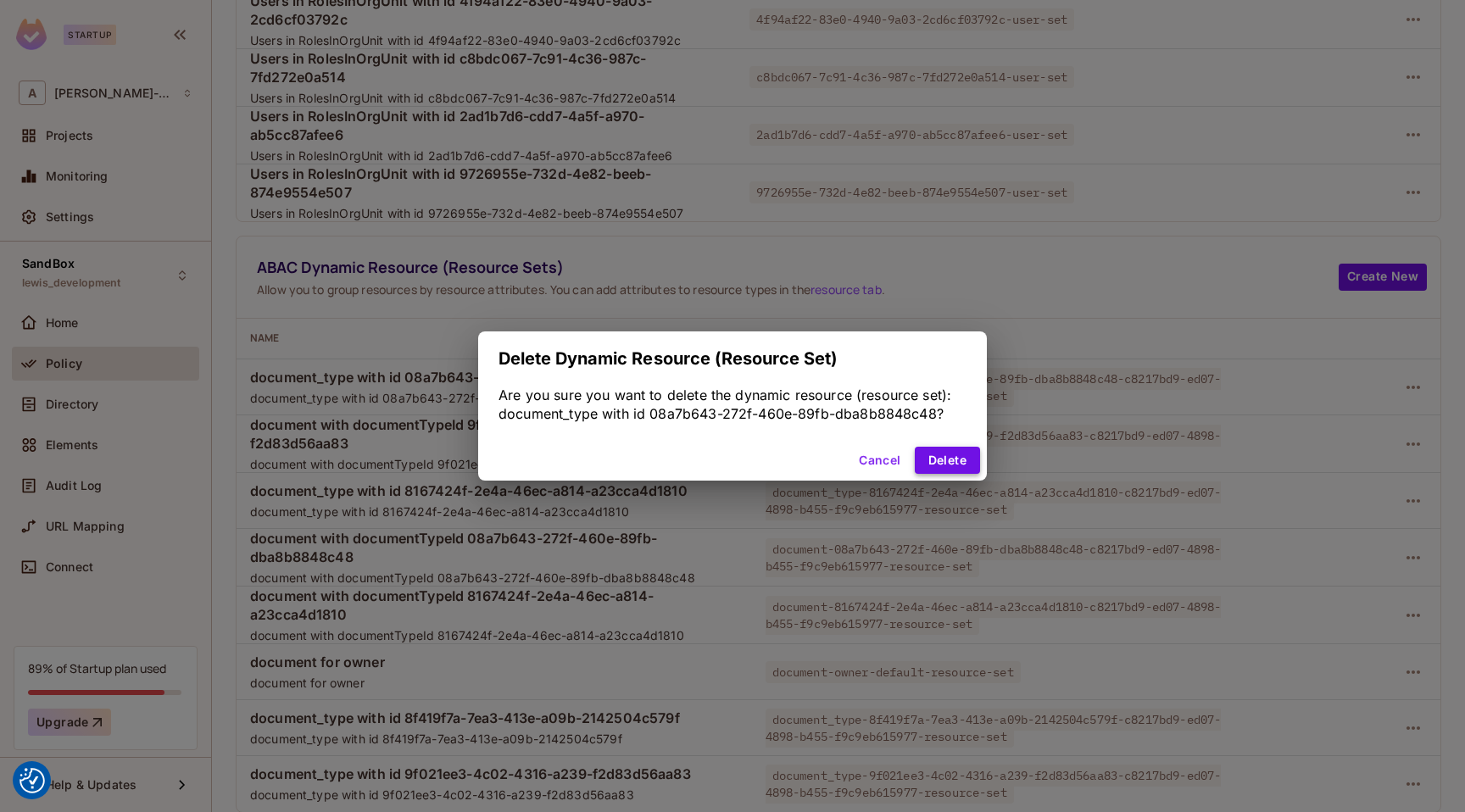
click at [971, 461] on button "Delete" at bounding box center [947, 460] width 65 height 27
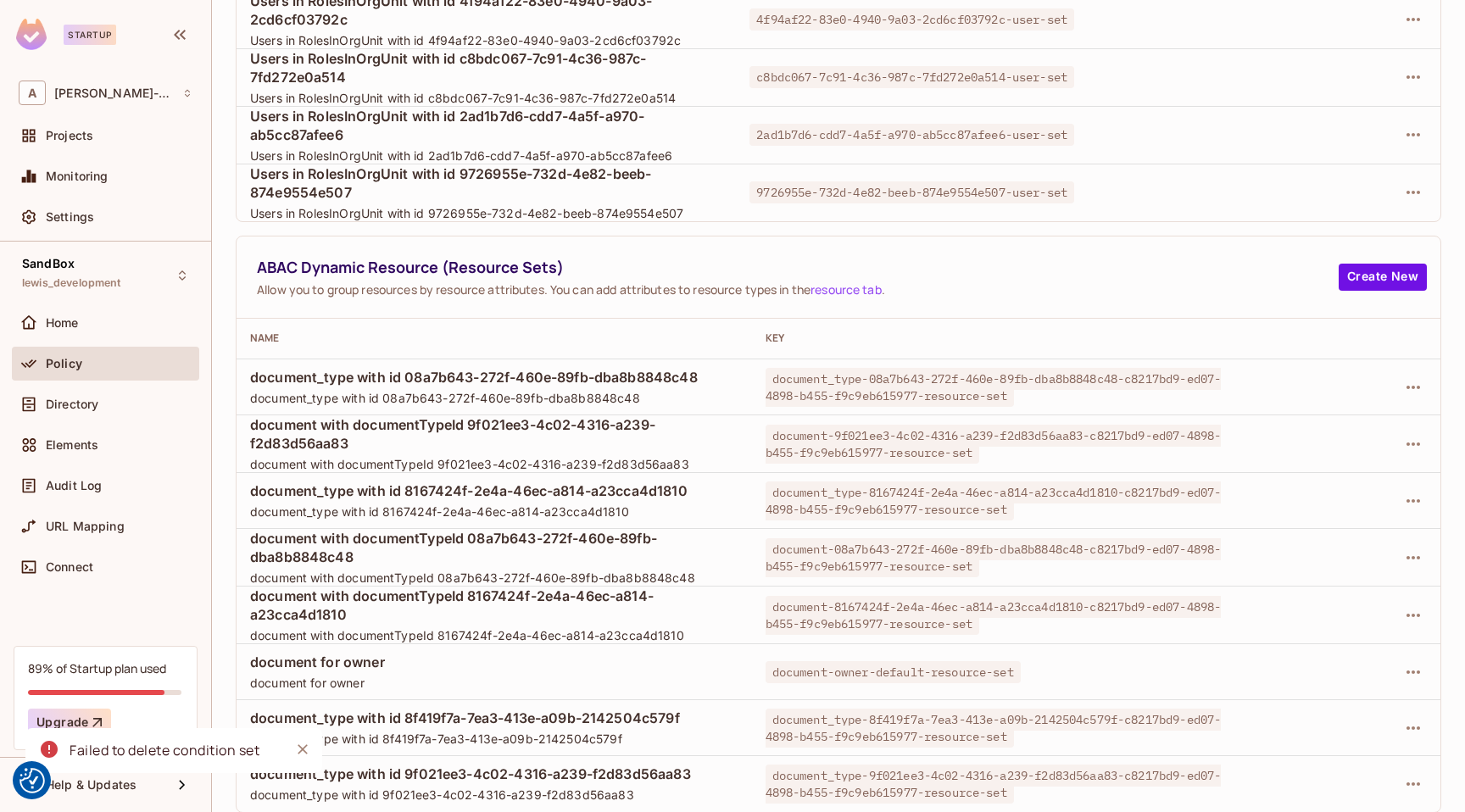
scroll to position [258, 0]
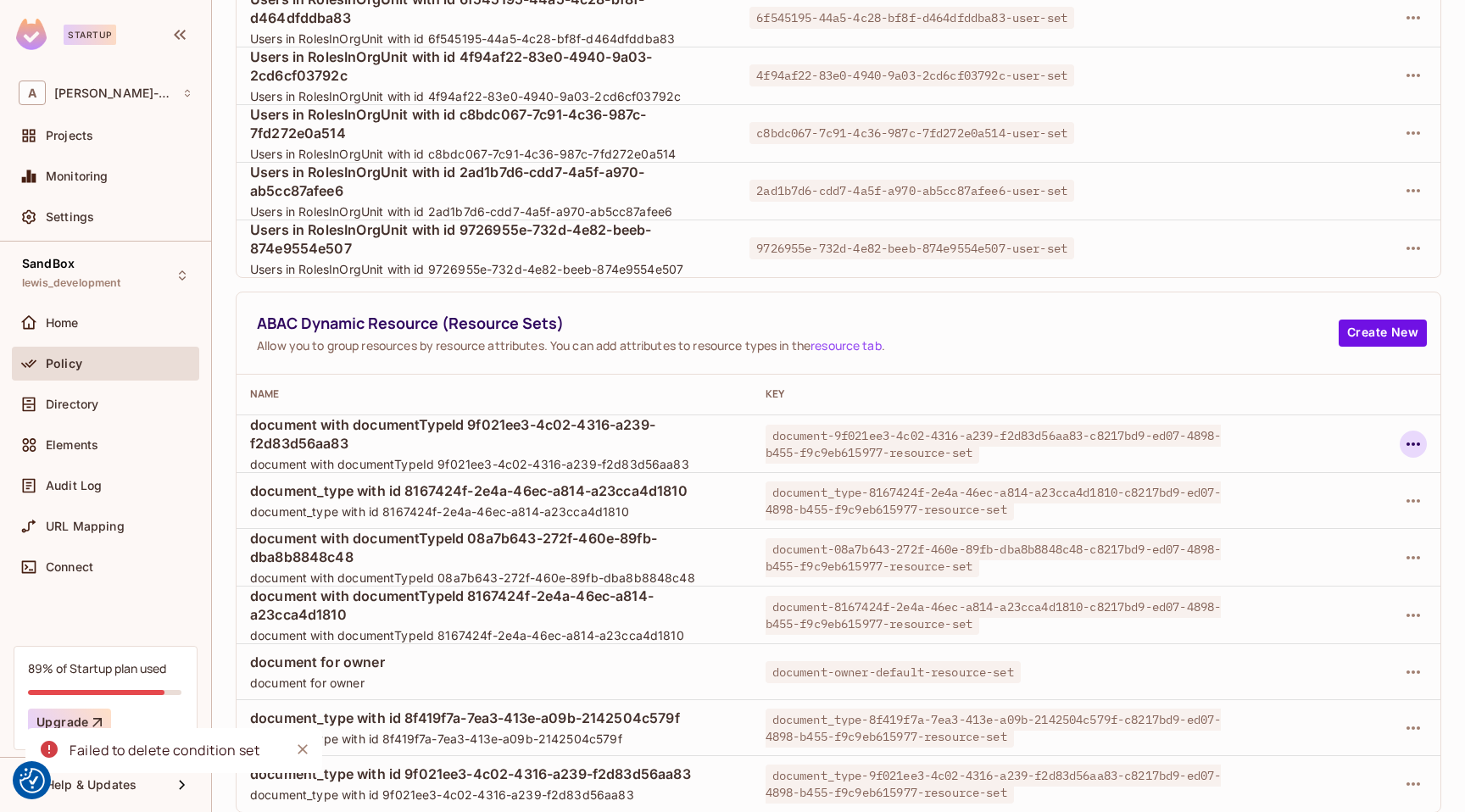
click at [1409, 441] on icon "button" at bounding box center [1414, 444] width 21 height 20
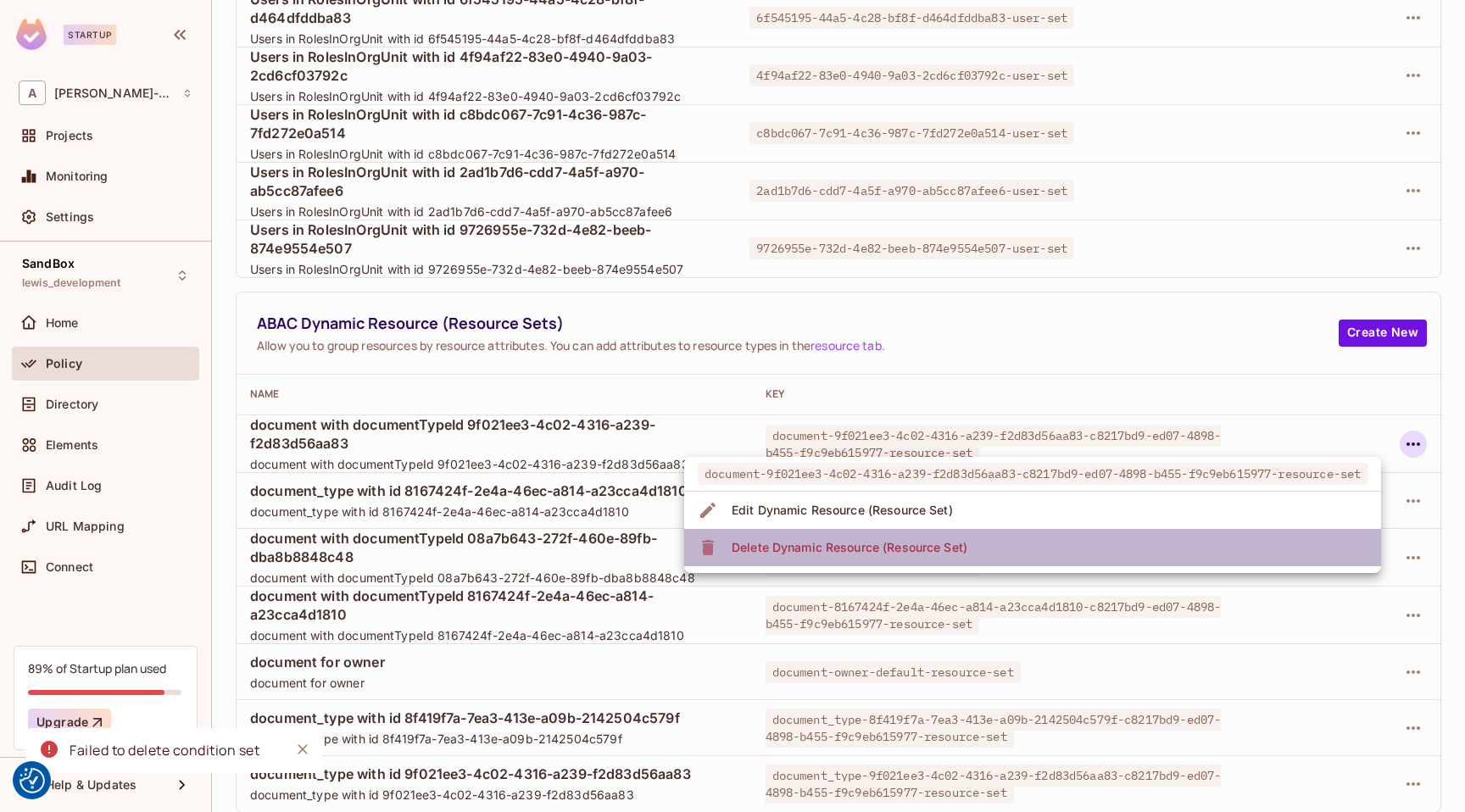
click at [1066, 539] on li "Delete Dynamic Resource (Resource Set)" at bounding box center [1033, 547] width 697 height 38
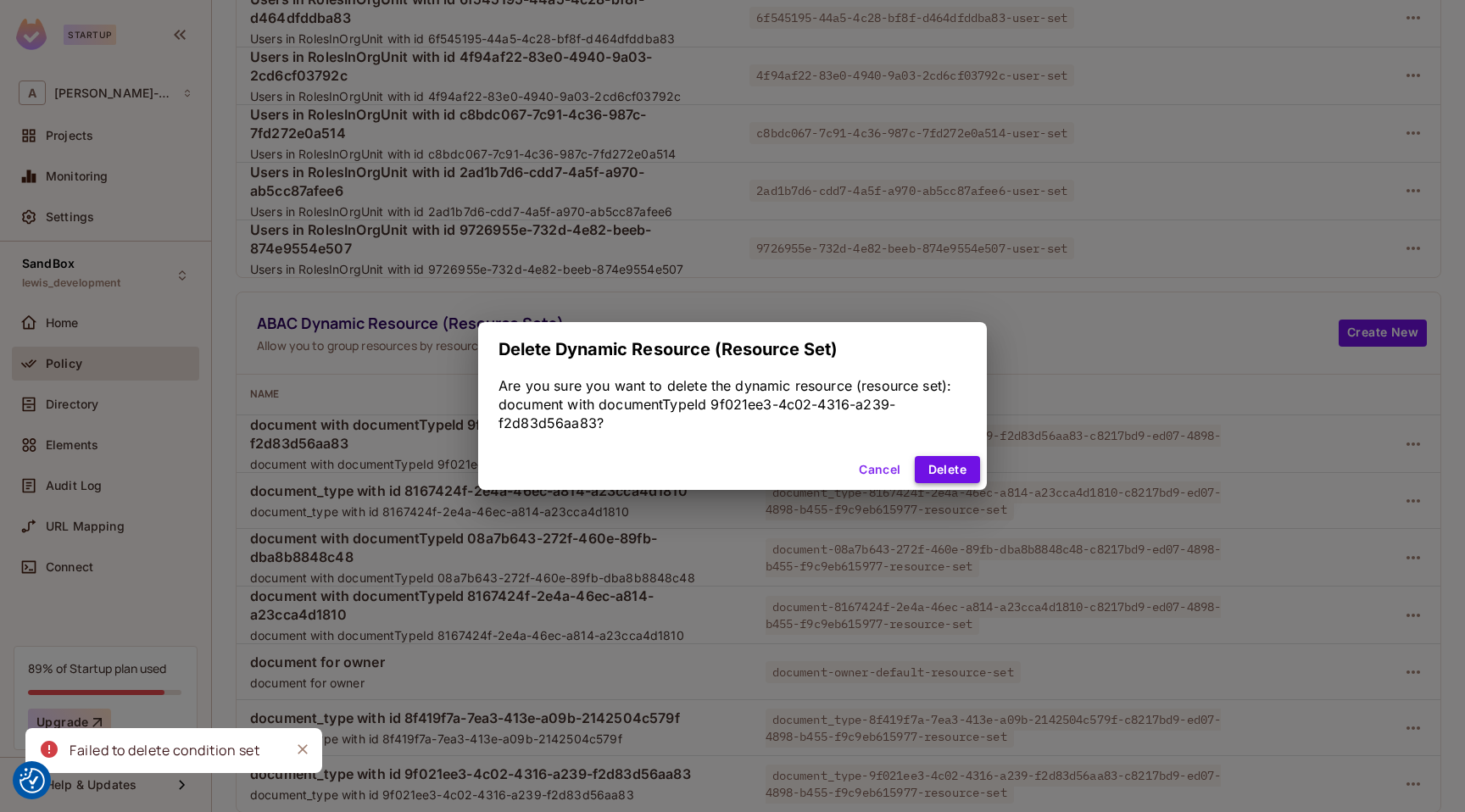
click at [940, 463] on button "Delete" at bounding box center [947, 470] width 65 height 27
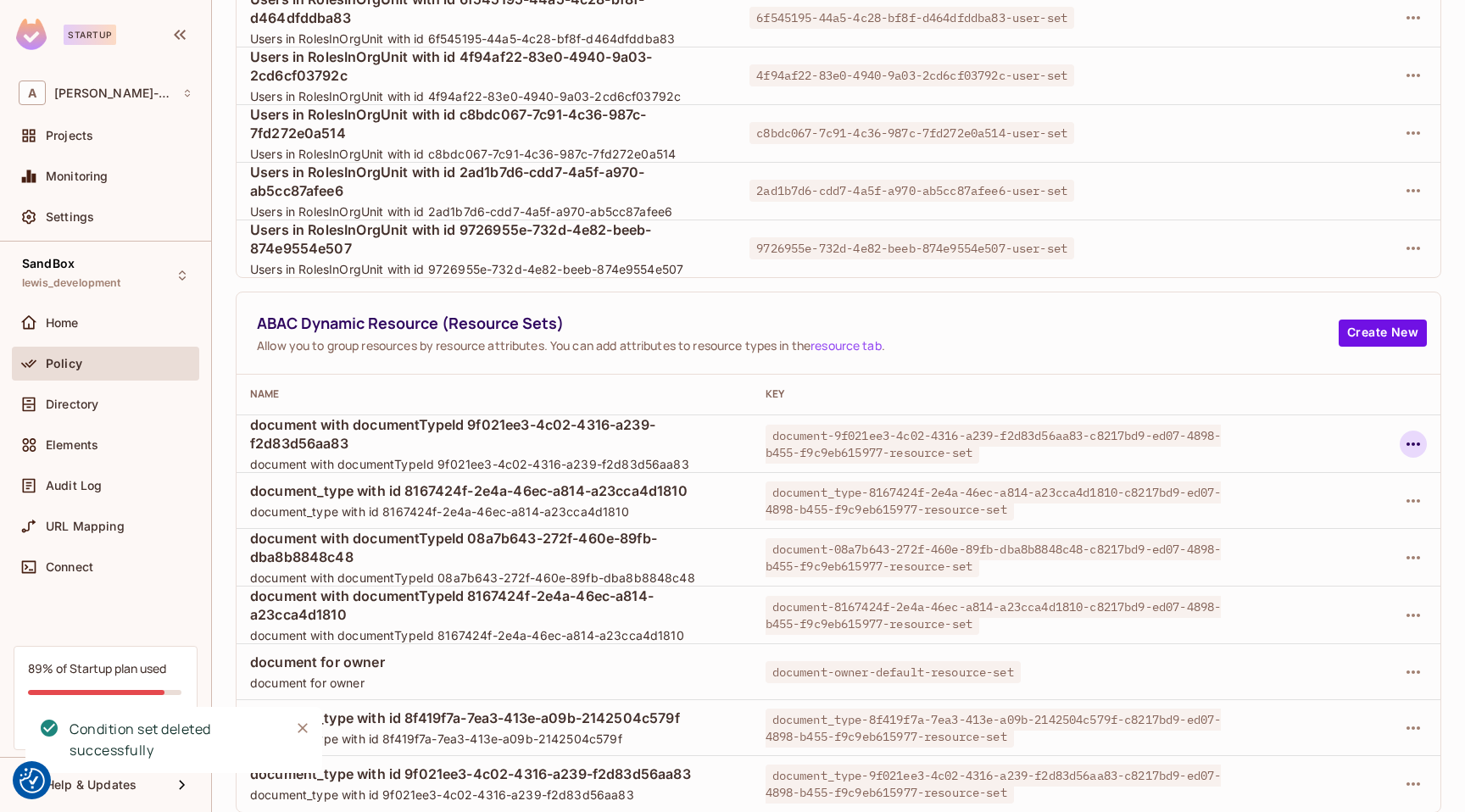
click at [1418, 447] on icon "button" at bounding box center [1414, 444] width 21 height 20
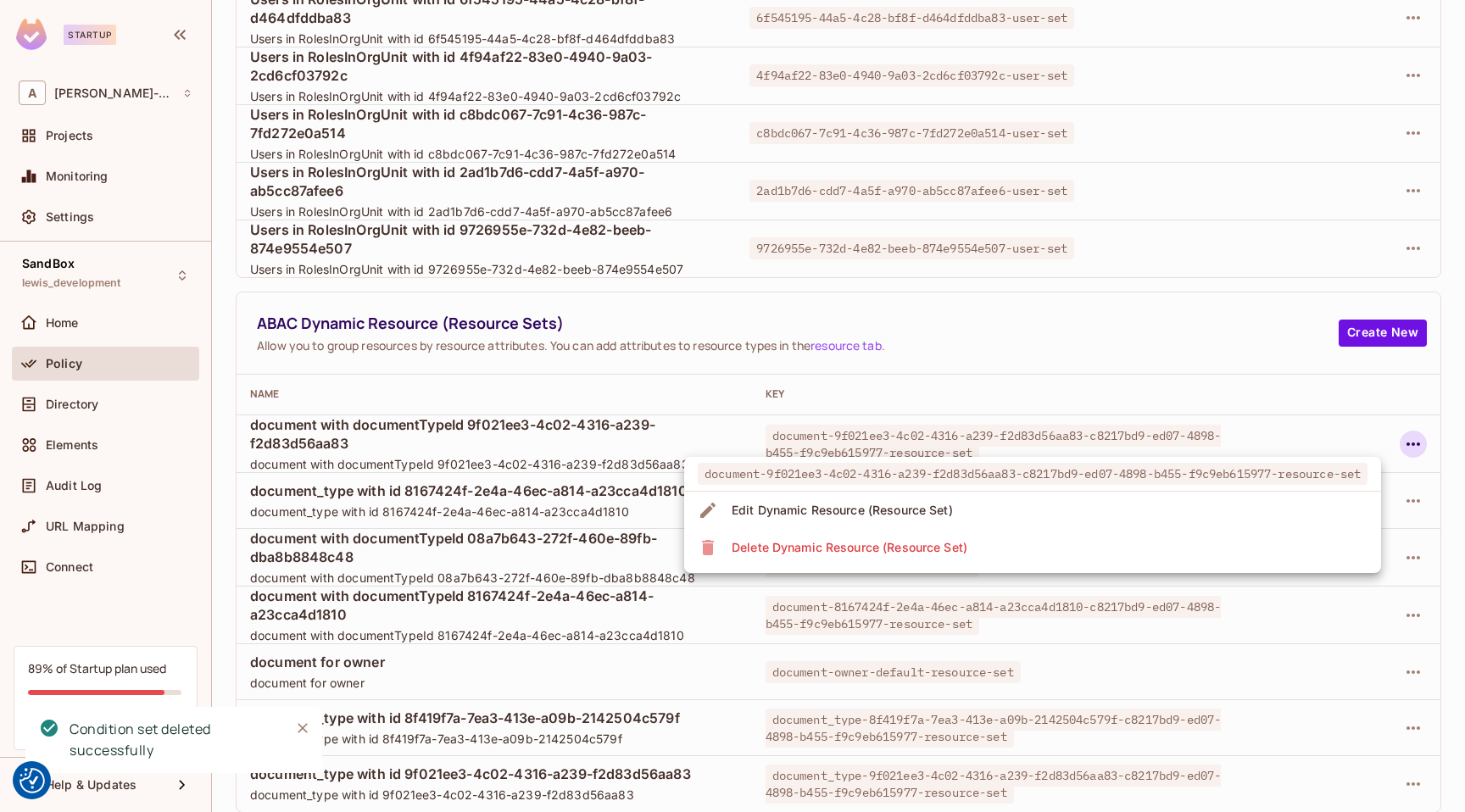
click at [1109, 546] on li "Delete Dynamic Resource (Resource Set)" at bounding box center [1033, 547] width 697 height 38
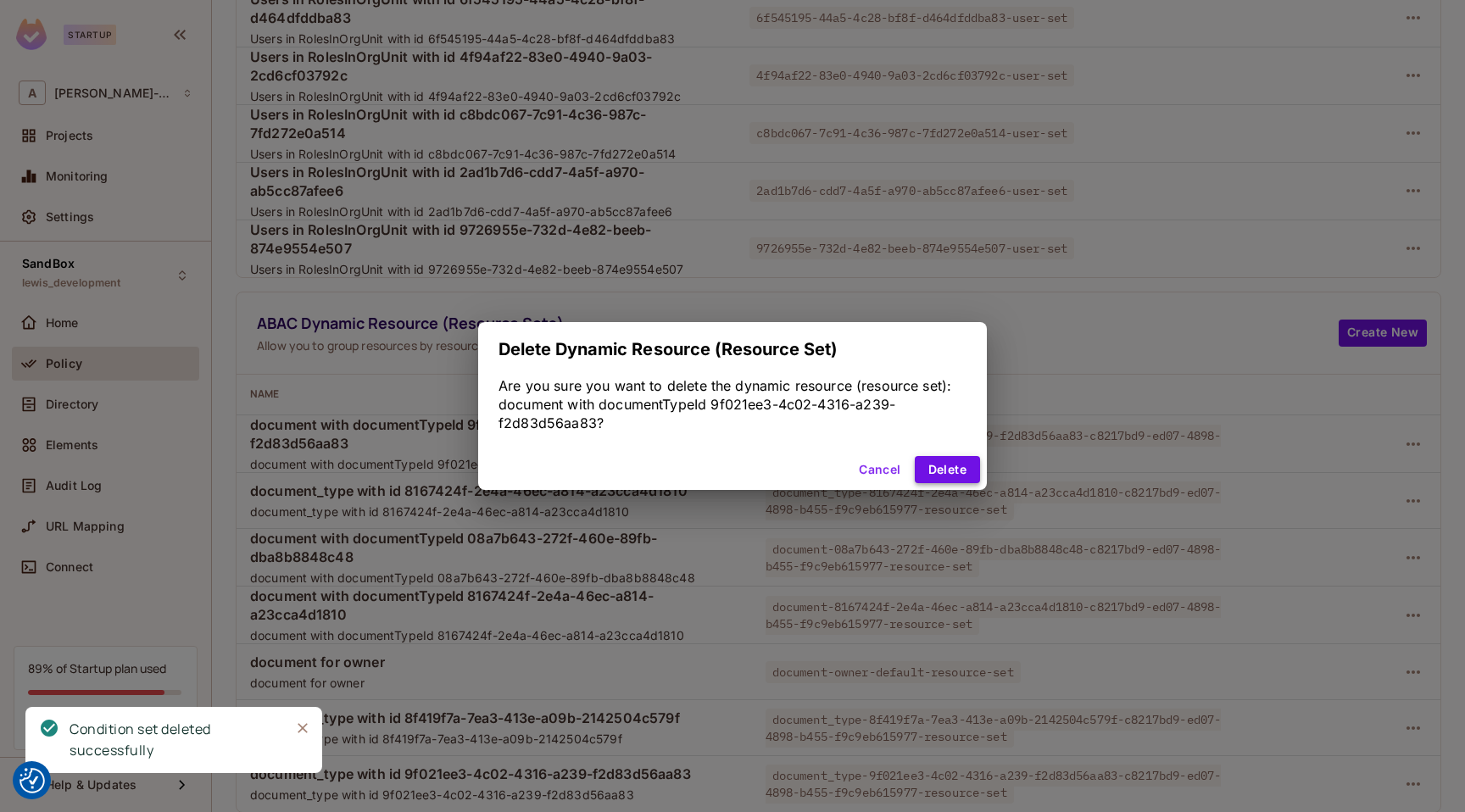
click at [939, 467] on button "Delete" at bounding box center [947, 470] width 65 height 27
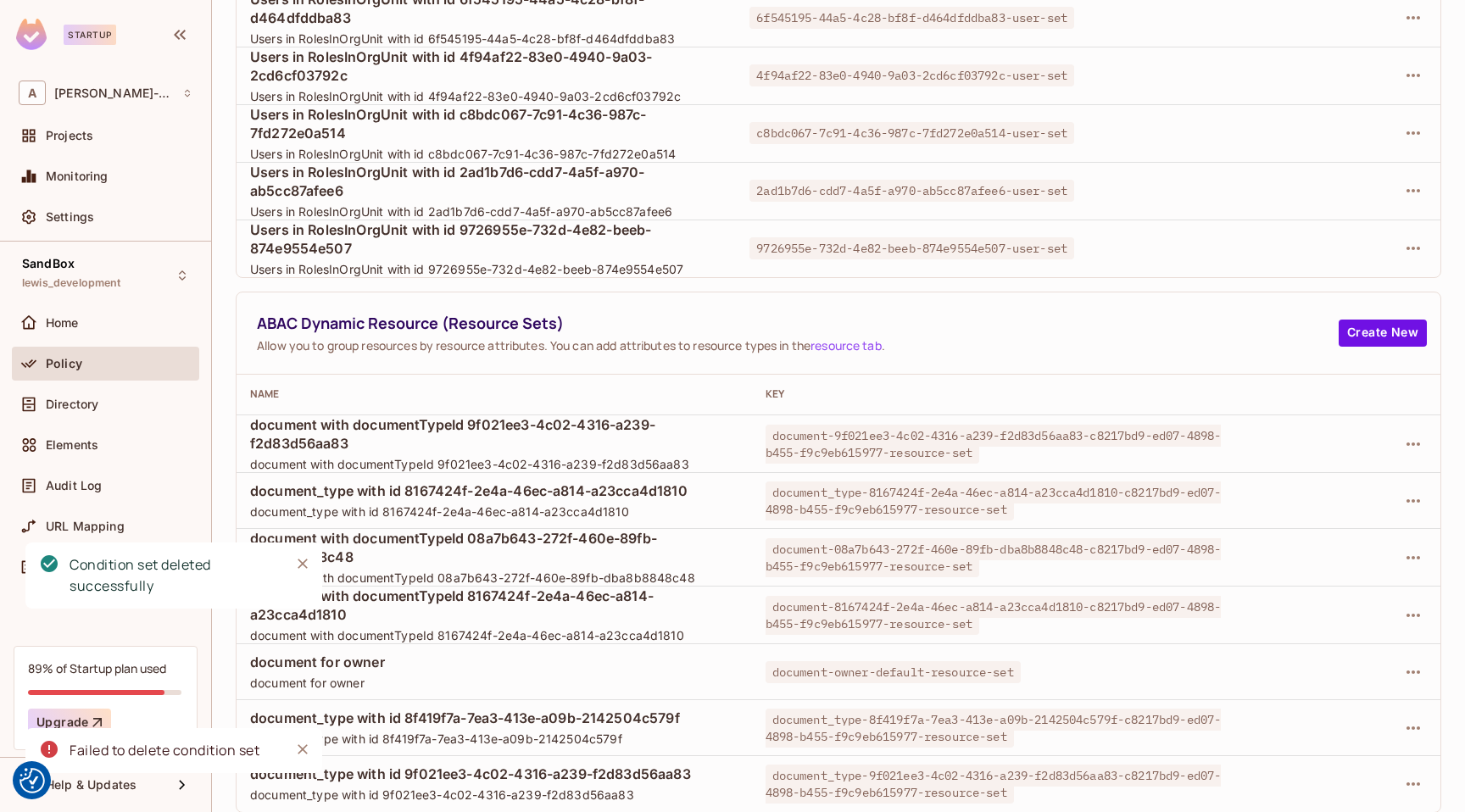
scroll to position [200, 0]
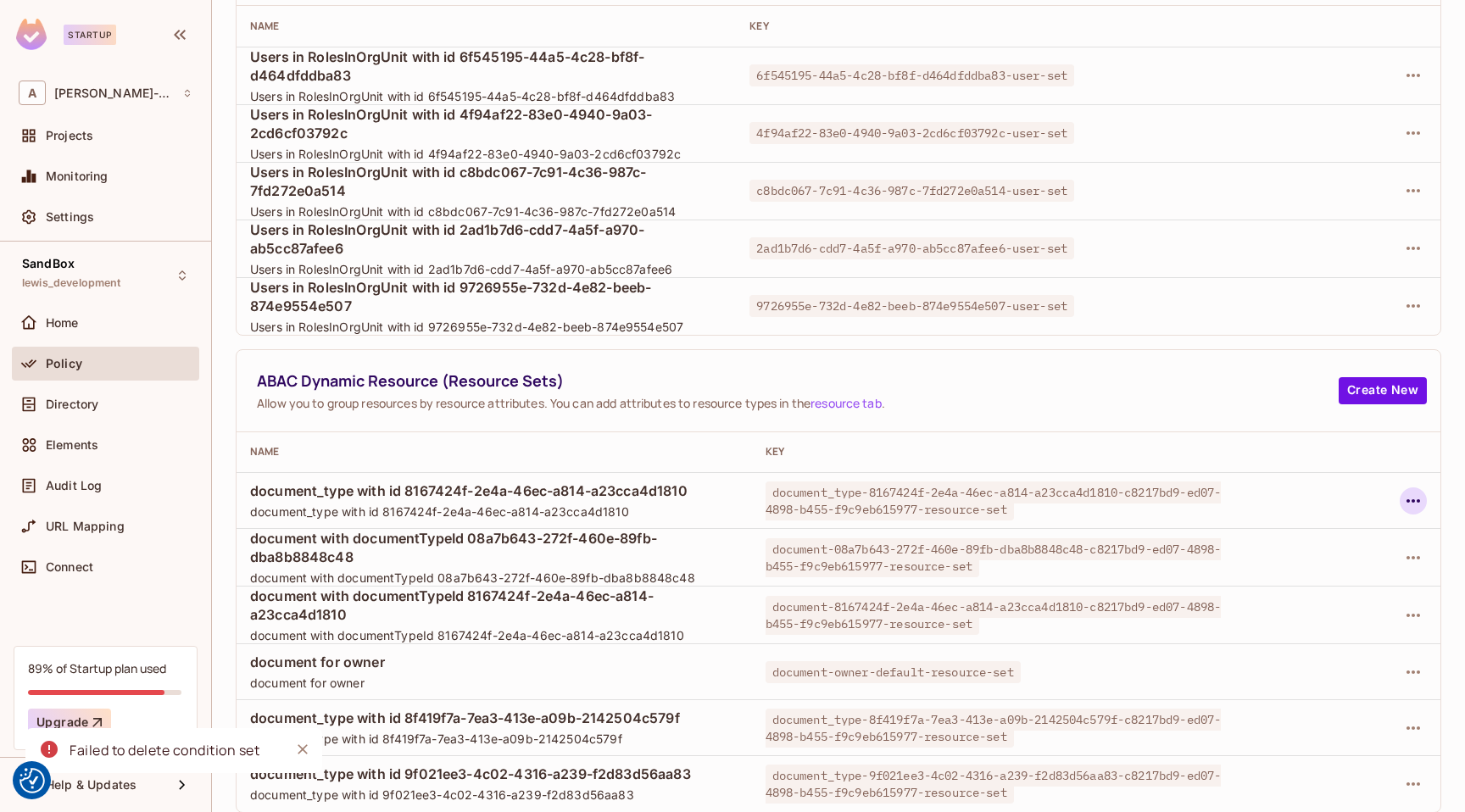
click at [1419, 501] on icon "button" at bounding box center [1414, 501] width 14 height 3
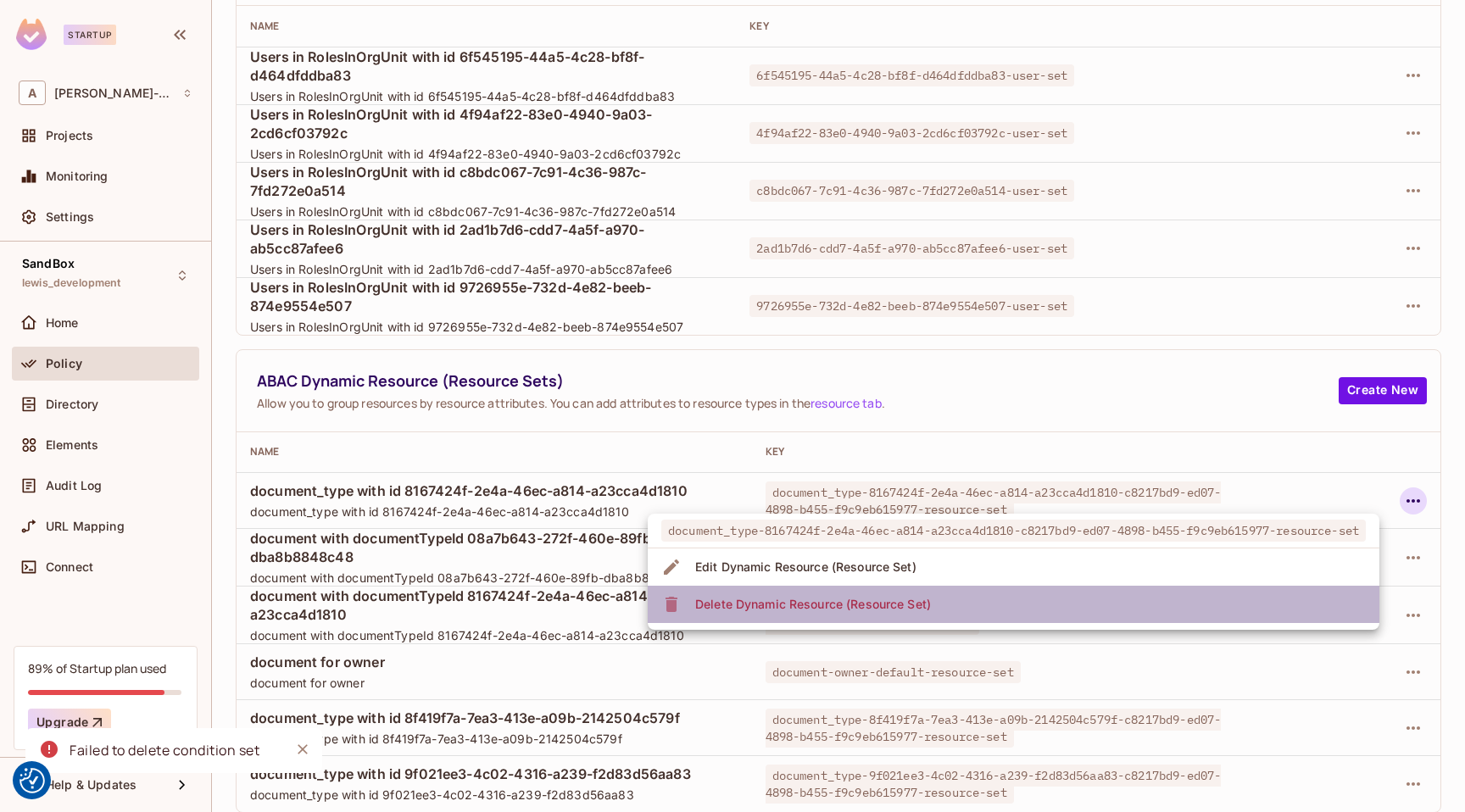
click at [1146, 593] on li "Delete Dynamic Resource (Resource Set)" at bounding box center [1013, 605] width 732 height 38
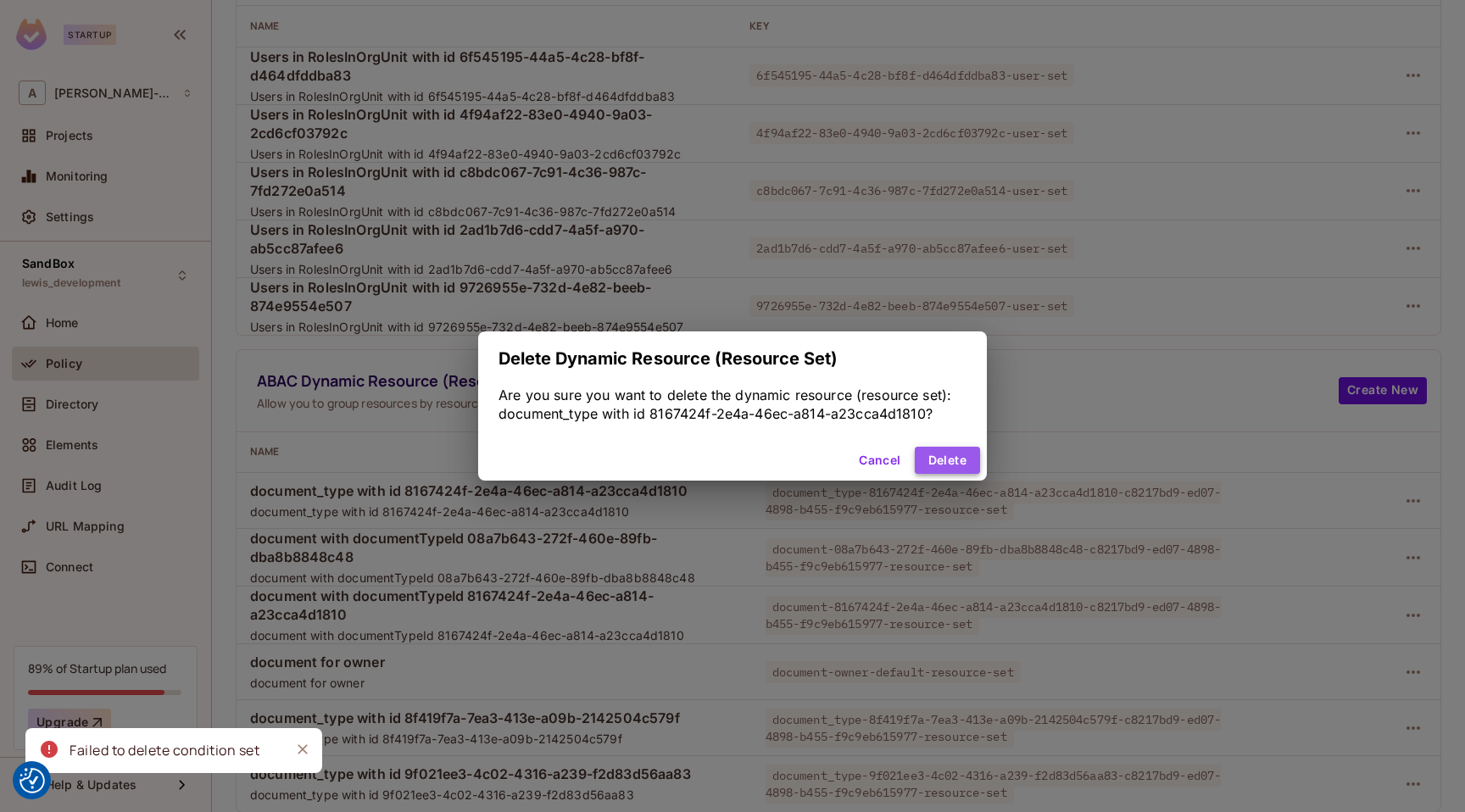
click at [964, 457] on button "Delete" at bounding box center [947, 460] width 65 height 27
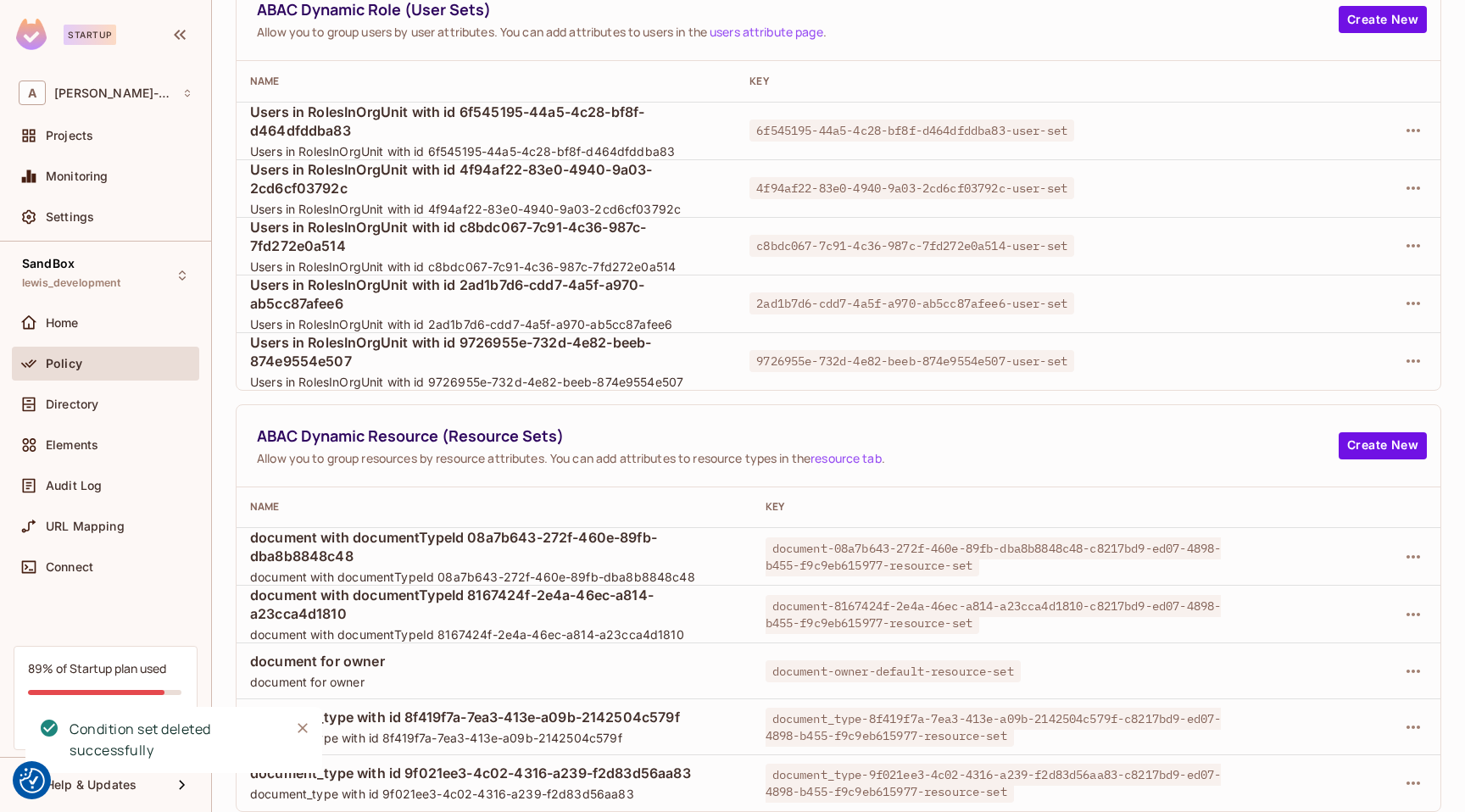
scroll to position [144, 0]
click at [1427, 555] on td at bounding box center [1339, 557] width 202 height 57
click at [1415, 555] on icon "button" at bounding box center [1414, 558] width 21 height 20
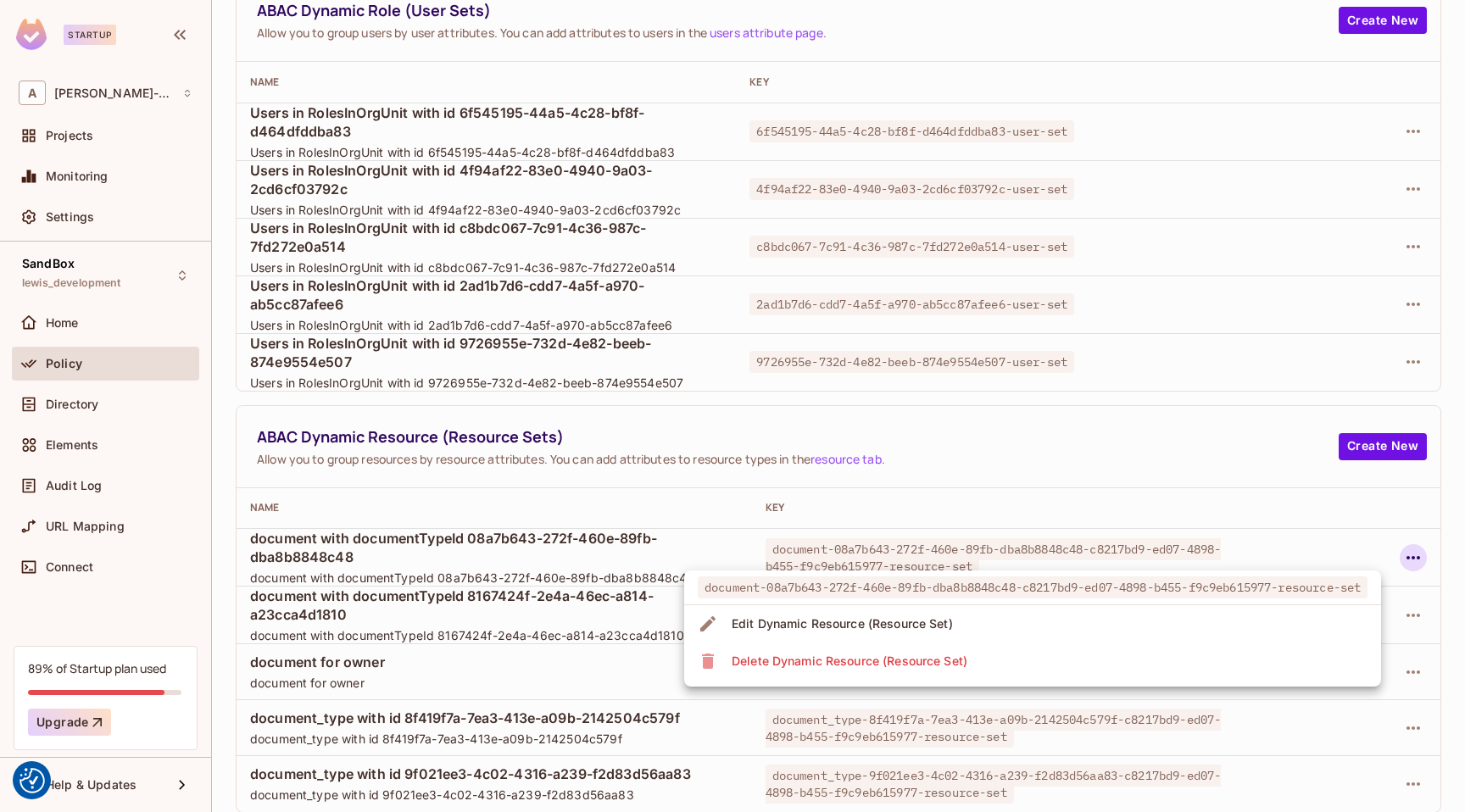
click at [1154, 659] on li "Delete Dynamic Resource (Resource Set)" at bounding box center [1033, 661] width 697 height 38
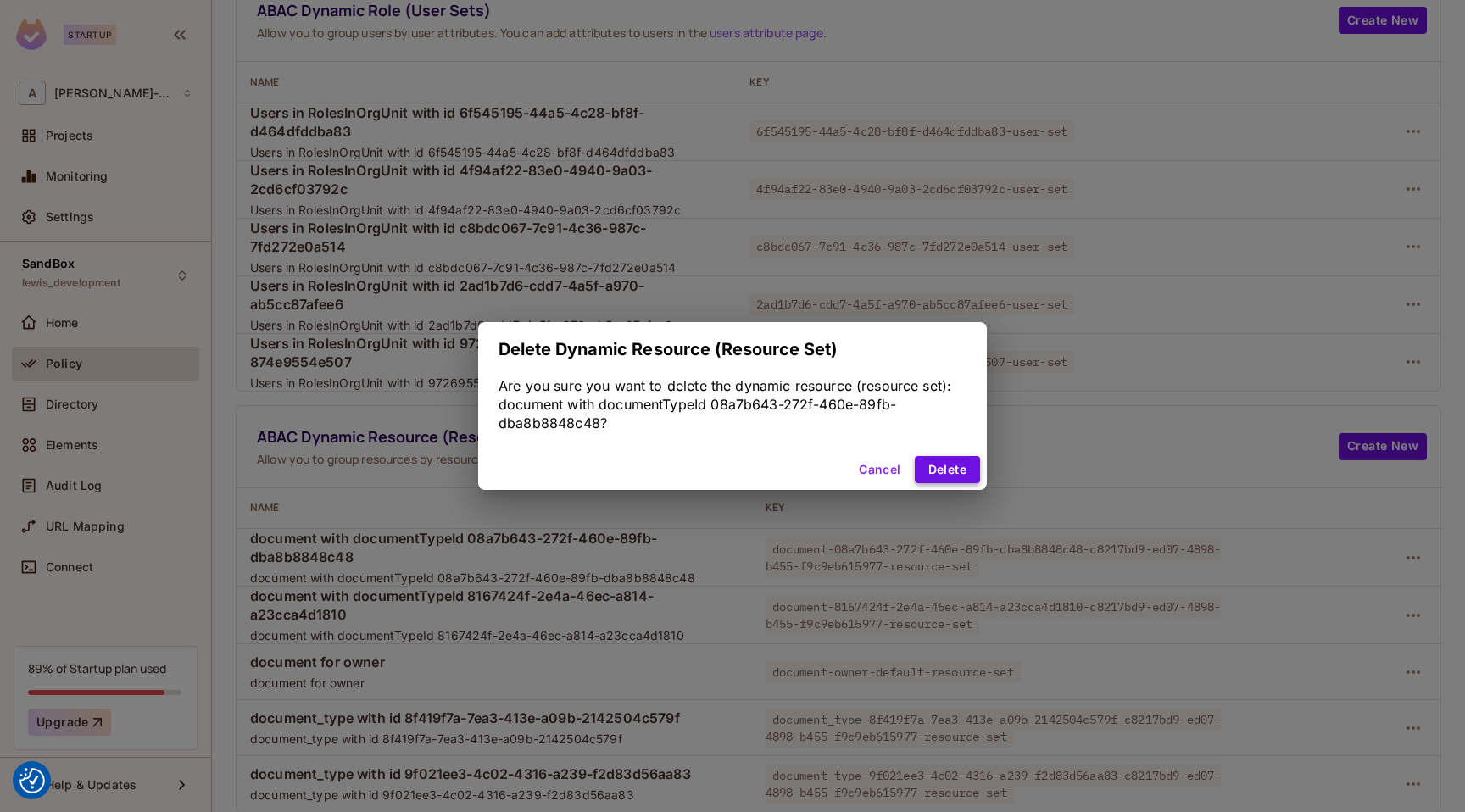
click at [954, 462] on button "Delete" at bounding box center [947, 470] width 65 height 27
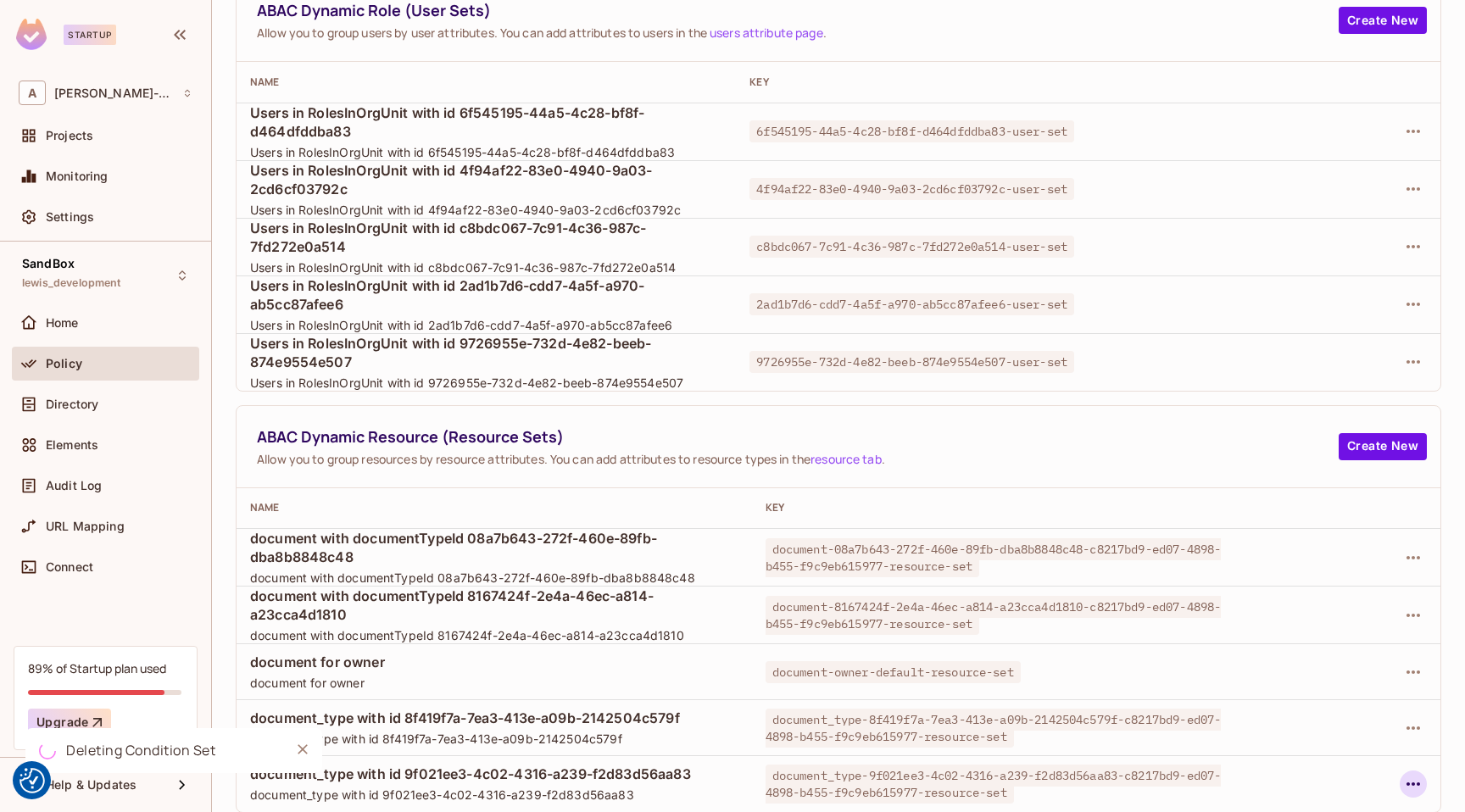
click at [1424, 787] on button "button" at bounding box center [1414, 784] width 27 height 27
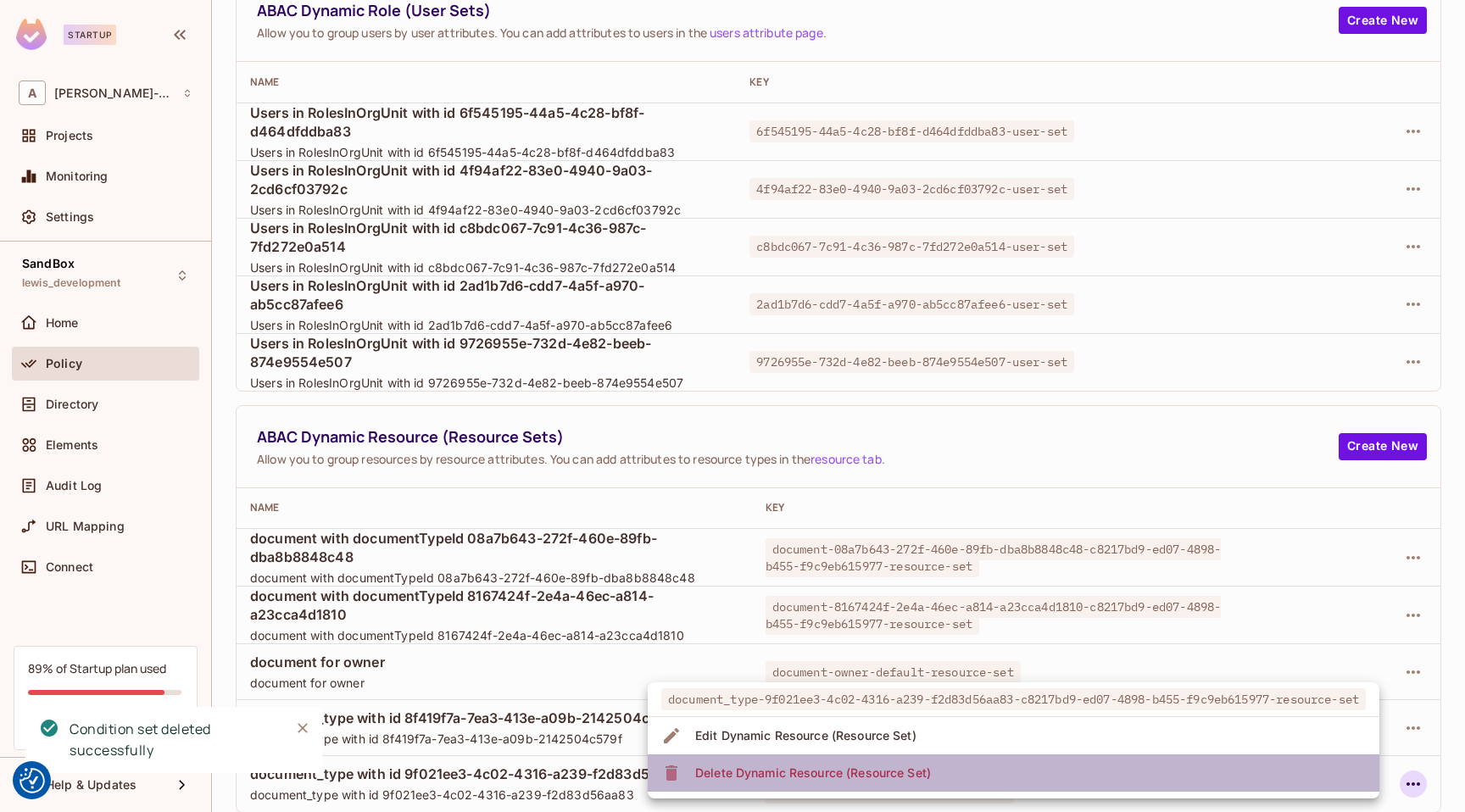
click at [1281, 784] on li "Delete Dynamic Resource (Resource Set)" at bounding box center [1013, 773] width 732 height 38
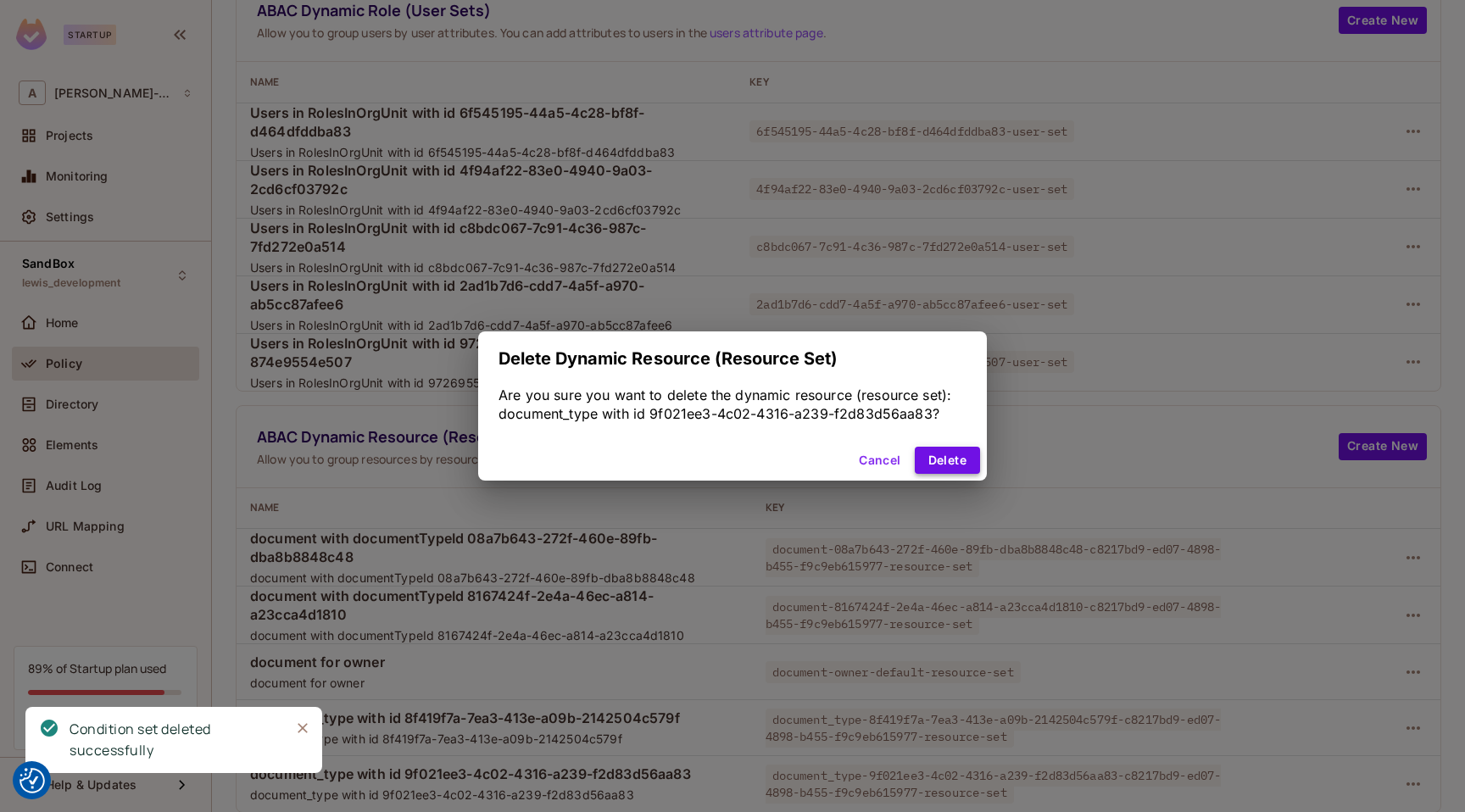
click at [959, 459] on button "Delete" at bounding box center [947, 460] width 65 height 27
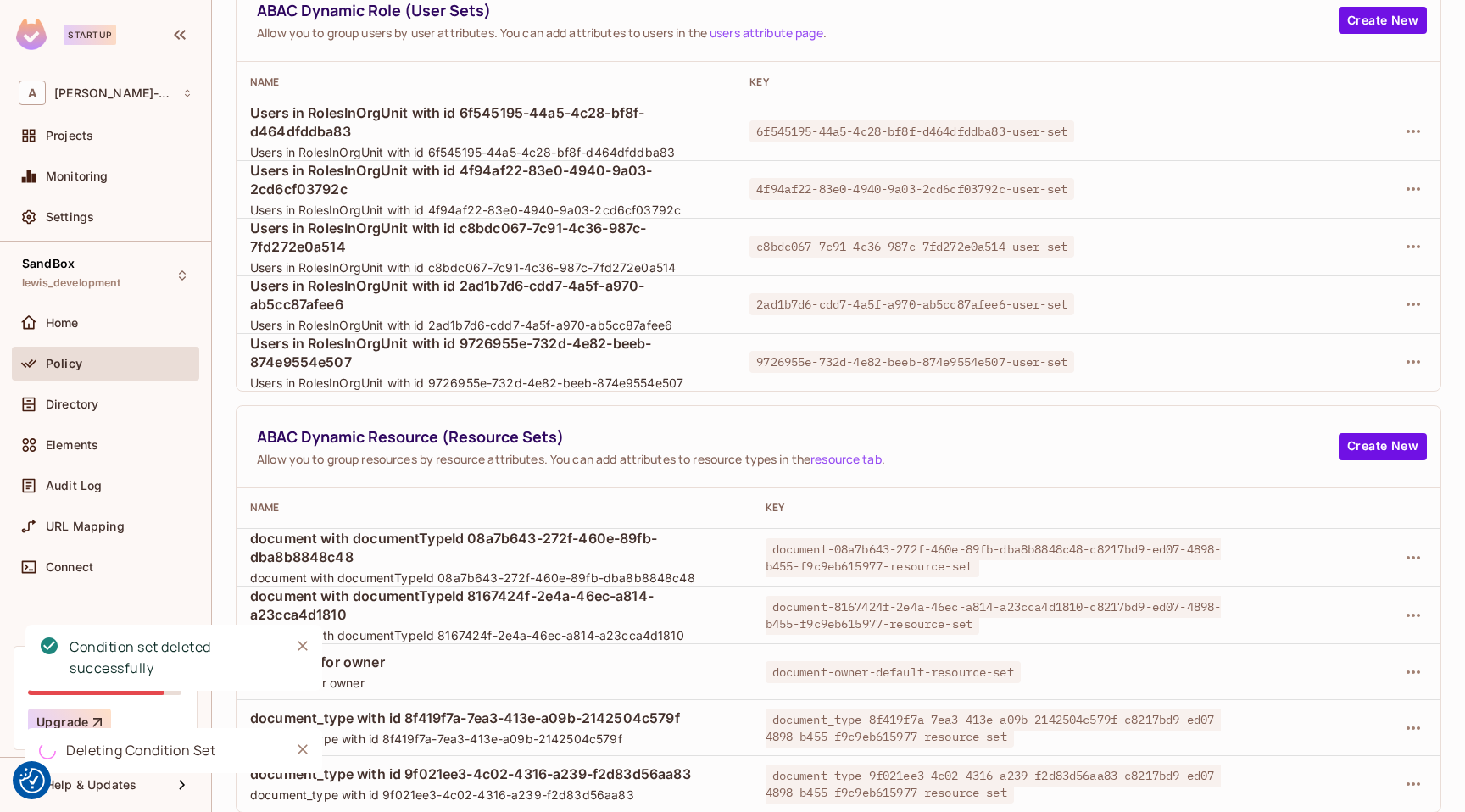
scroll to position [86, 0]
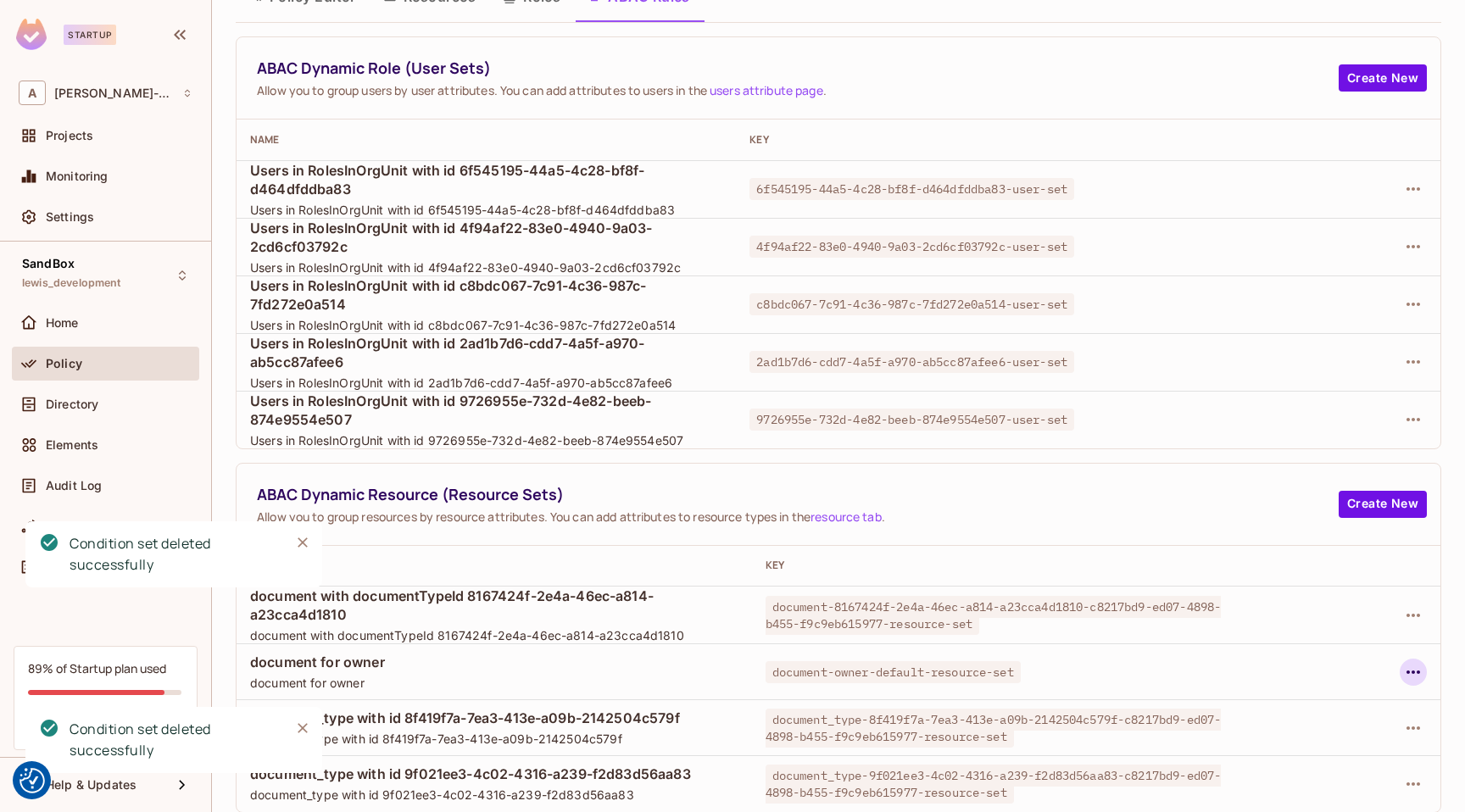
click at [1411, 669] on icon "button" at bounding box center [1414, 672] width 21 height 20
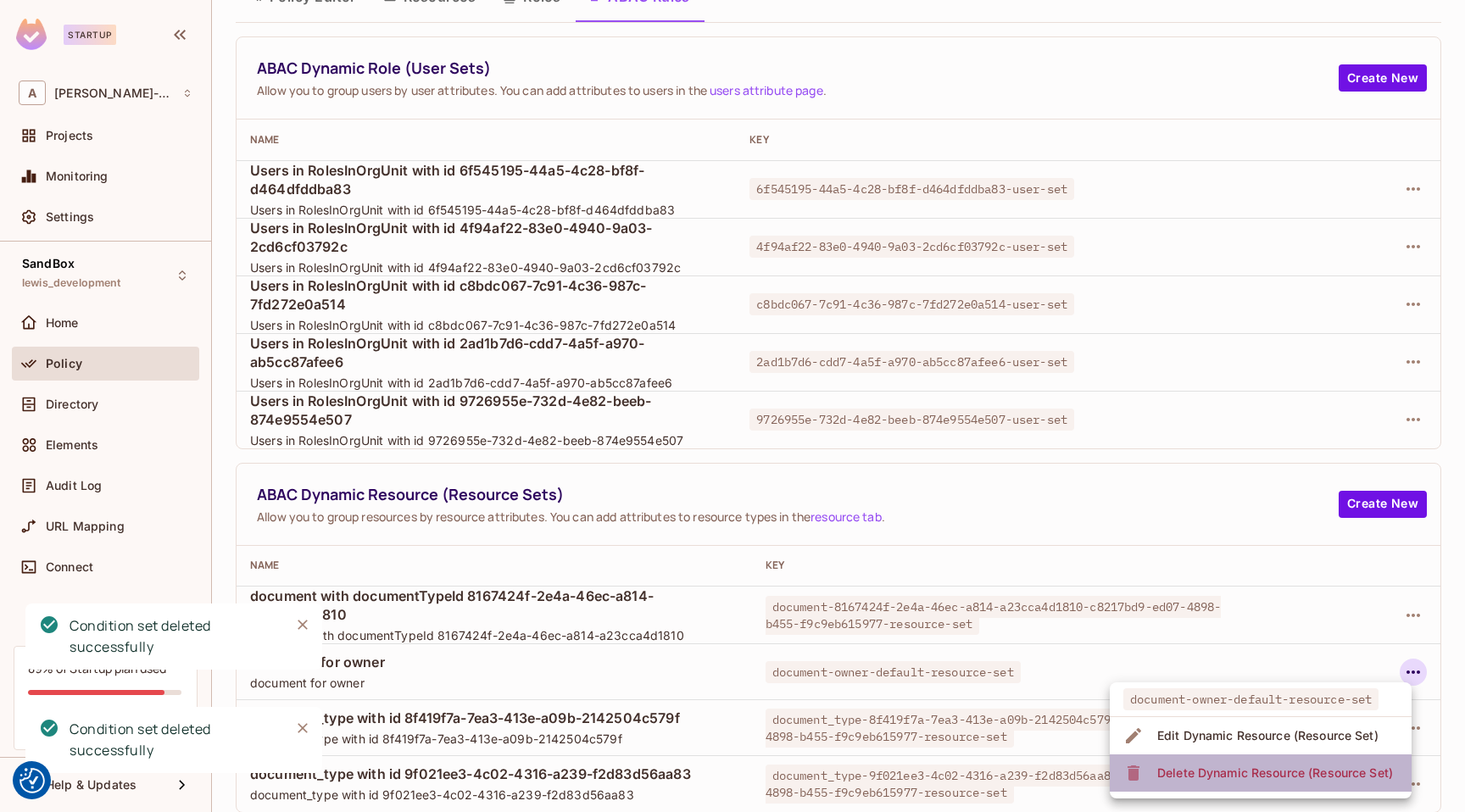
click at [1238, 777] on div "Delete Dynamic Resource (Resource Set)" at bounding box center [1275, 773] width 236 height 17
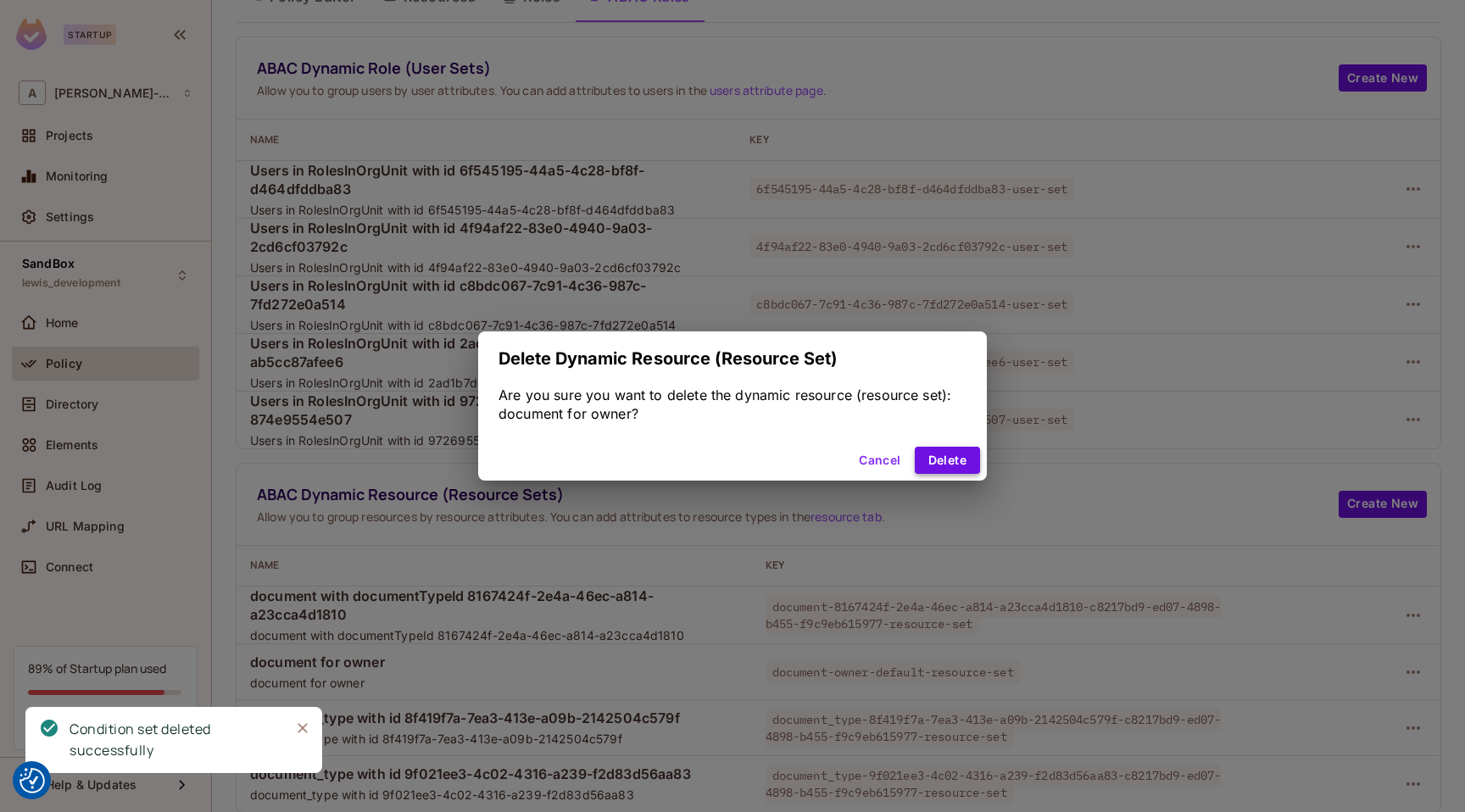
click at [933, 468] on button "Delete" at bounding box center [947, 460] width 65 height 27
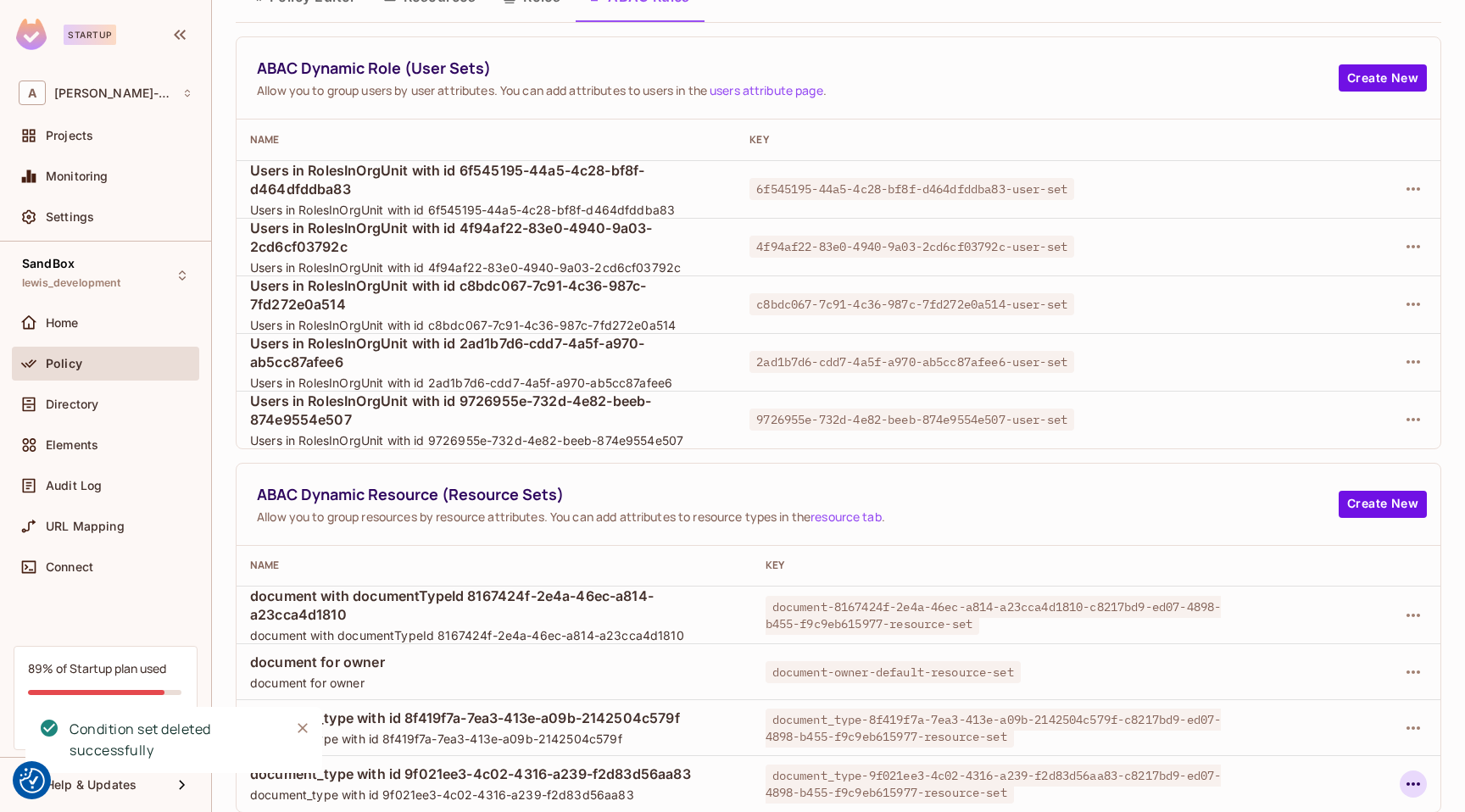
click at [1420, 777] on icon "button" at bounding box center [1414, 784] width 21 height 20
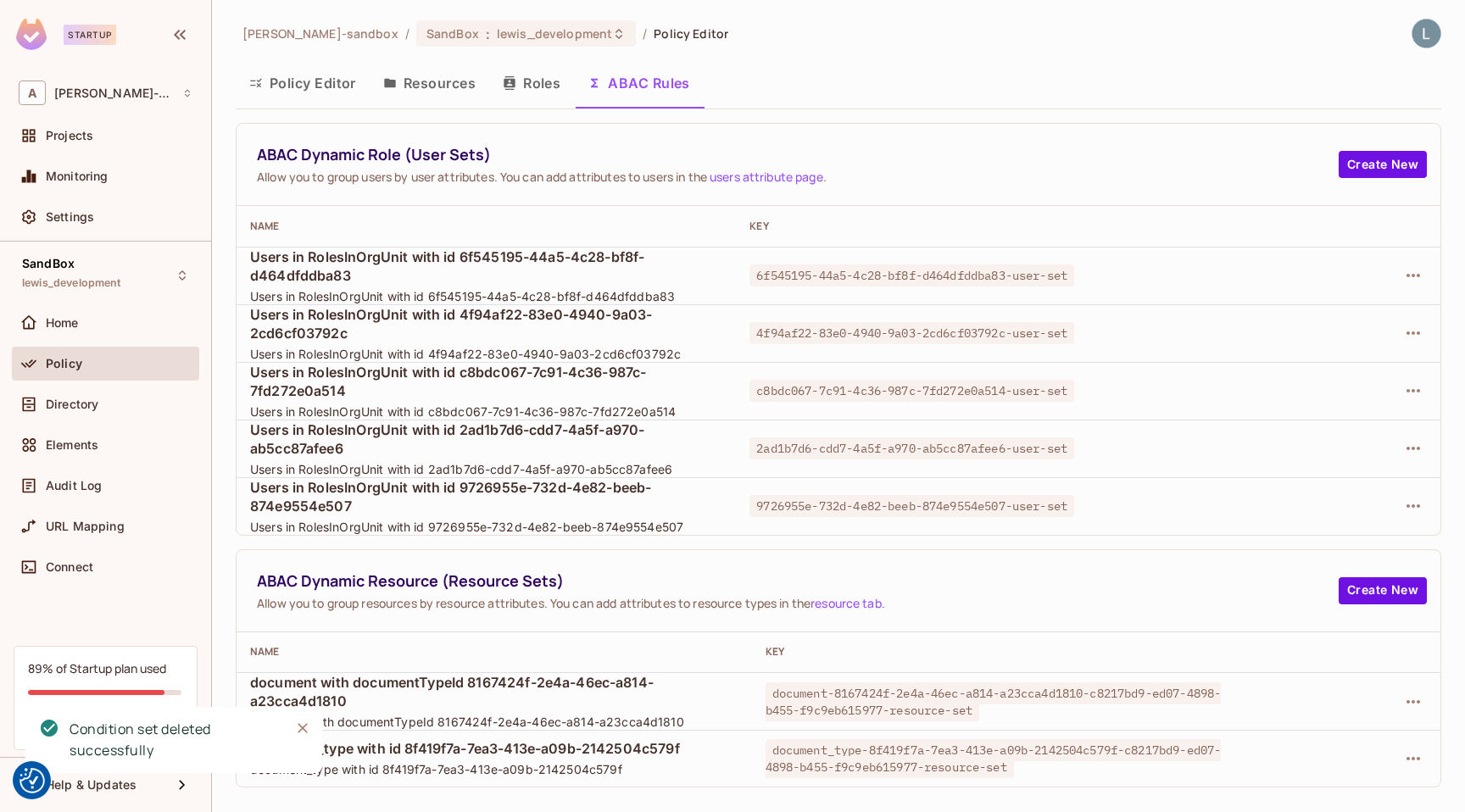
scroll to position [0, 0]
click at [1407, 753] on icon "button" at bounding box center [1414, 758] width 21 height 20
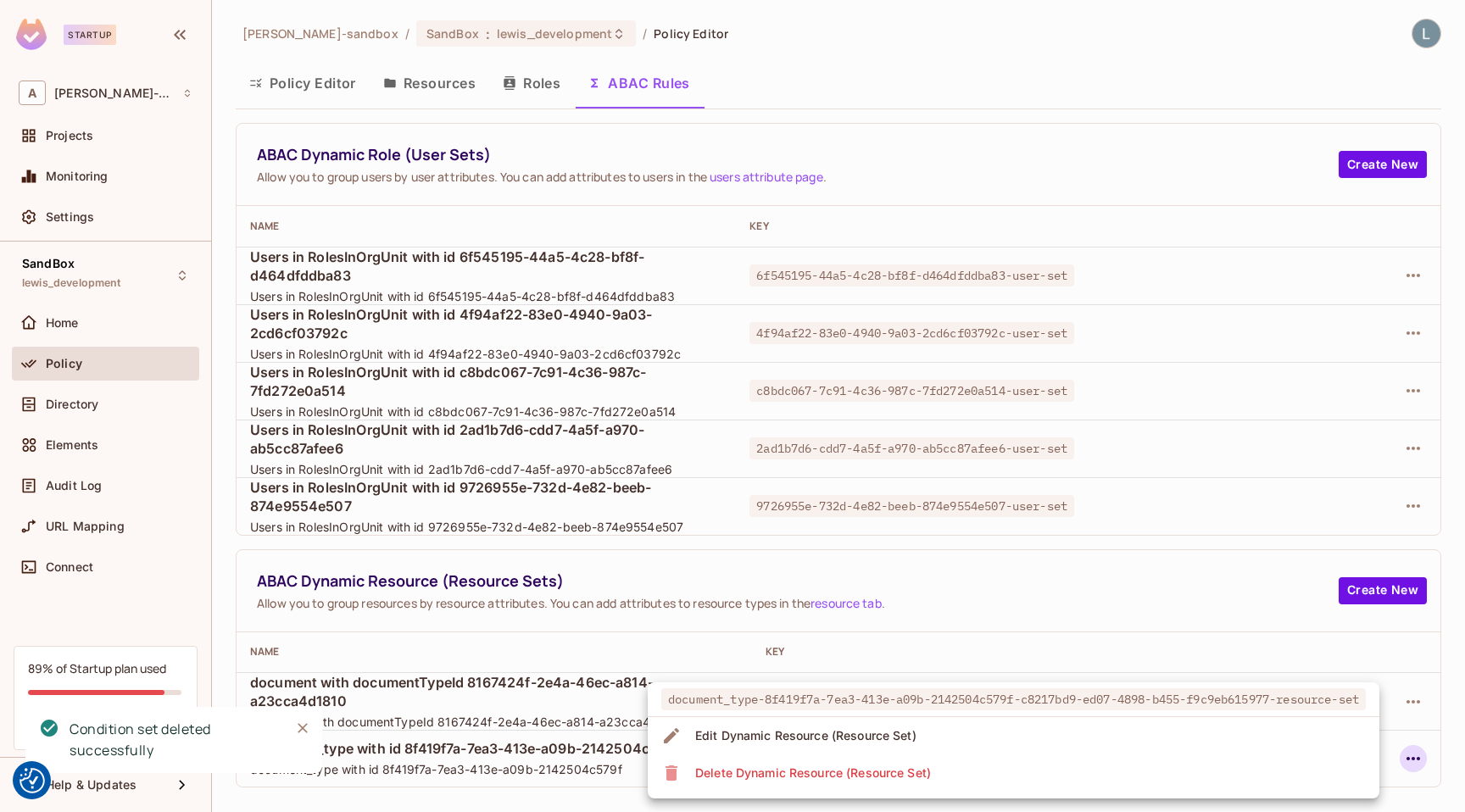
click at [1126, 772] on li "Delete Dynamic Resource (Resource Set)" at bounding box center [1013, 773] width 732 height 38
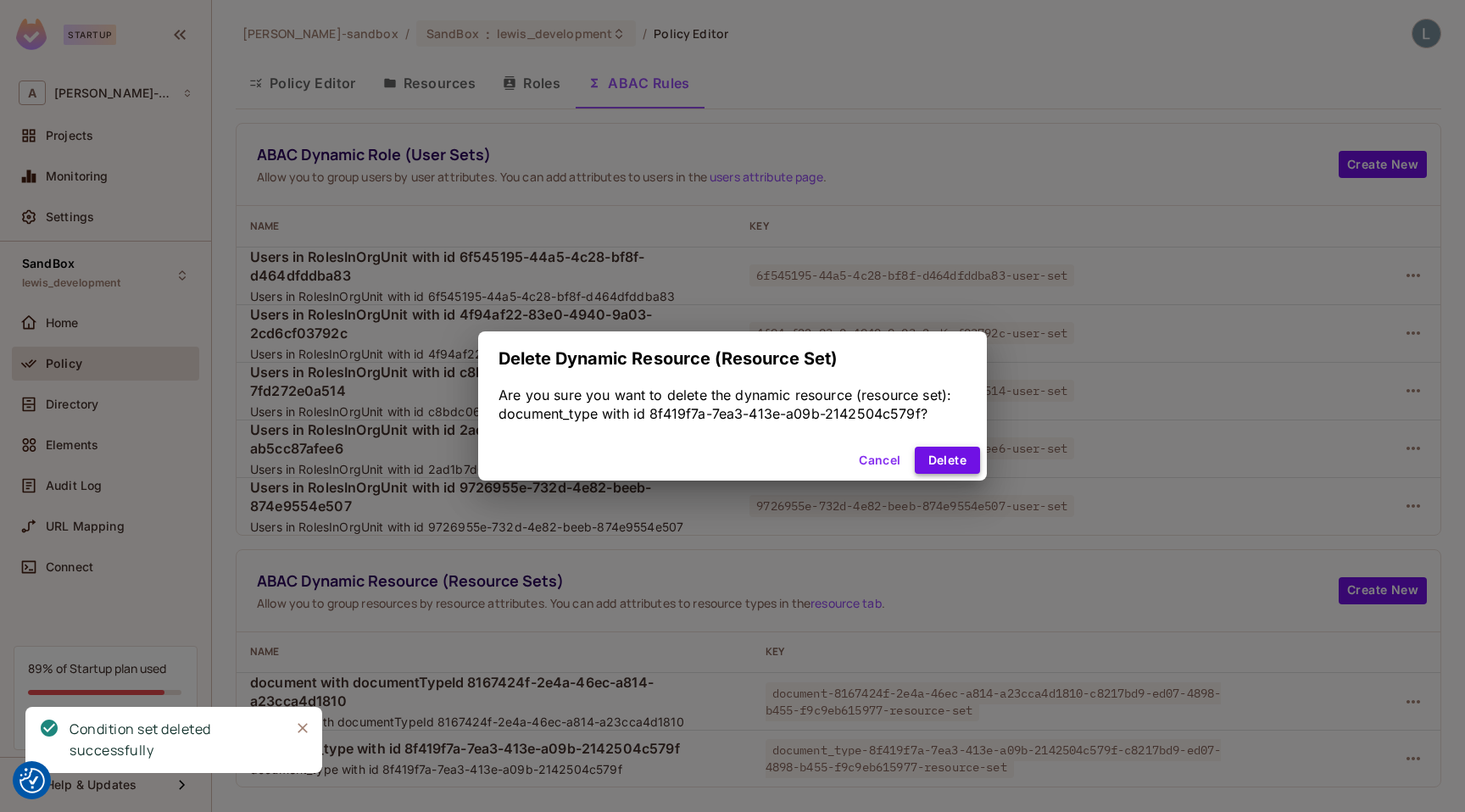
click at [946, 462] on button "Delete" at bounding box center [947, 460] width 65 height 27
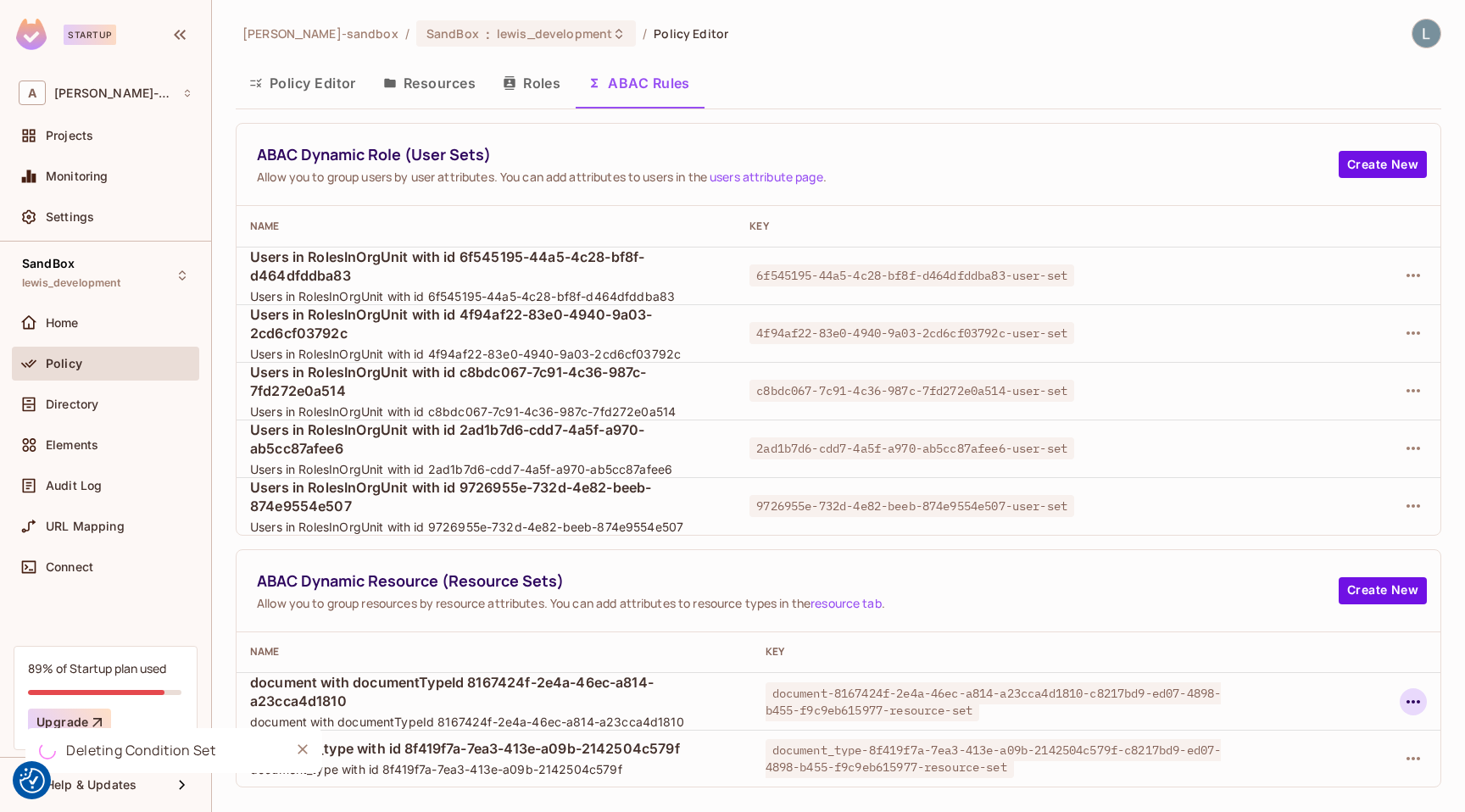
click at [1417, 697] on icon "button" at bounding box center [1414, 702] width 21 height 20
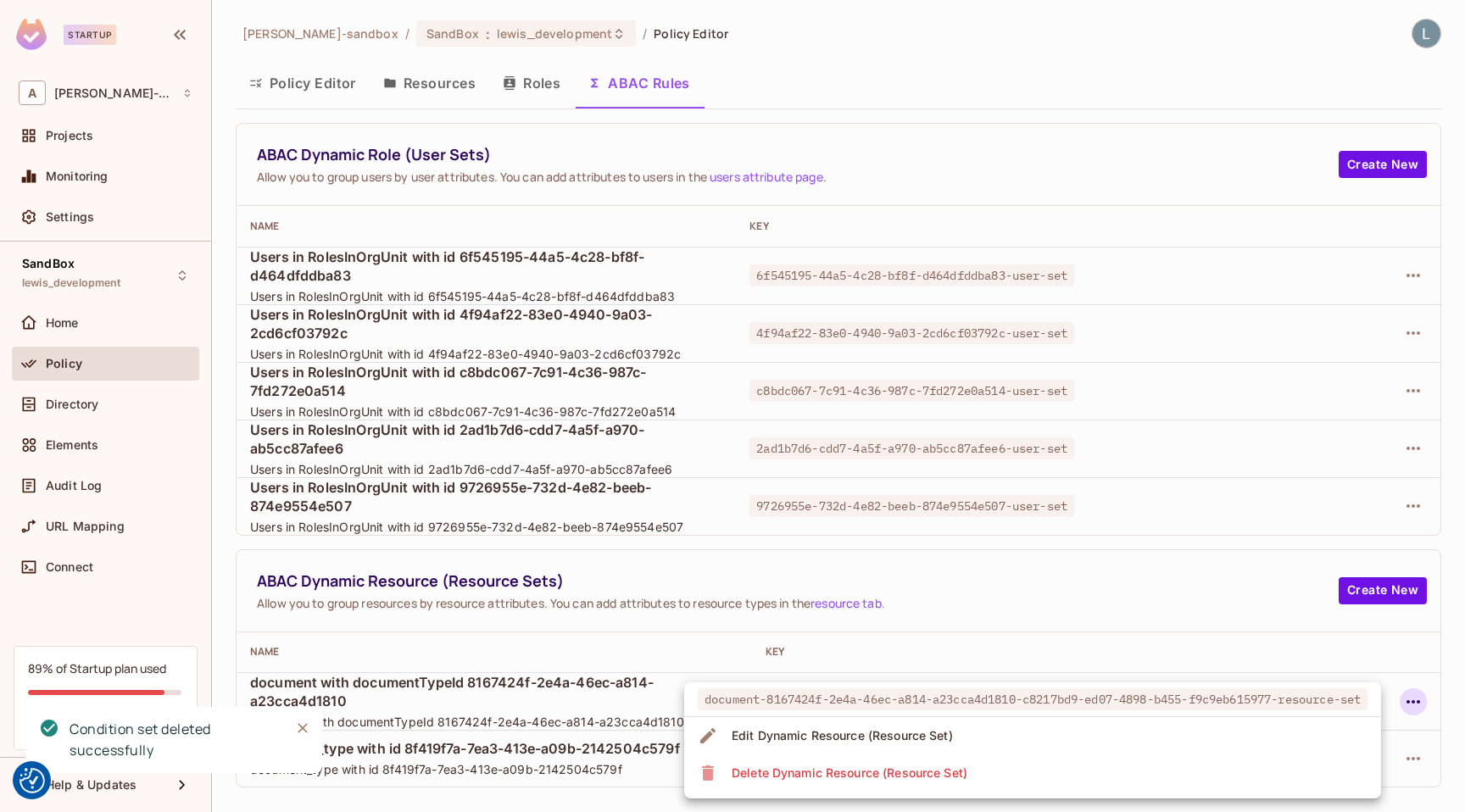
click at [1112, 776] on li "Delete Dynamic Resource (Resource Set)" at bounding box center [1033, 773] width 697 height 38
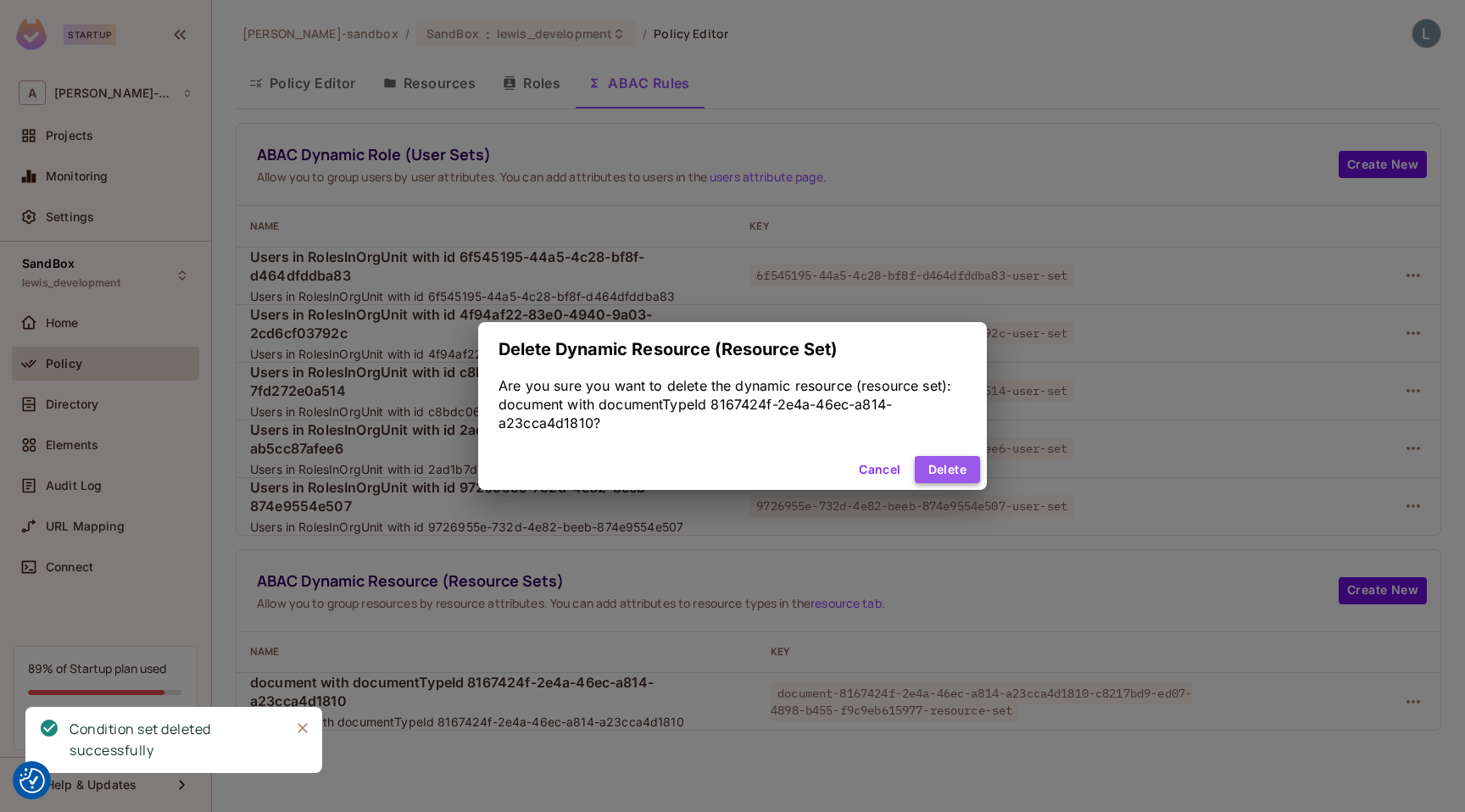
click at [947, 472] on button "Delete" at bounding box center [947, 470] width 65 height 27
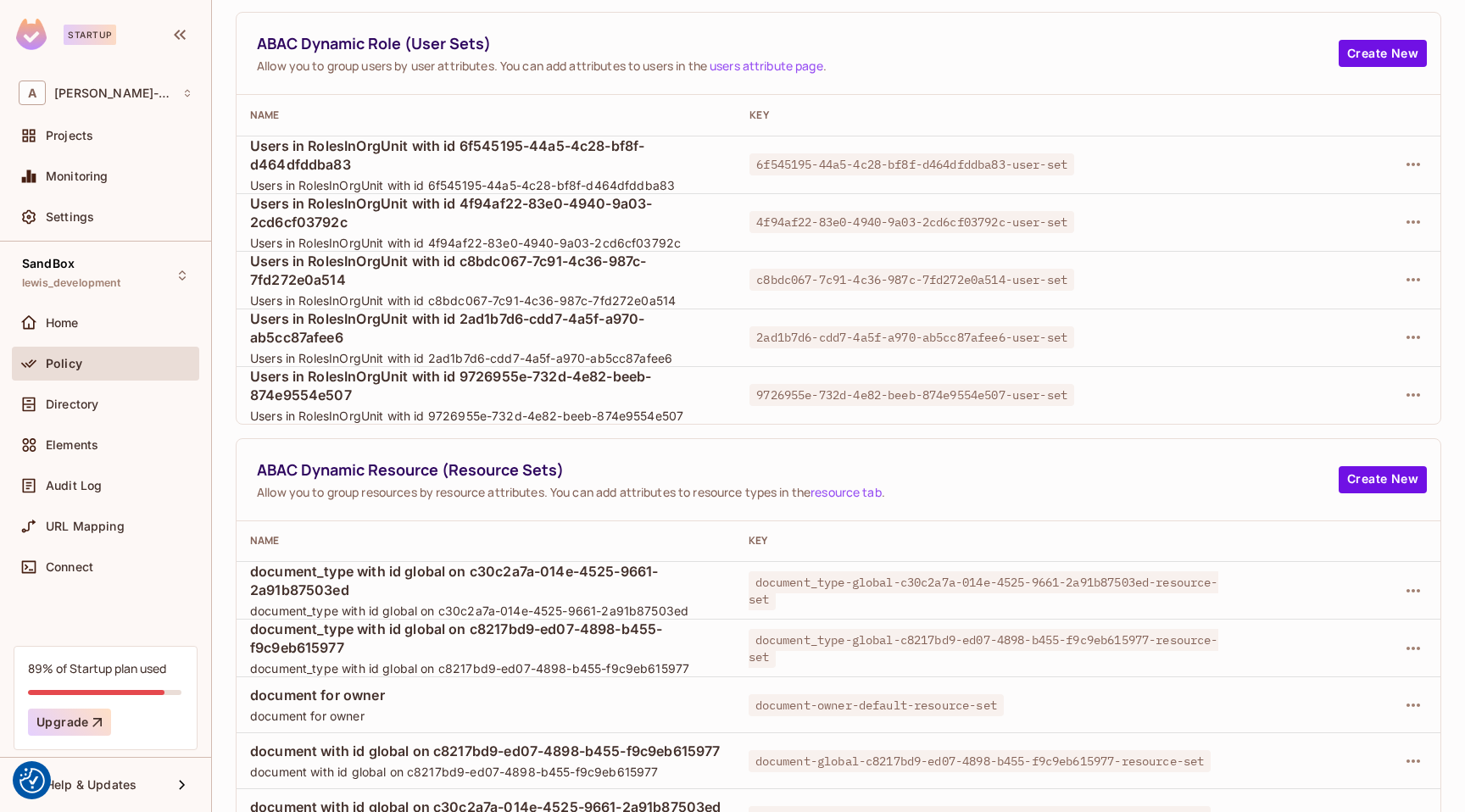
scroll to position [148, 0]
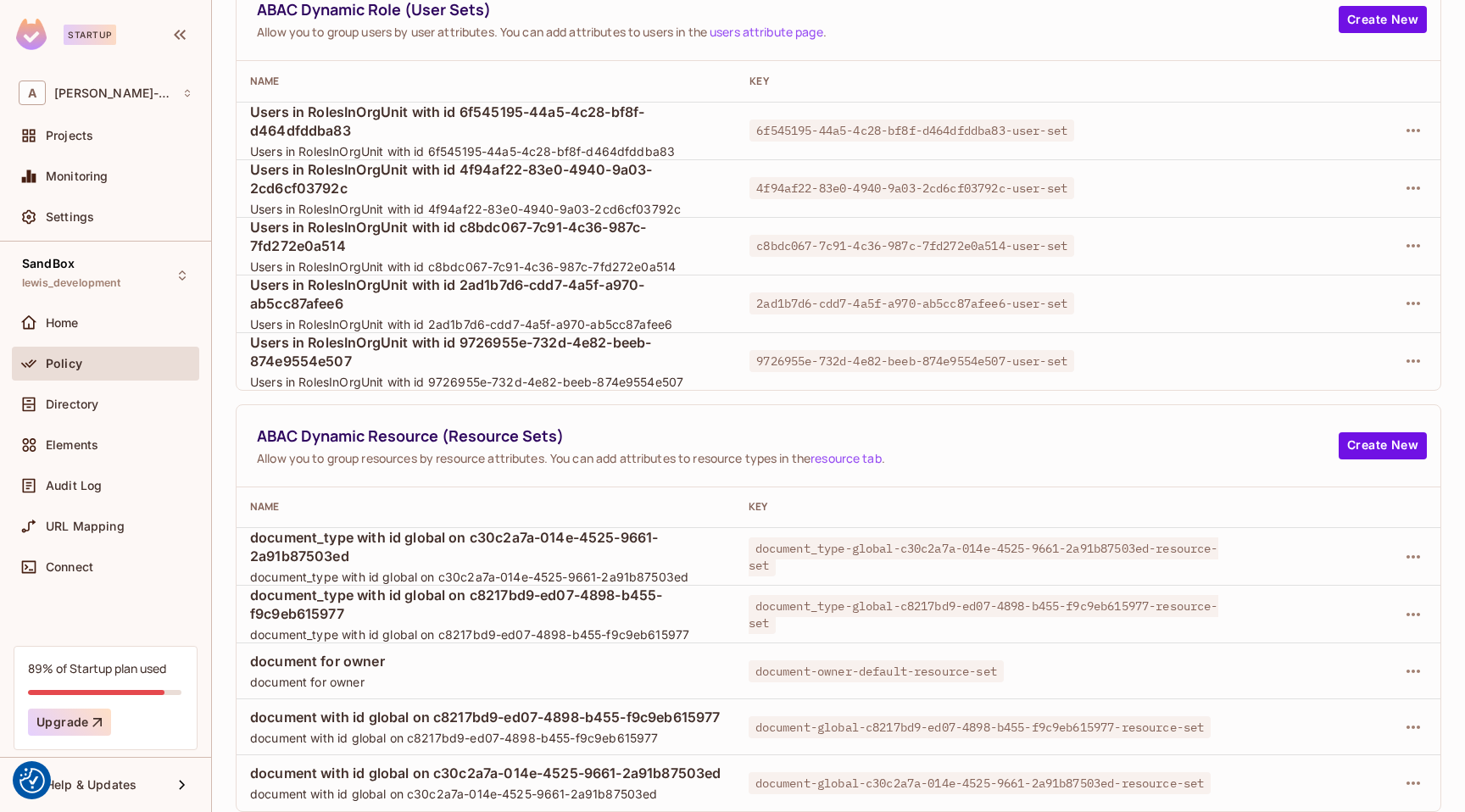
click at [634, 716] on span "document with id global on c8217bd9-ed07-4898-b455-f9c9eb615977" at bounding box center [486, 717] width 472 height 19
click at [1416, 550] on icon "button" at bounding box center [1414, 557] width 21 height 20
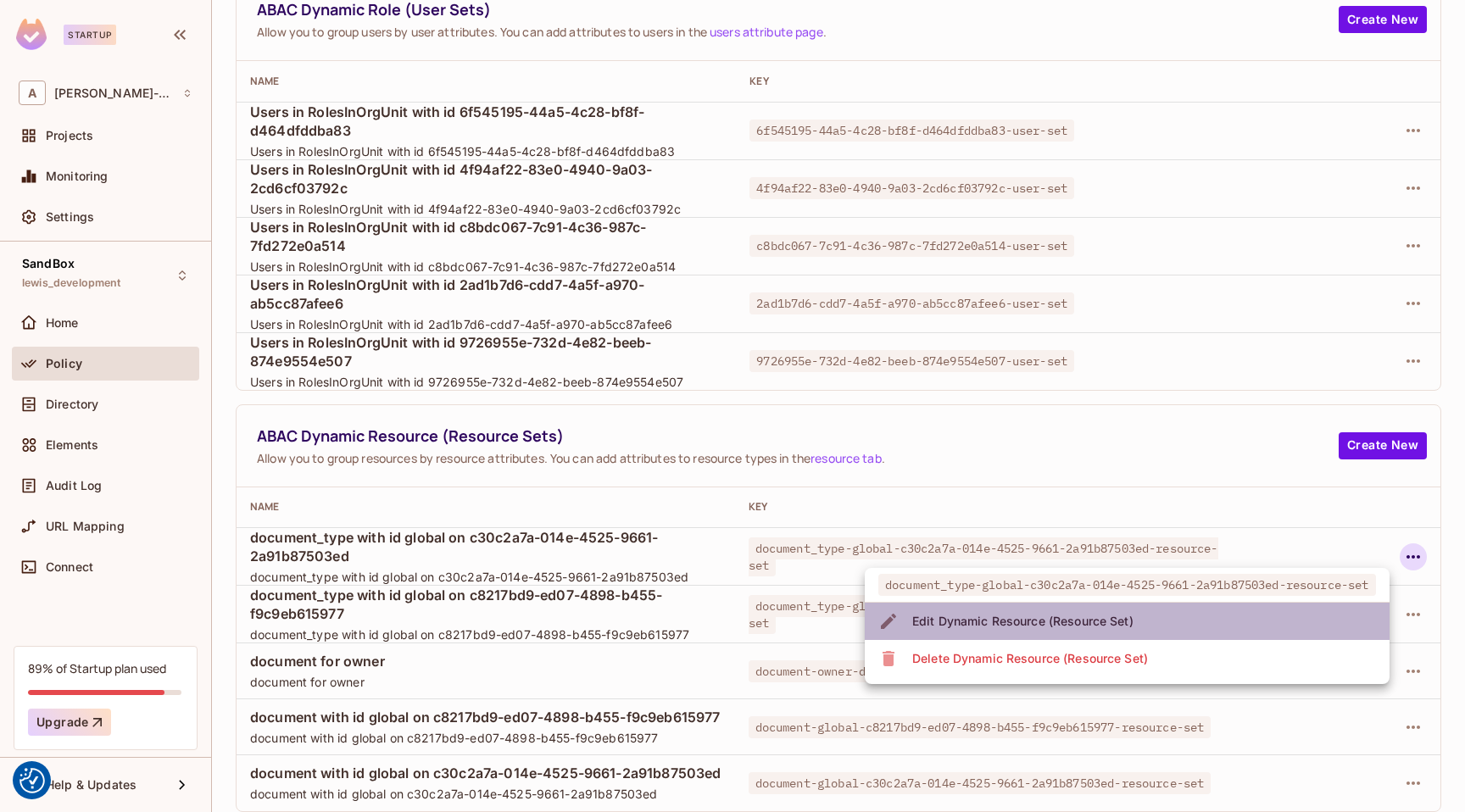
click at [1110, 628] on div "Edit Dynamic Resource (Resource Set)" at bounding box center [1023, 622] width 221 height 17
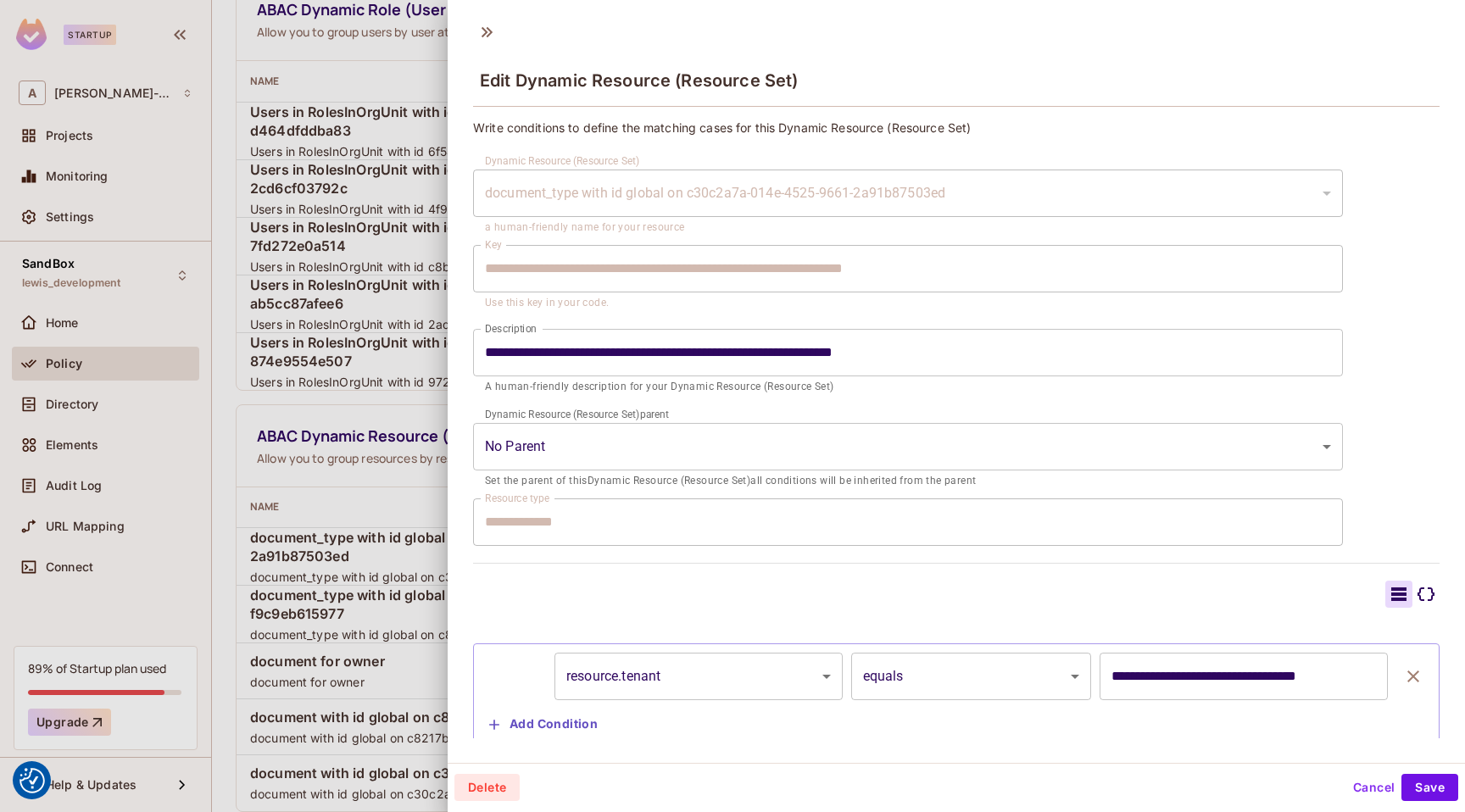
click at [355, 645] on div at bounding box center [732, 406] width 1465 height 812
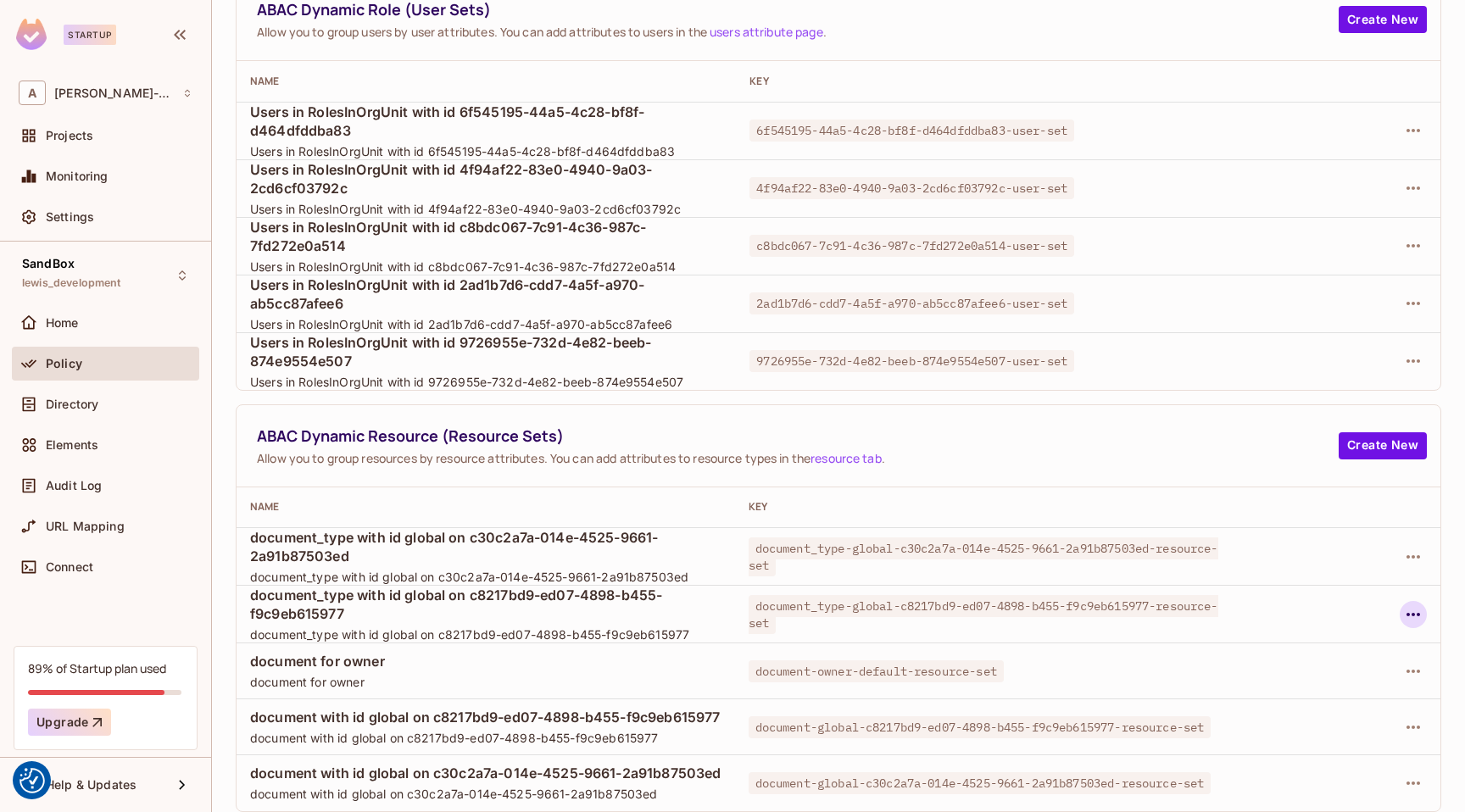
click at [1406, 614] on icon "button" at bounding box center [1414, 615] width 21 height 20
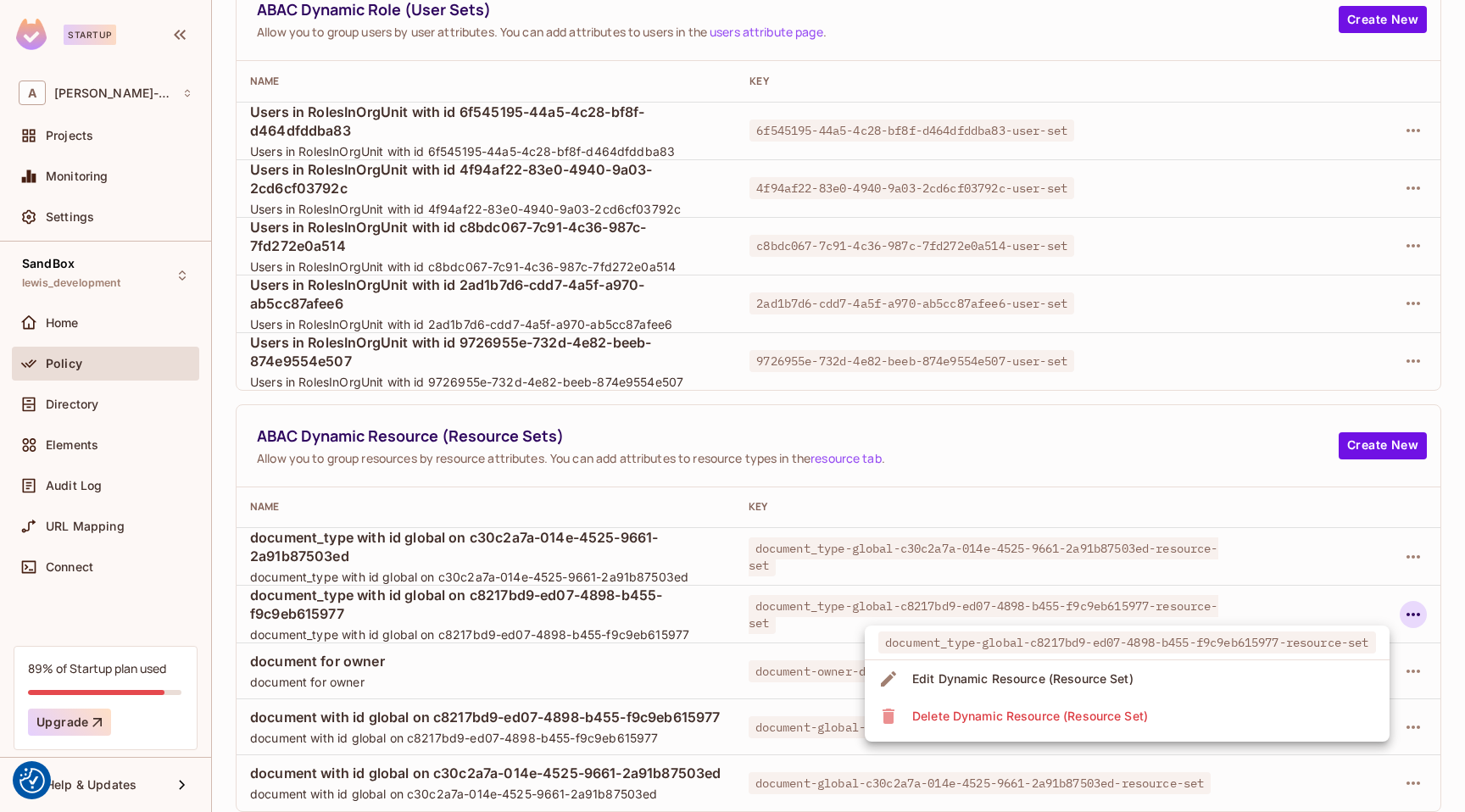
click at [1150, 681] on li "Edit Dynamic Resource (Resource Set)" at bounding box center [1127, 679] width 524 height 38
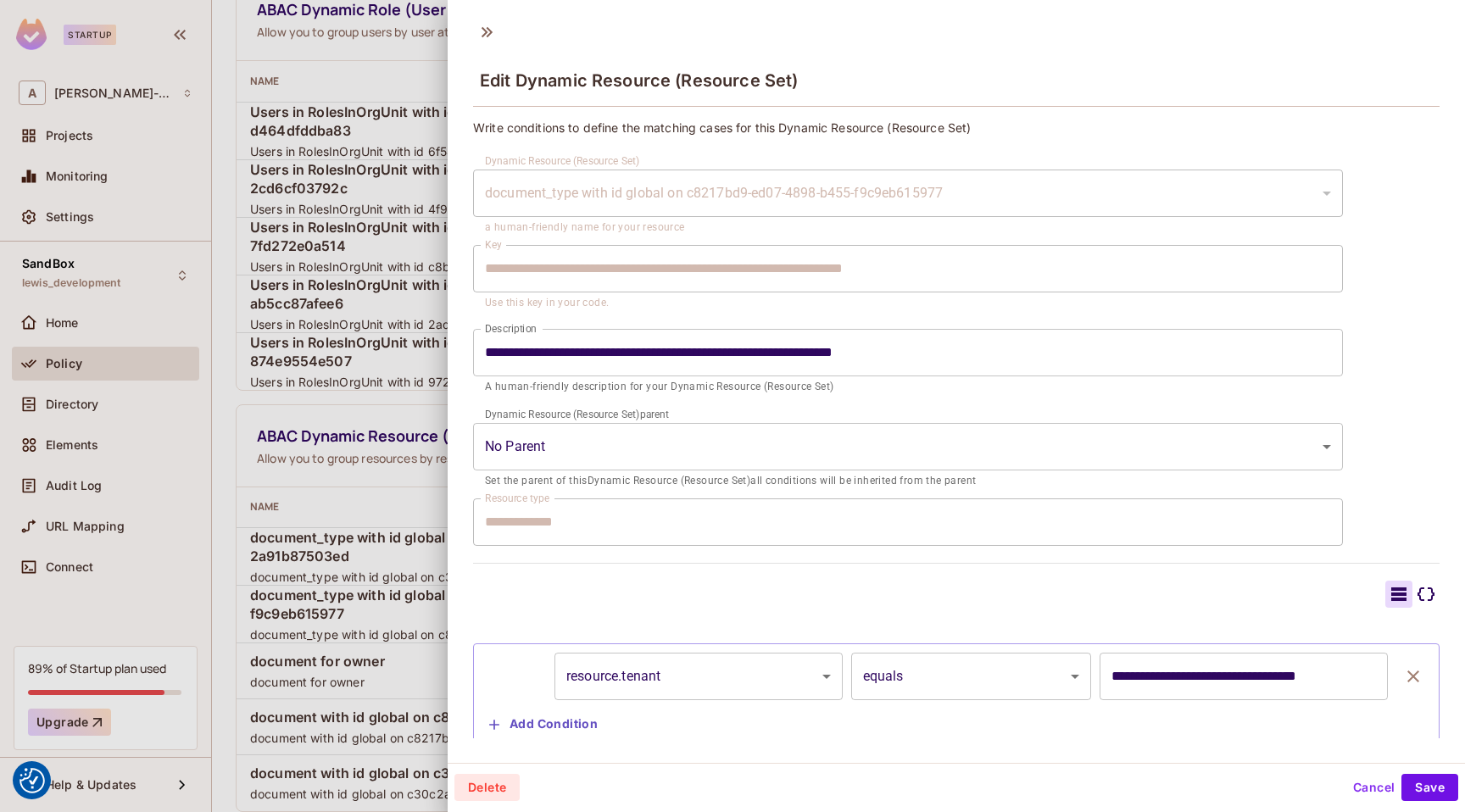
click at [354, 610] on div at bounding box center [732, 406] width 1465 height 812
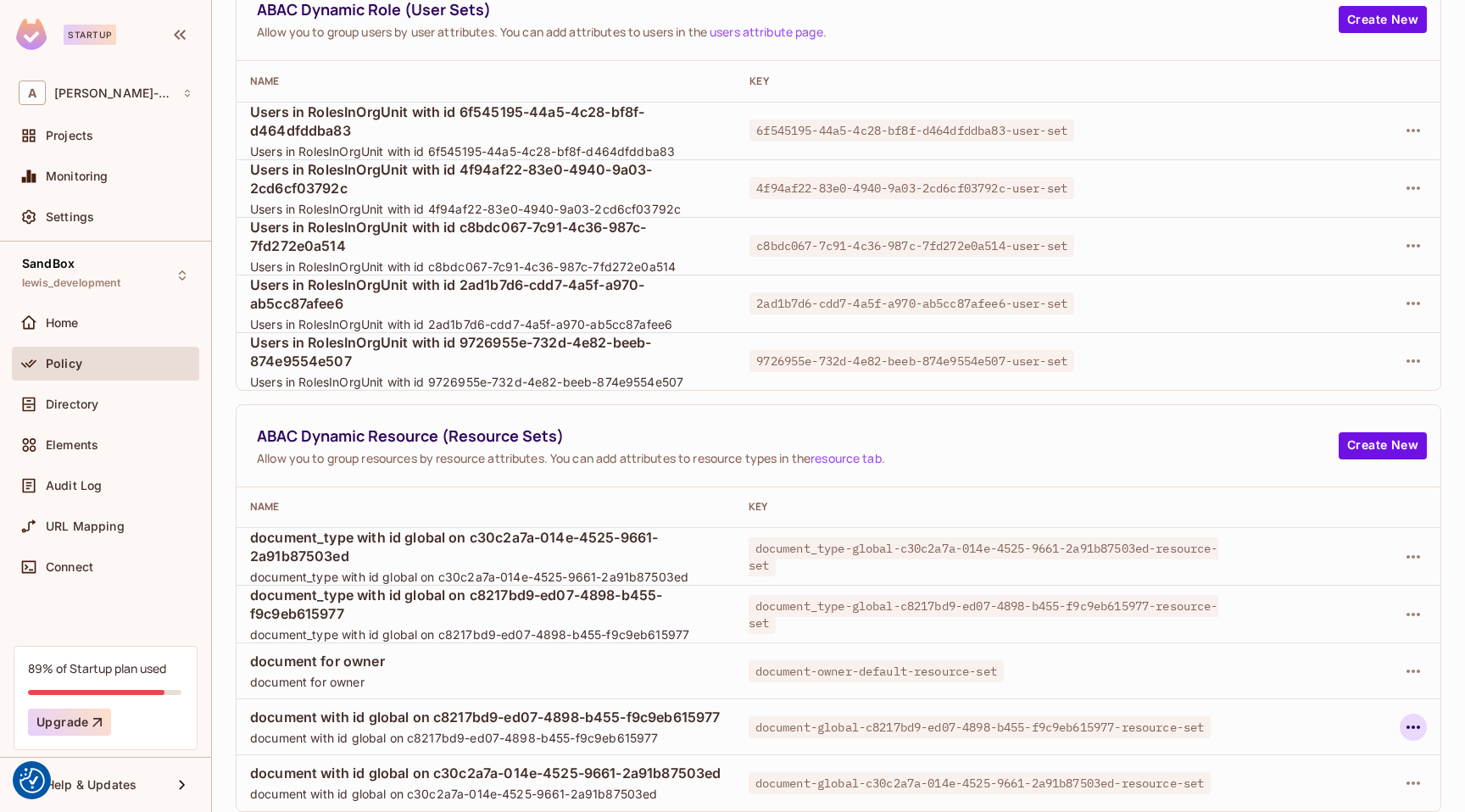
click at [1422, 734] on icon "button" at bounding box center [1414, 727] width 21 height 20
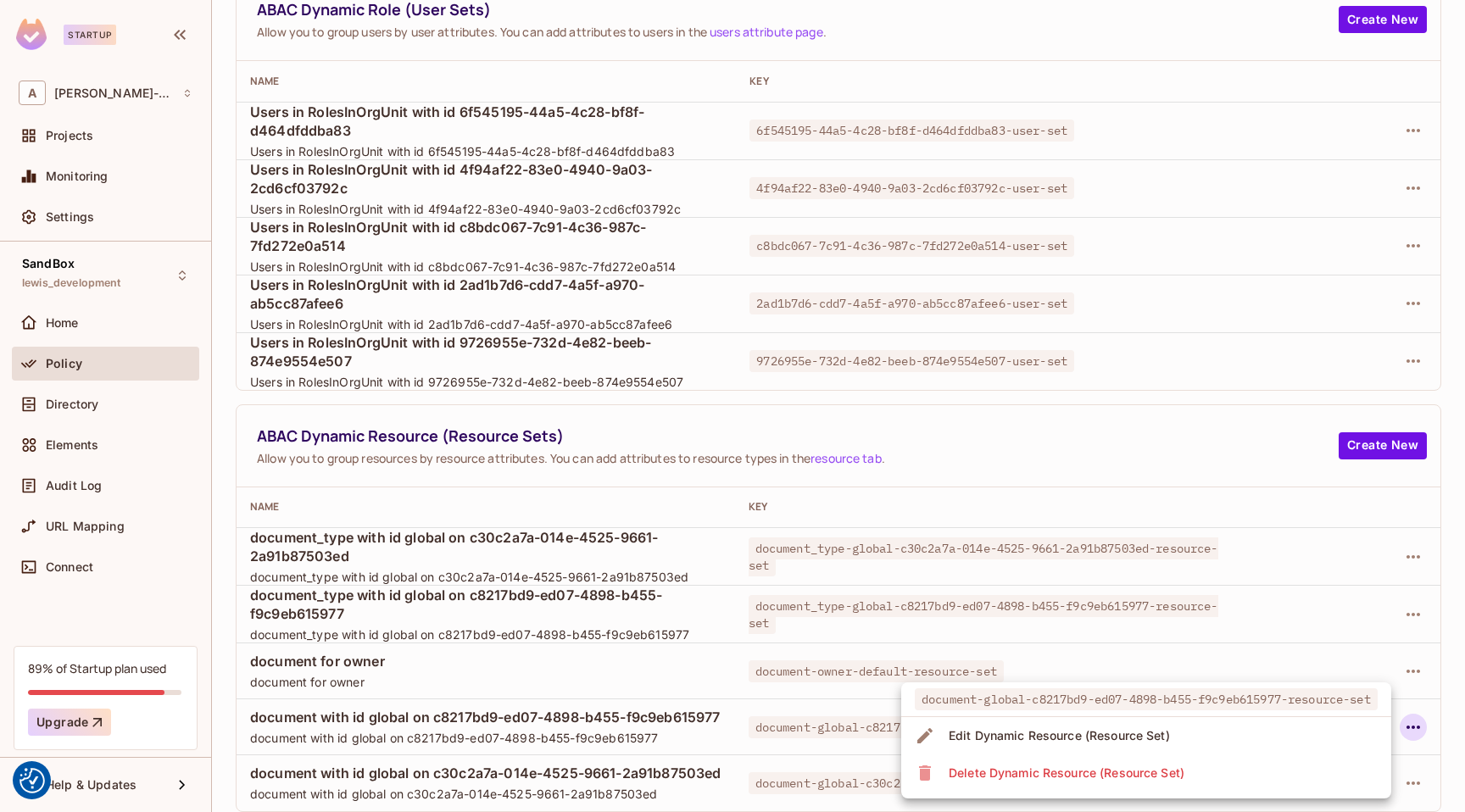
click at [1225, 737] on li "Edit Dynamic Resource (Resource Set)" at bounding box center [1146, 736] width 490 height 38
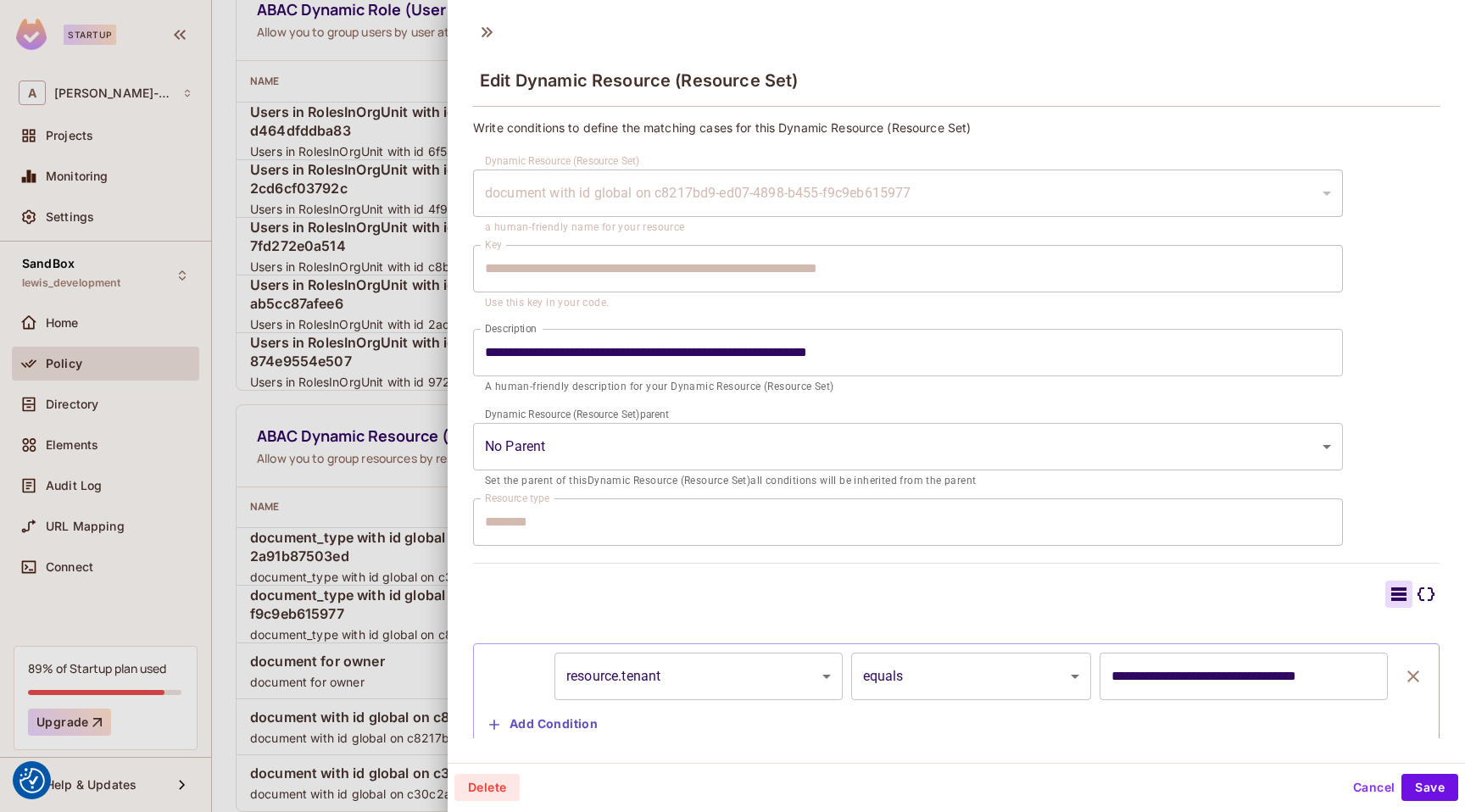
click at [314, 617] on div at bounding box center [732, 406] width 1465 height 812
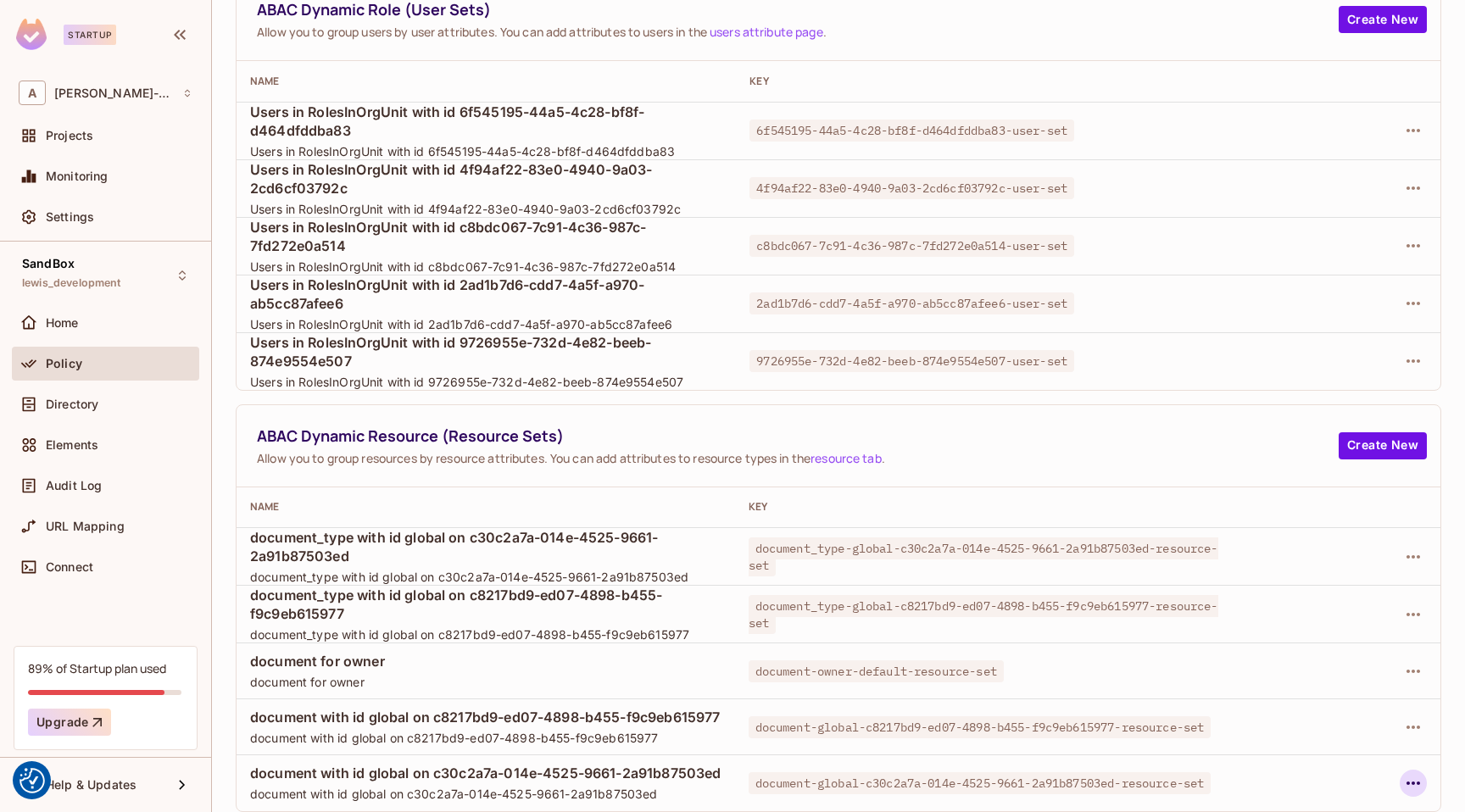
click at [1419, 784] on icon "button" at bounding box center [1414, 783] width 14 height 3
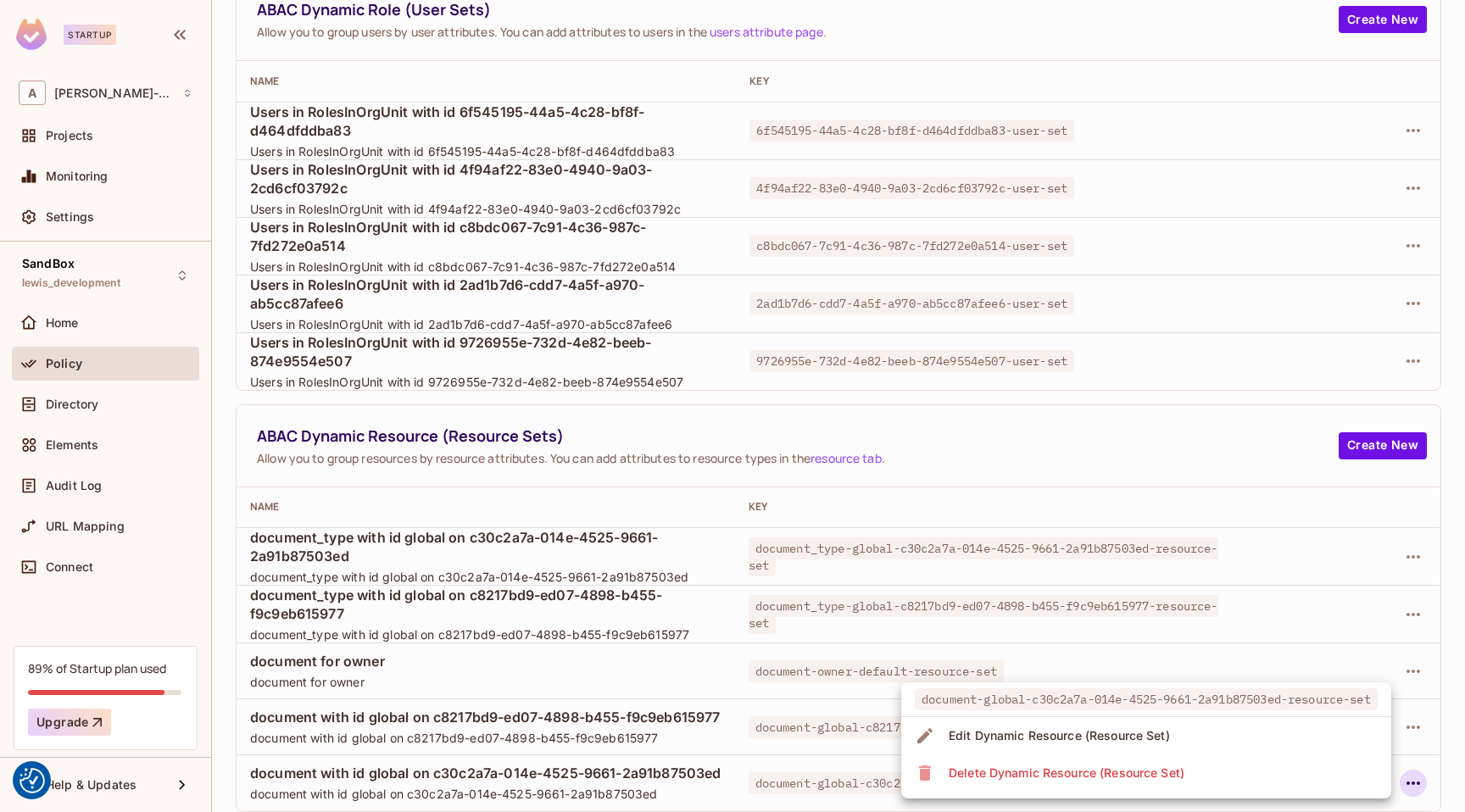
click at [1193, 730] on li "Edit Dynamic Resource (Resource Set)" at bounding box center [1146, 736] width 490 height 38
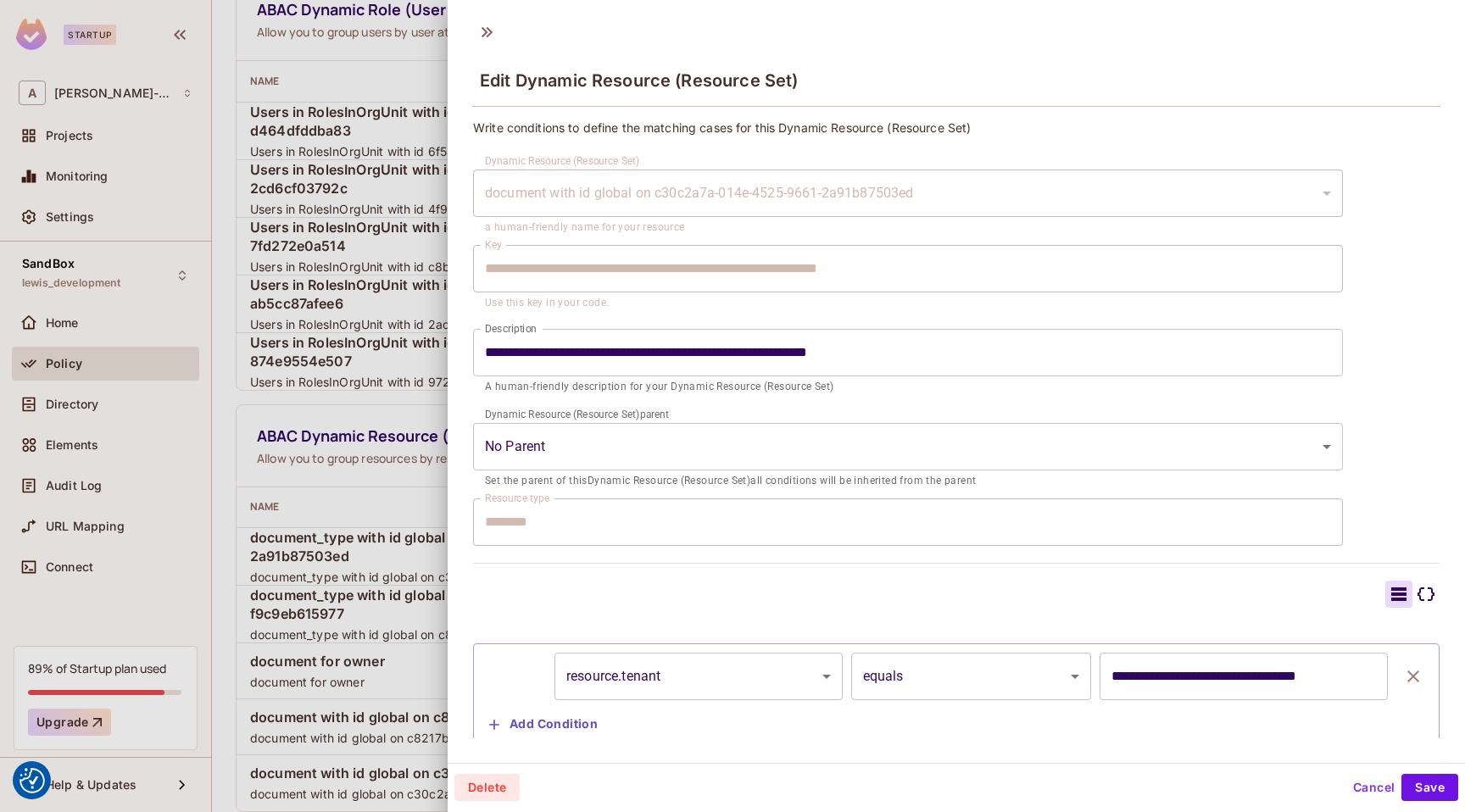
scroll to position [44, 0]
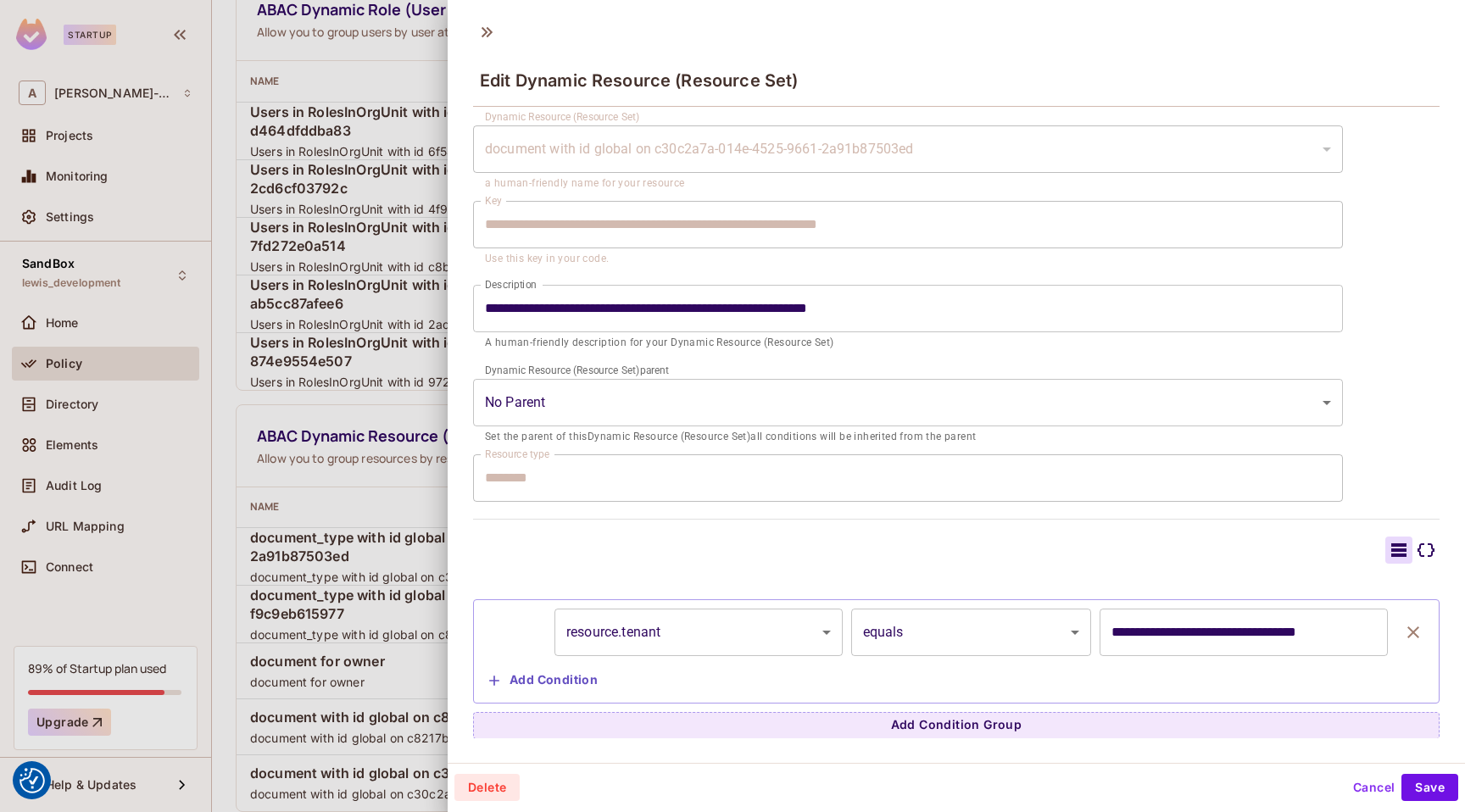
click at [407, 599] on div at bounding box center [732, 406] width 1465 height 812
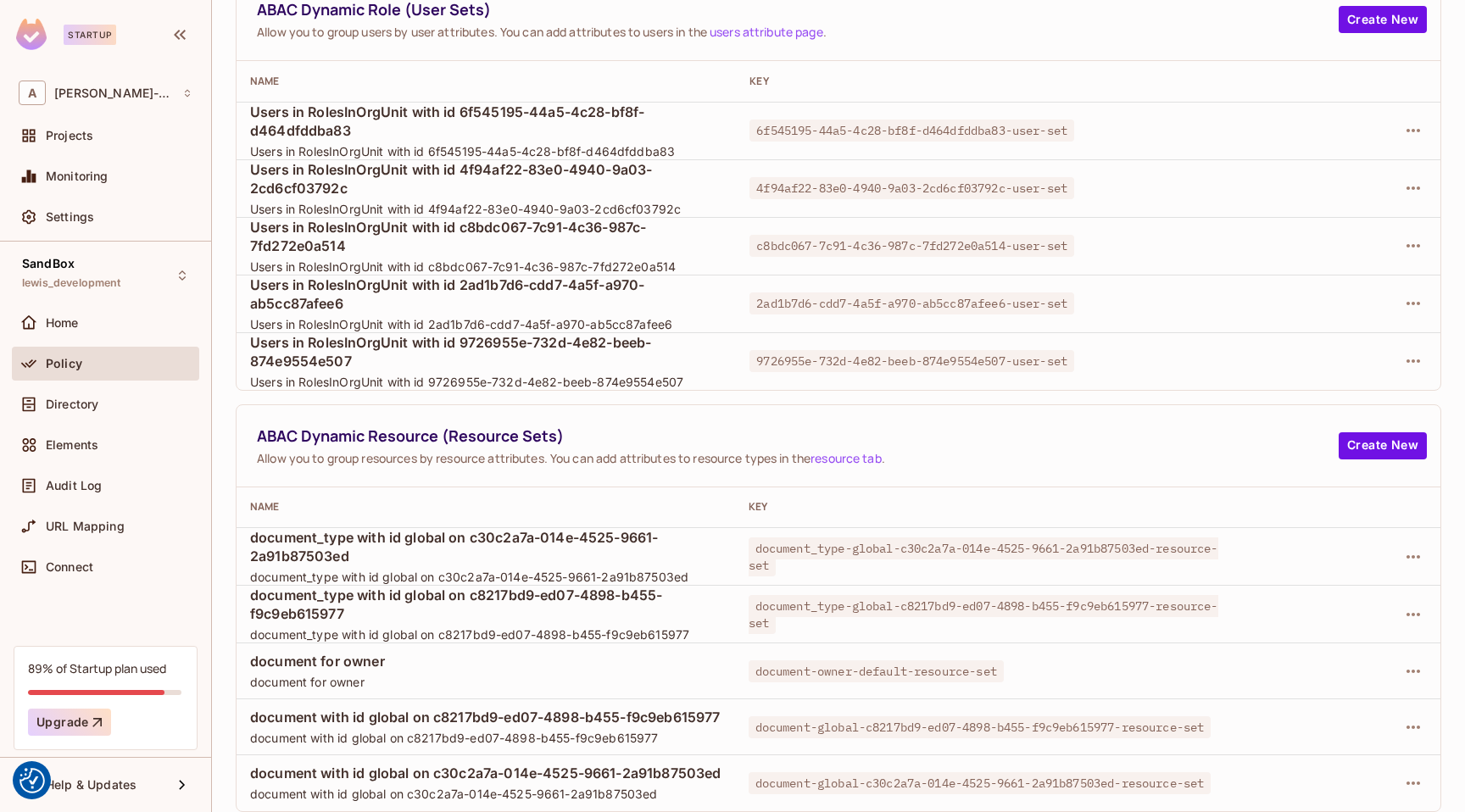
scroll to position [0, 0]
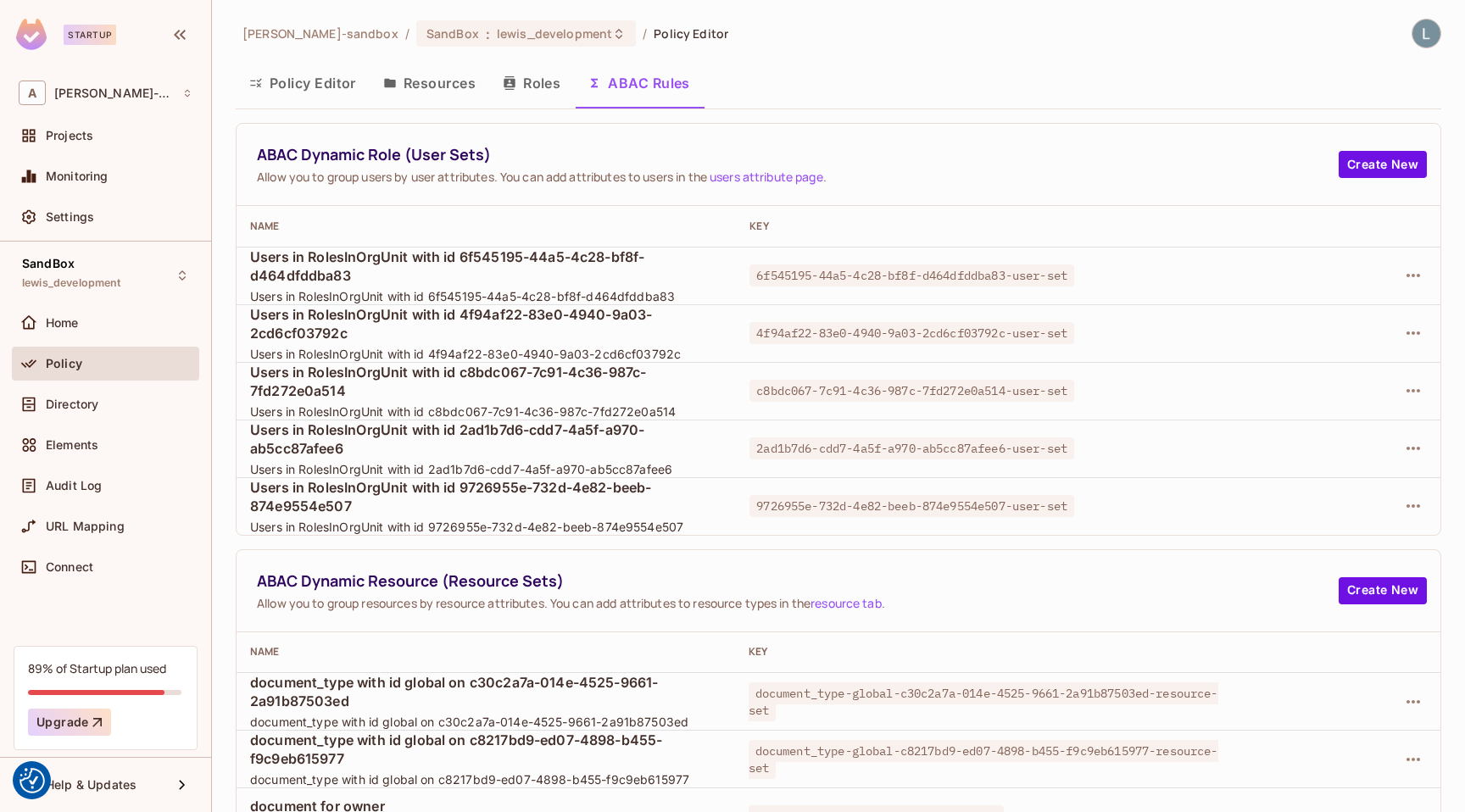
click at [308, 76] on button "Policy Editor" at bounding box center [302, 83] width 134 height 43
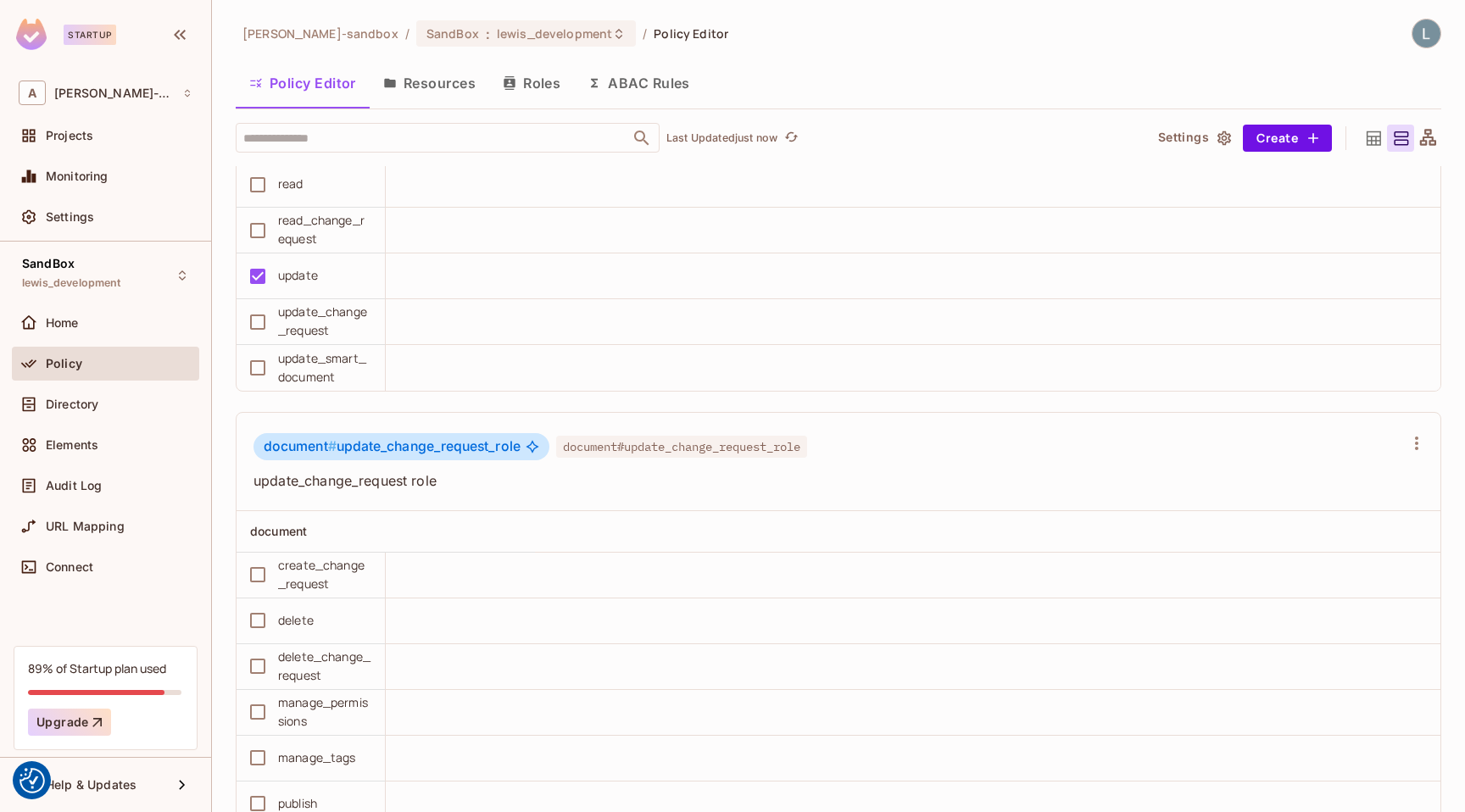
scroll to position [9113, 0]
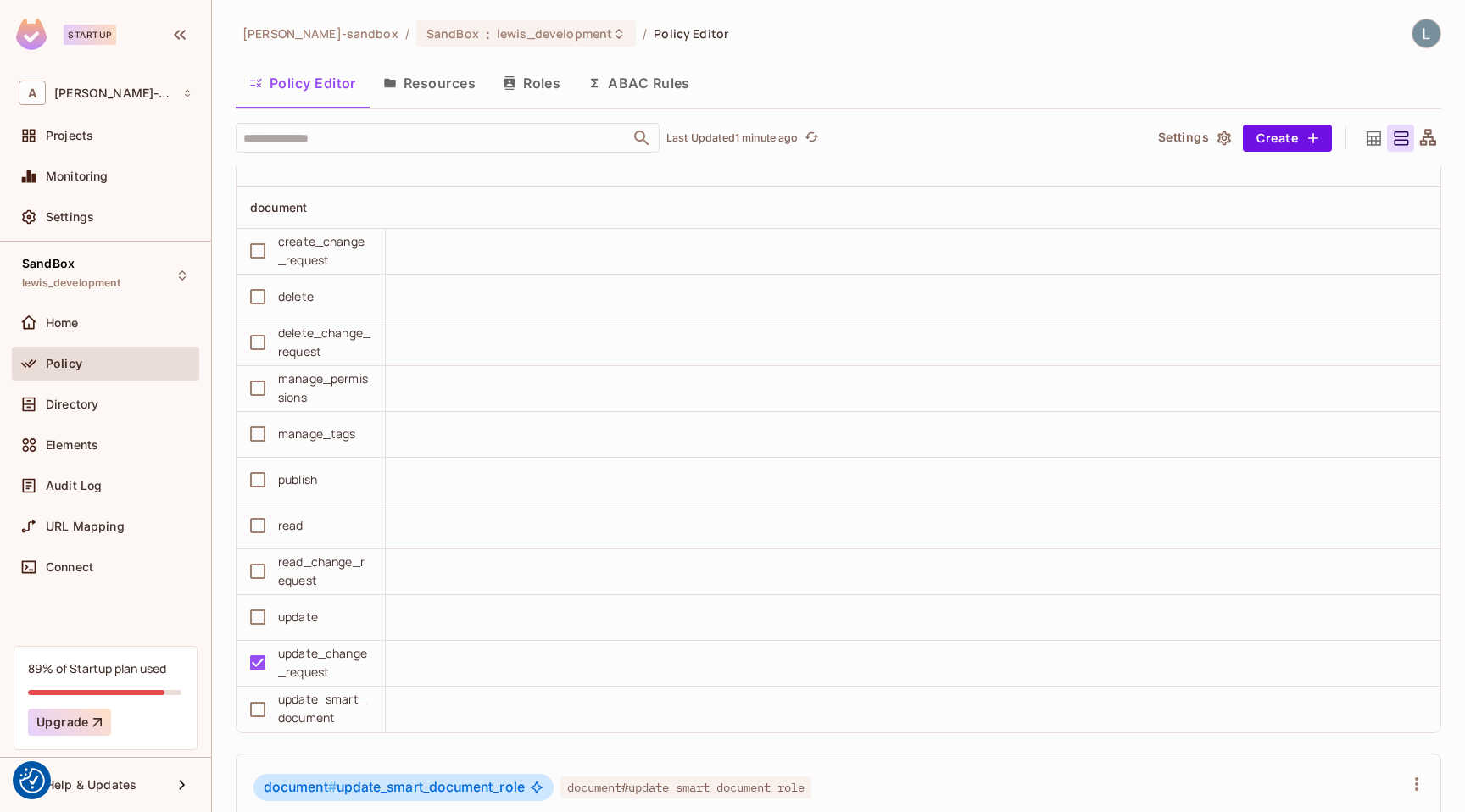
click at [70, 507] on div "Audit Log" at bounding box center [105, 489] width 187 height 41
click at [70, 476] on div "Audit Log" at bounding box center [105, 486] width 173 height 20
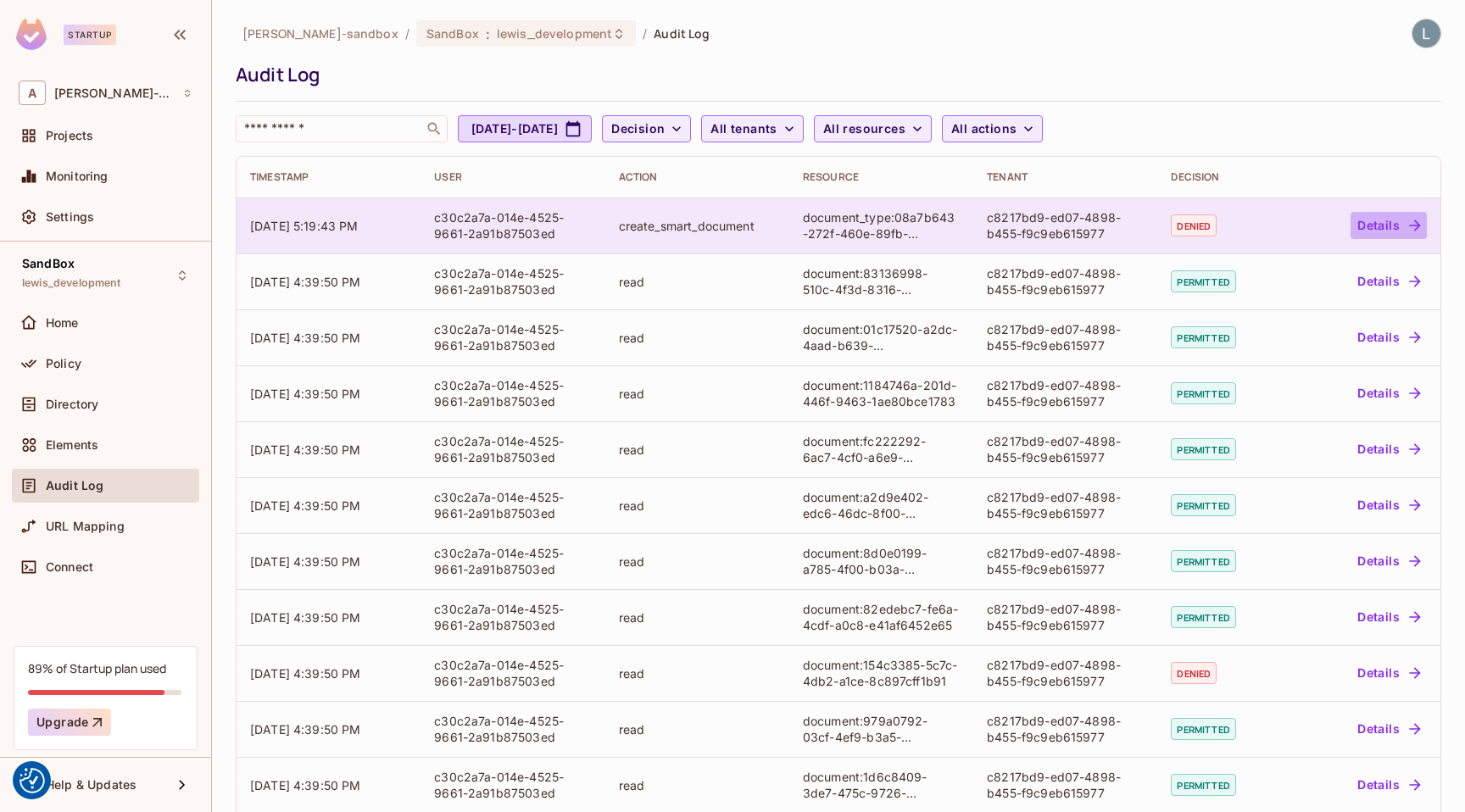
click at [1362, 226] on button "Details" at bounding box center [1388, 225] width 76 height 27
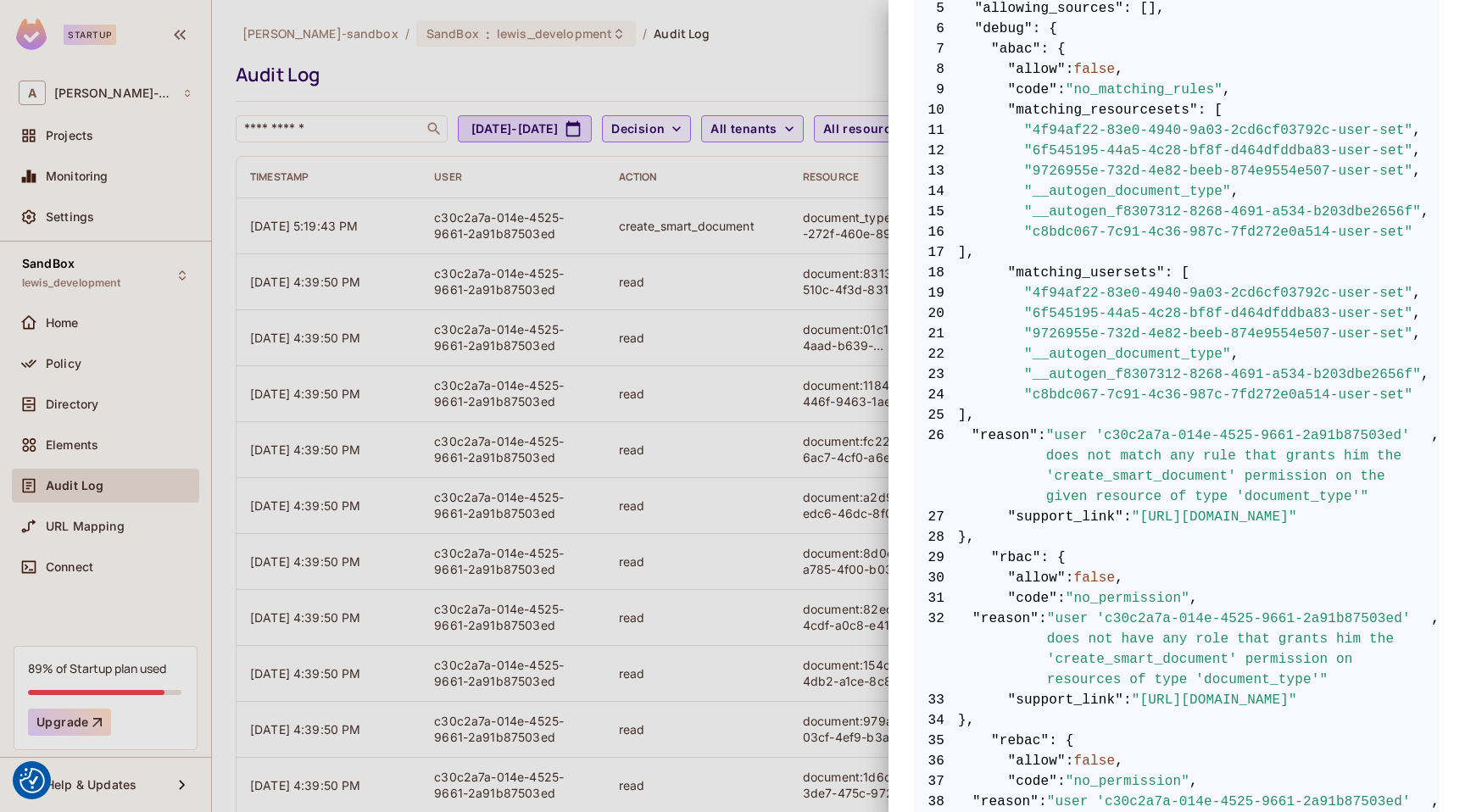
scroll to position [434, 0]
click at [561, 425] on div at bounding box center [732, 406] width 1465 height 812
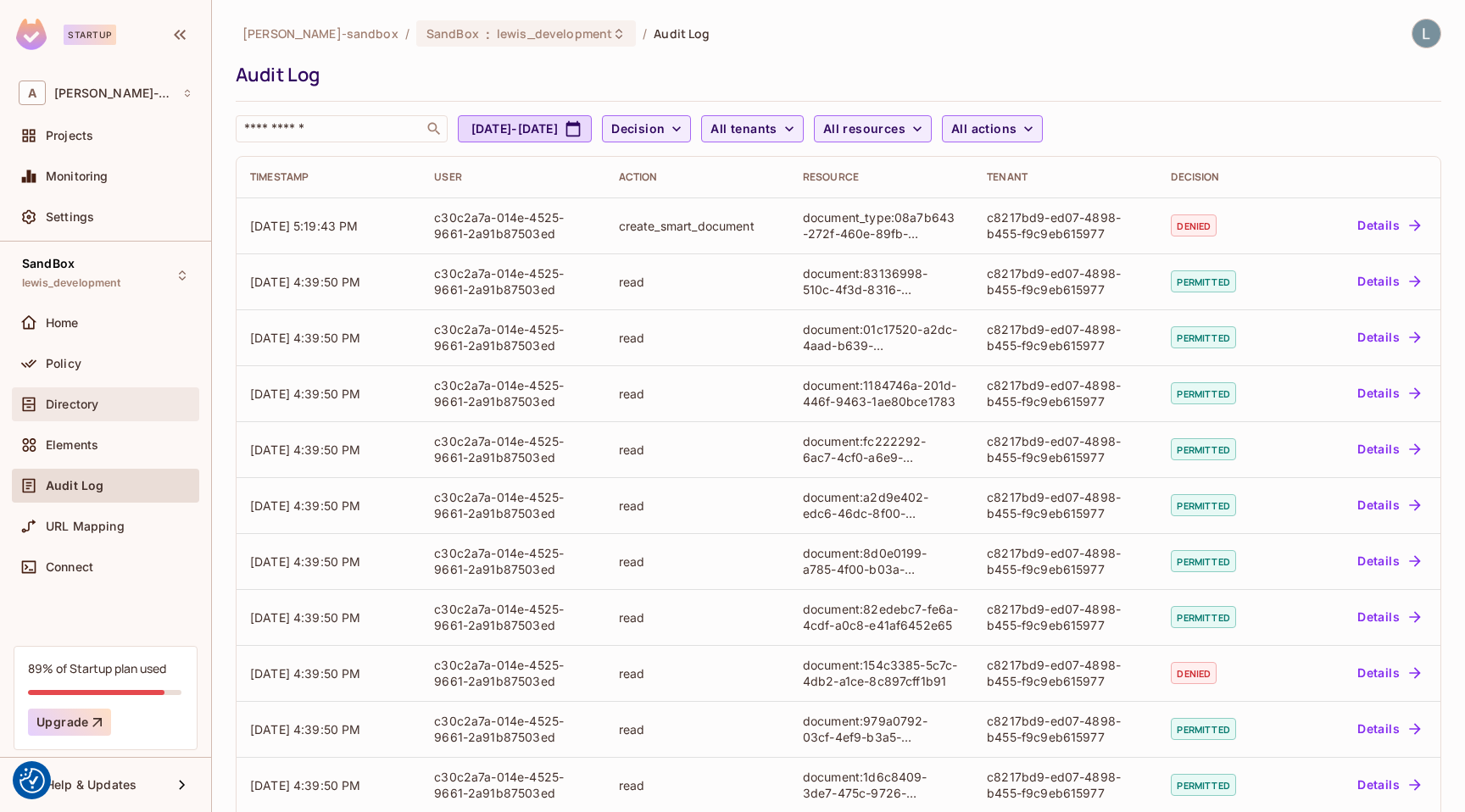
click at [86, 401] on span "Directory" at bounding box center [73, 405] width 53 height 14
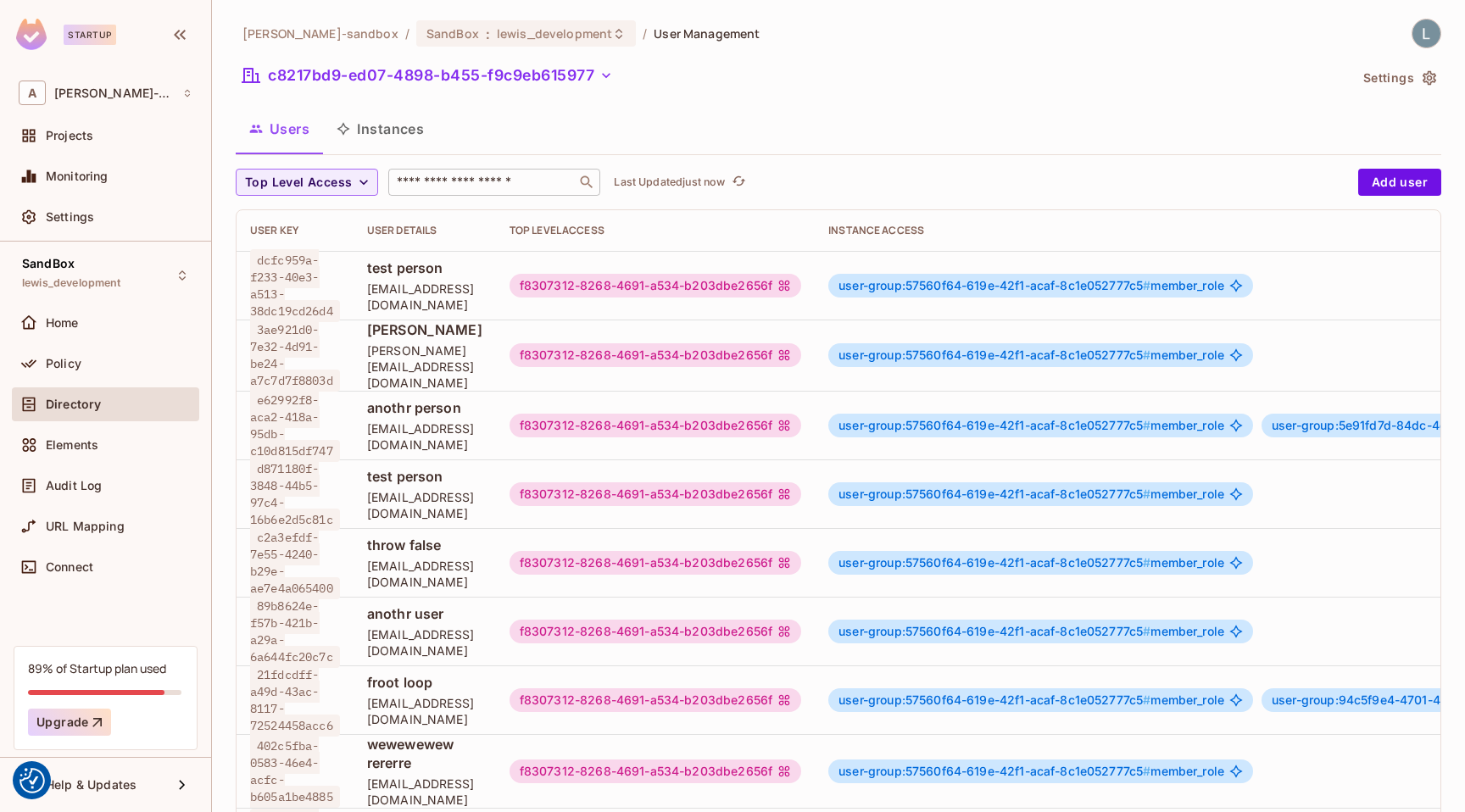
click at [473, 184] on input "text" at bounding box center [483, 182] width 178 height 17
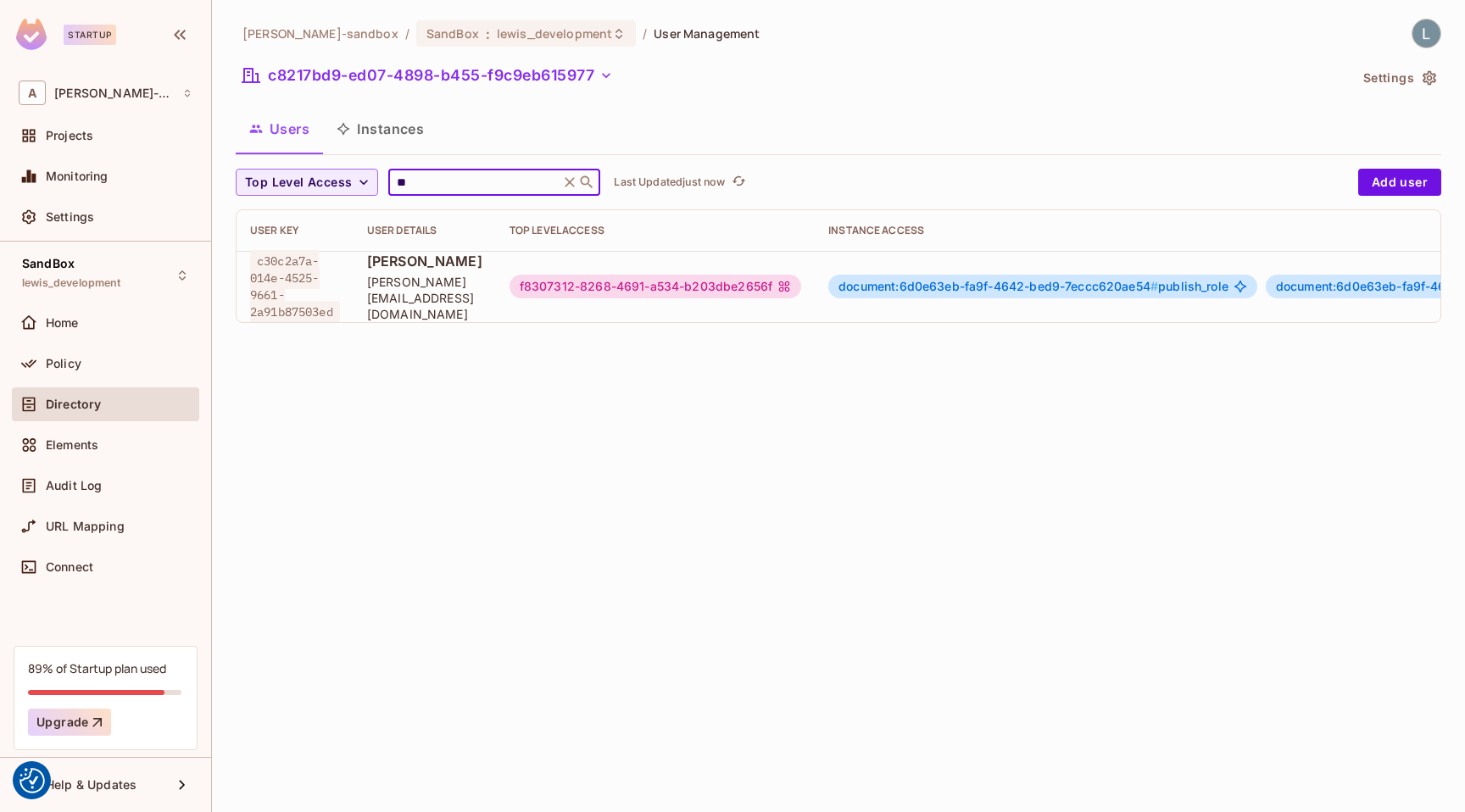
scroll to position [0, 415]
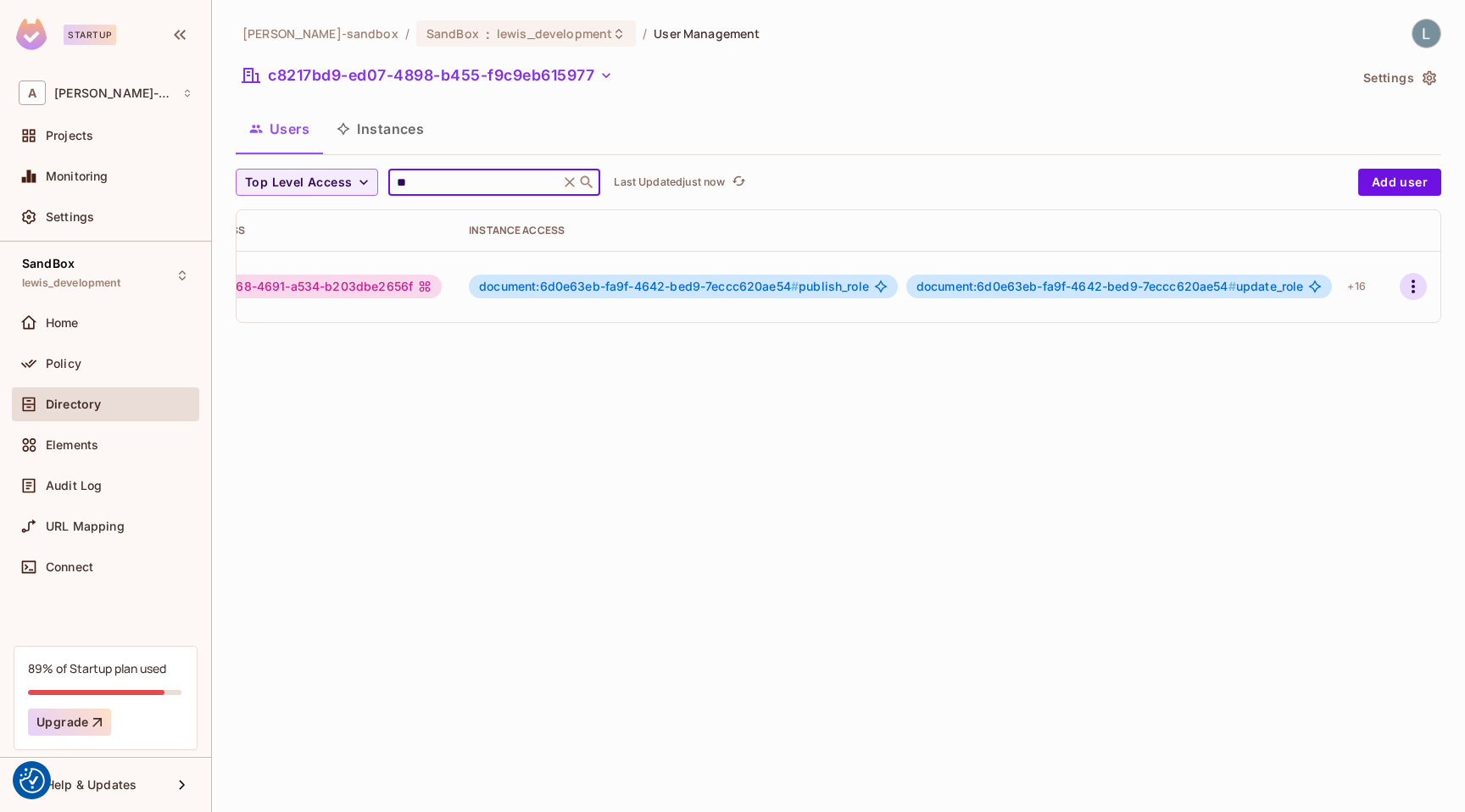
type input "**"
click at [1419, 282] on icon "button" at bounding box center [1414, 287] width 21 height 20
click at [1338, 358] on div "Edit Attributes" at bounding box center [1354, 360] width 84 height 17
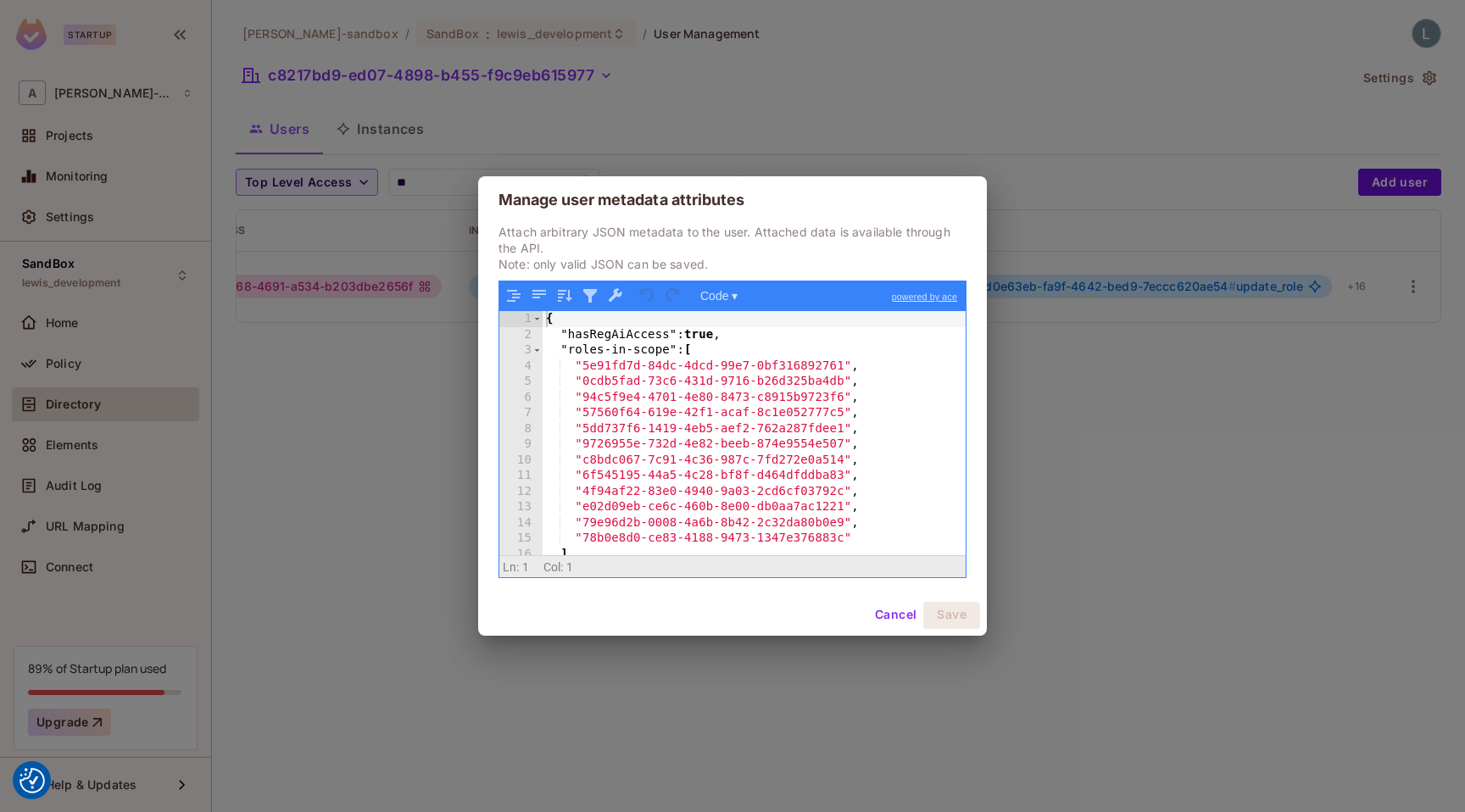
scroll to position [38, 0]
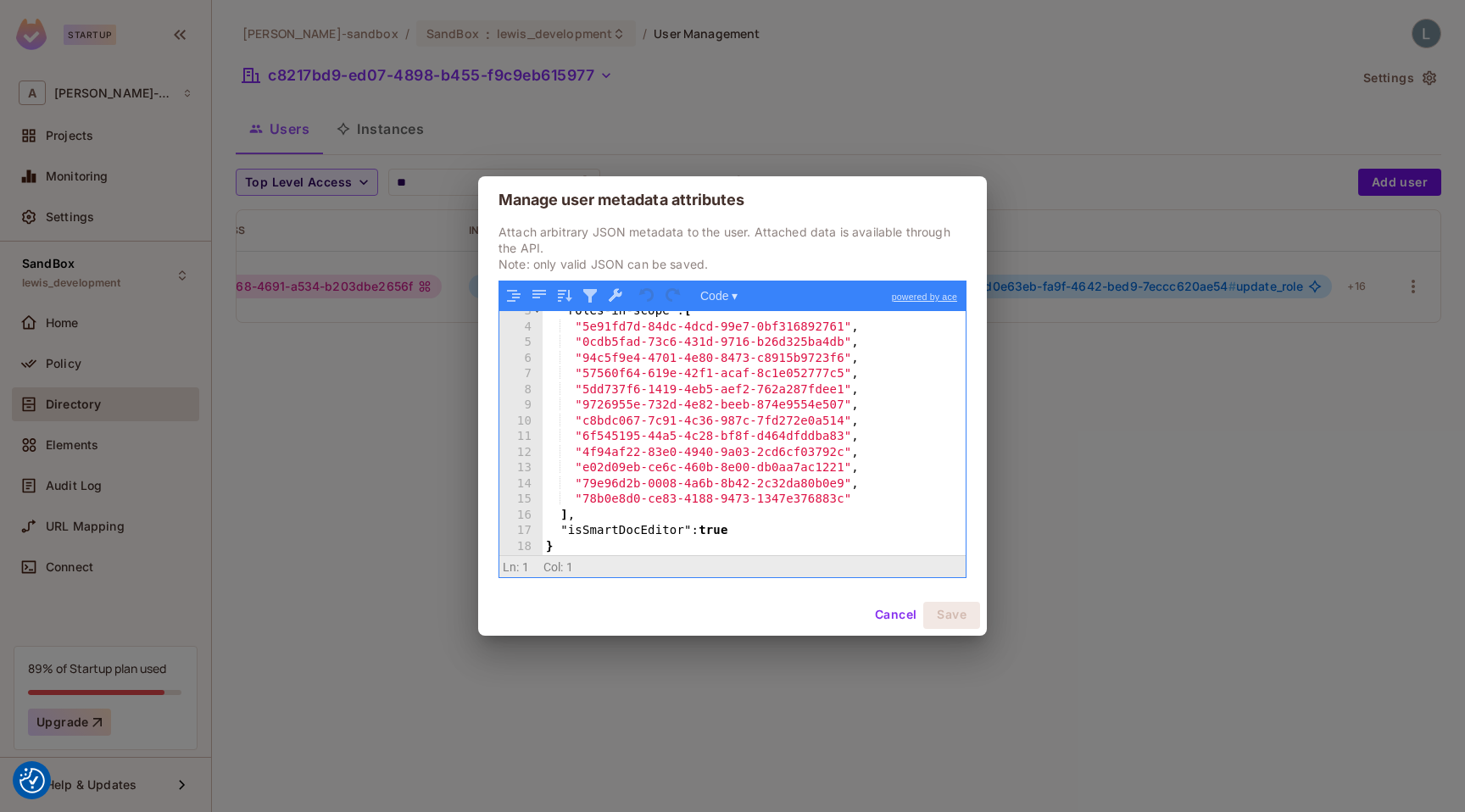
click at [427, 426] on div "Manage user metadata attributes Attach arbitrary JSON metadata to the user. Att…" at bounding box center [732, 406] width 1465 height 812
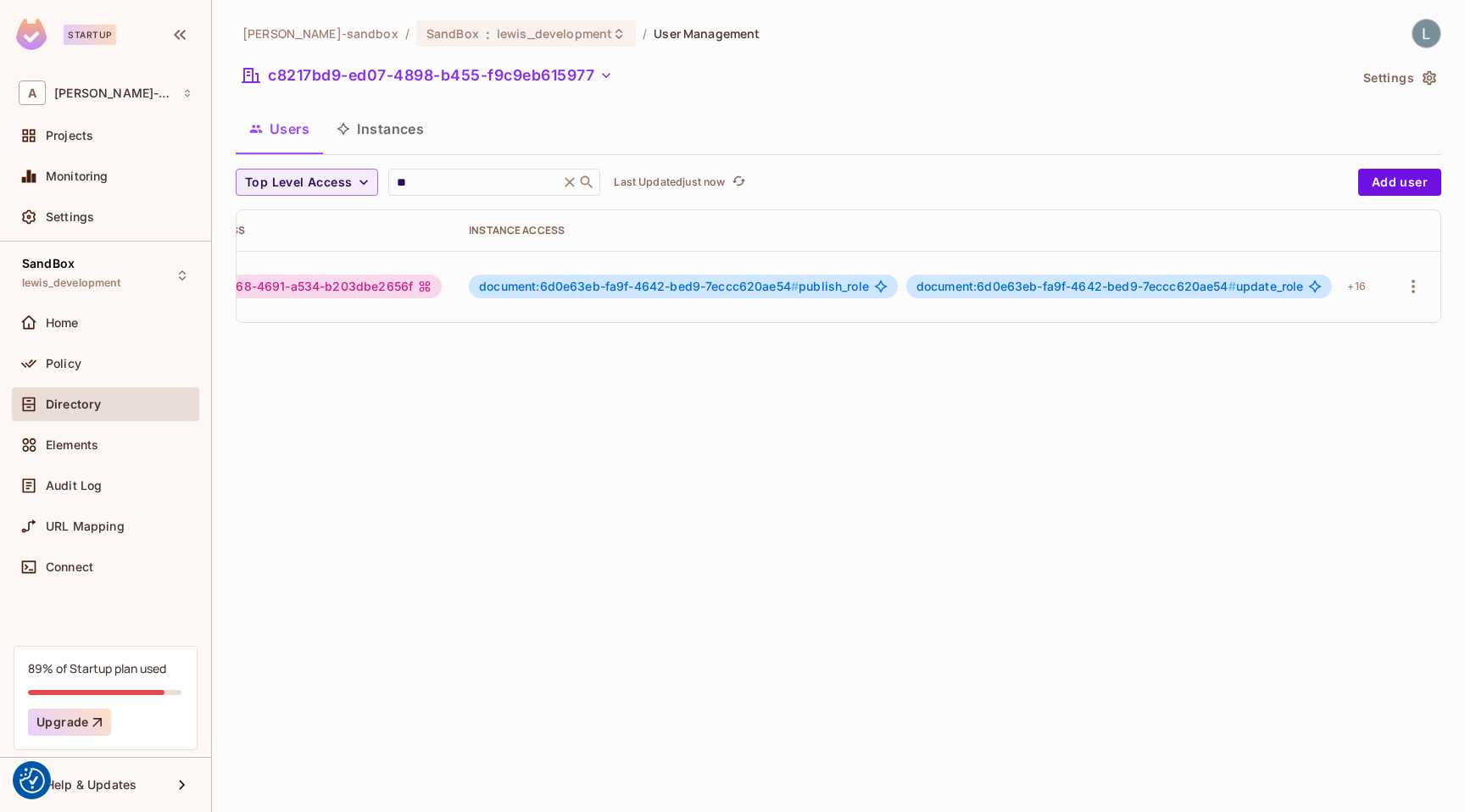
scroll to position [0, 0]
